Goal: Transaction & Acquisition: Purchase product/service

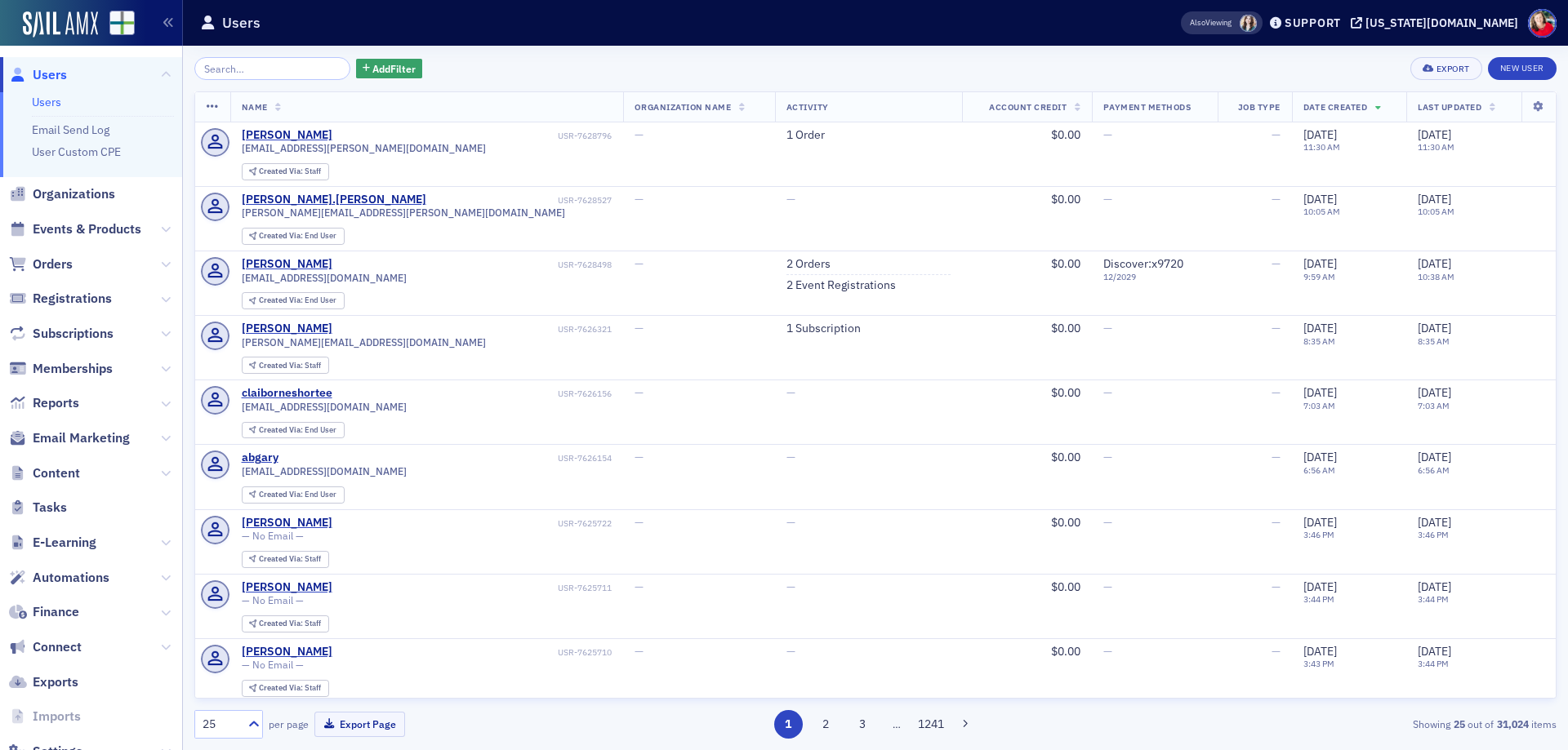
click at [58, 265] on span "Orders" at bounding box center [53, 264] width 40 height 18
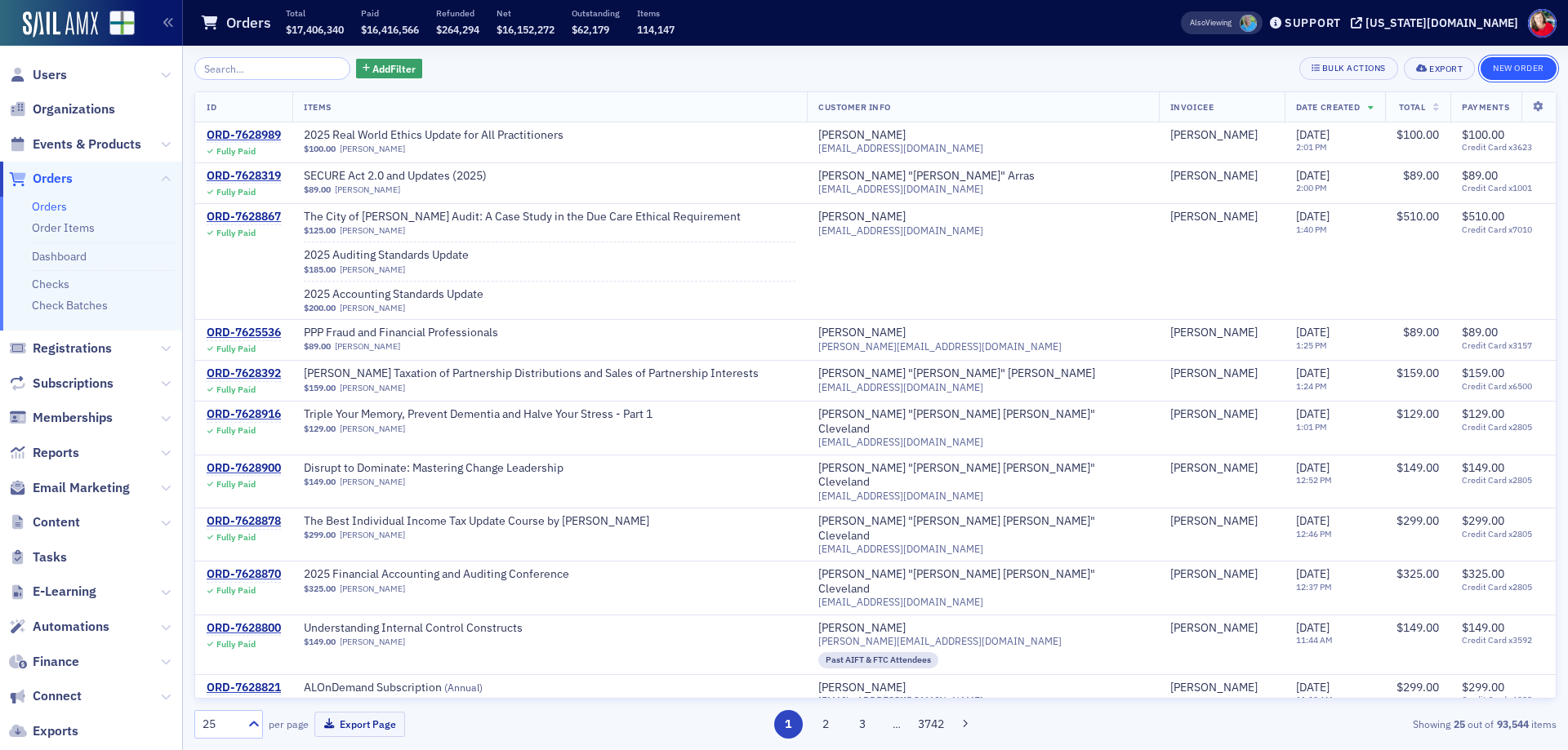
click at [1499, 72] on button "New Order" at bounding box center [1519, 68] width 76 height 23
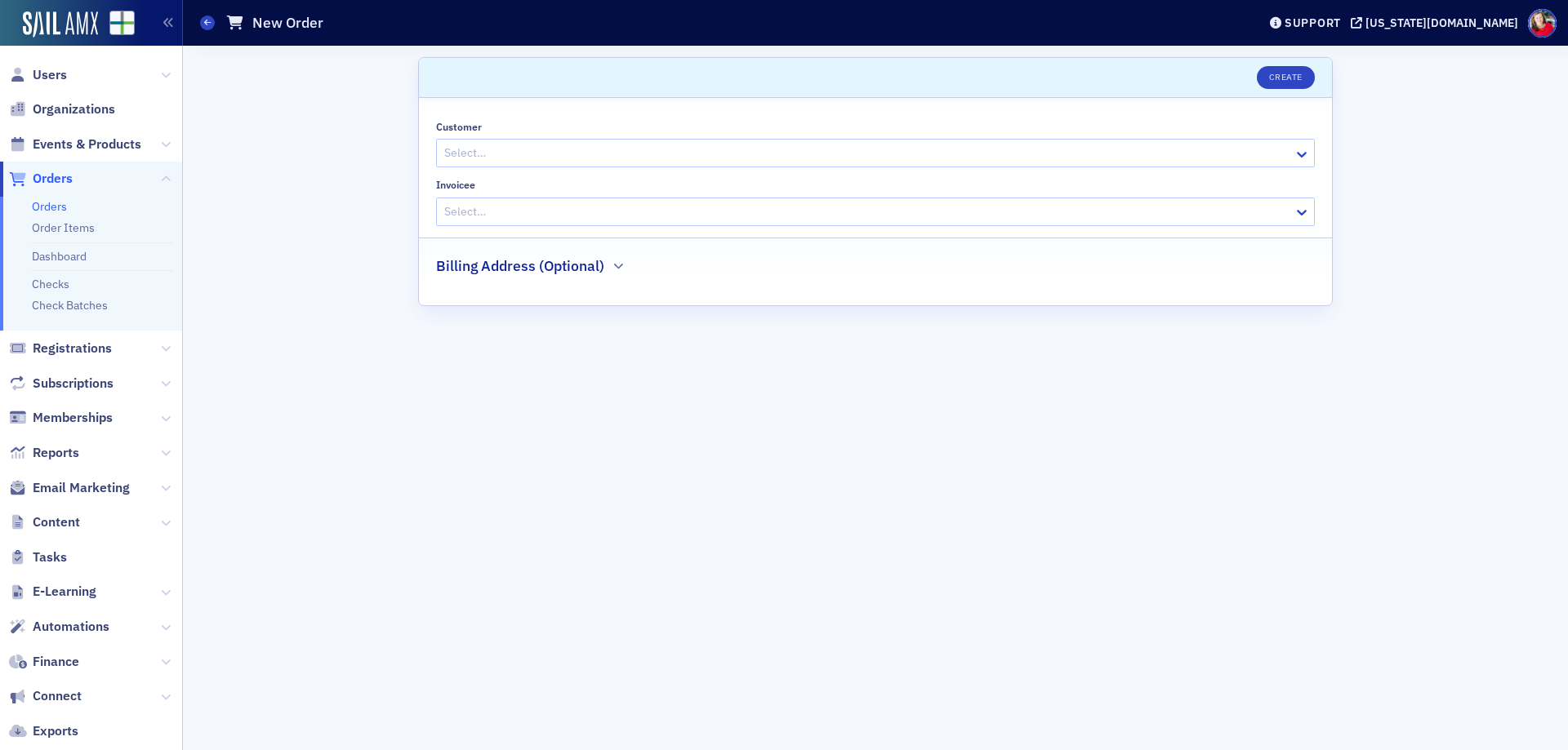
click at [860, 154] on div at bounding box center [867, 153] width 849 height 20
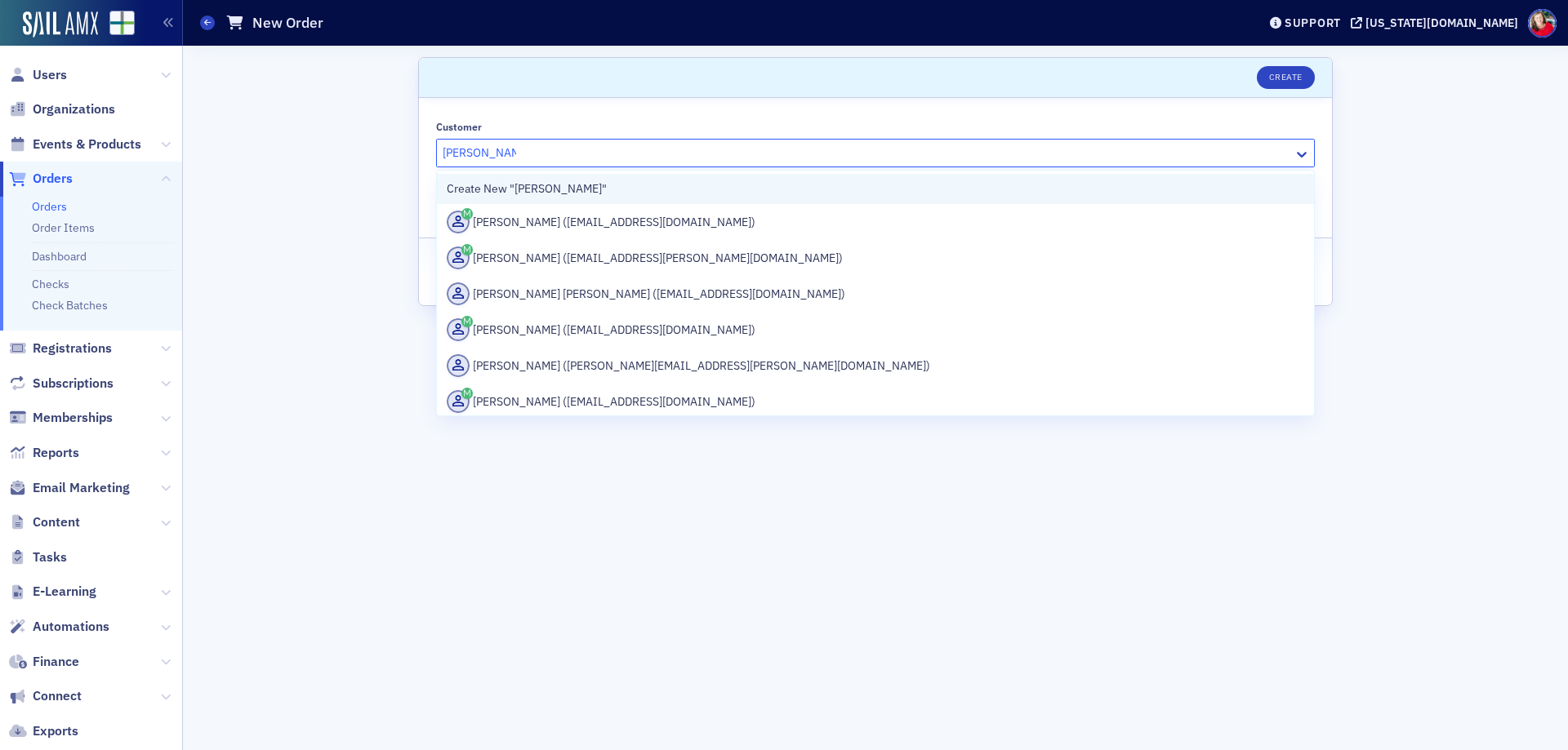
click at [549, 190] on div "Create New "Emma Kerwin"" at bounding box center [875, 188] width 858 height 17
type input "[PERSON_NAME]"
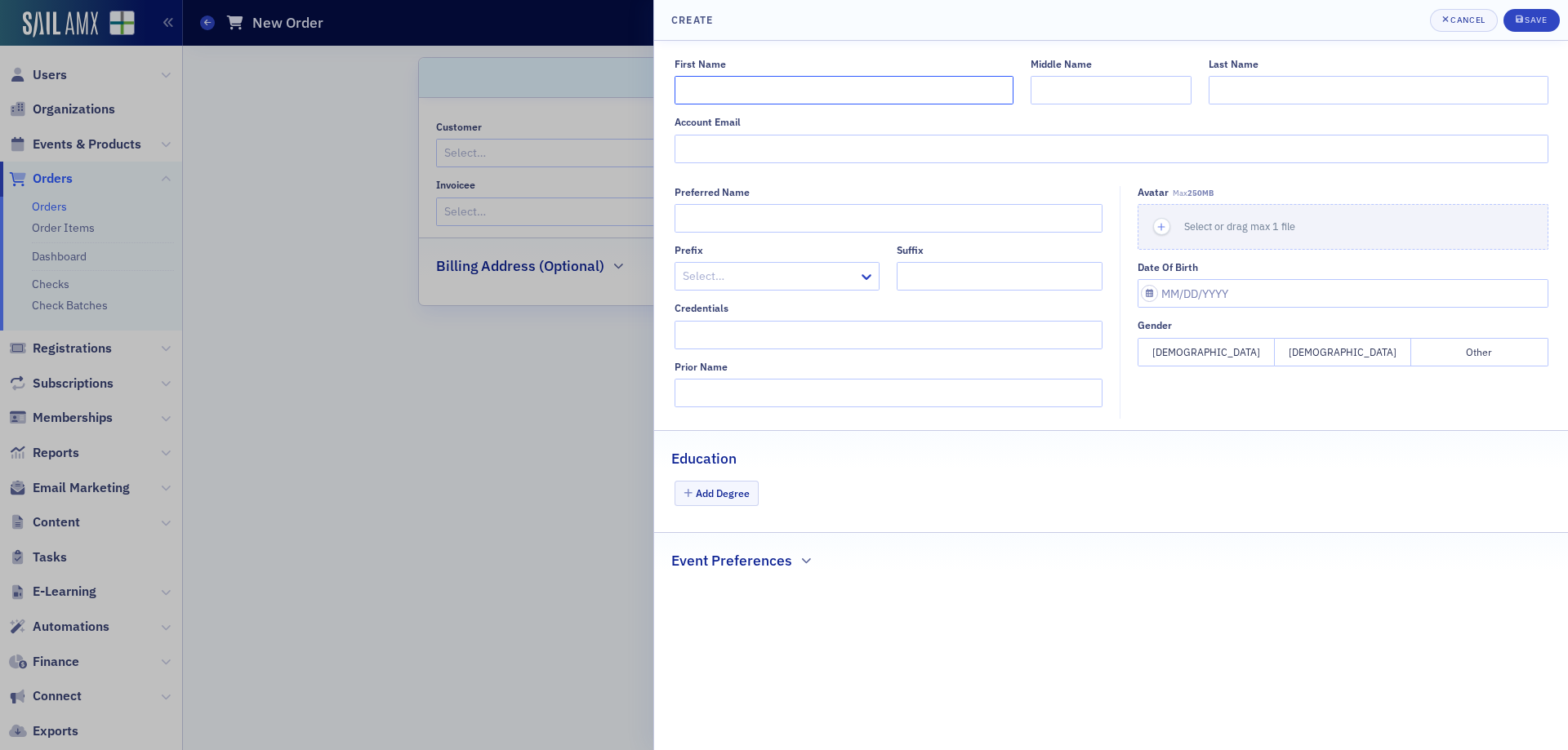
click at [883, 94] on input "First Name" at bounding box center [843, 90] width 339 height 28
type input "[PERSON_NAME]"
click at [829, 151] on input "Account Email" at bounding box center [1111, 149] width 874 height 28
paste input "mailto:[EMAIL_ADDRESS][DOMAIN_NAME]"
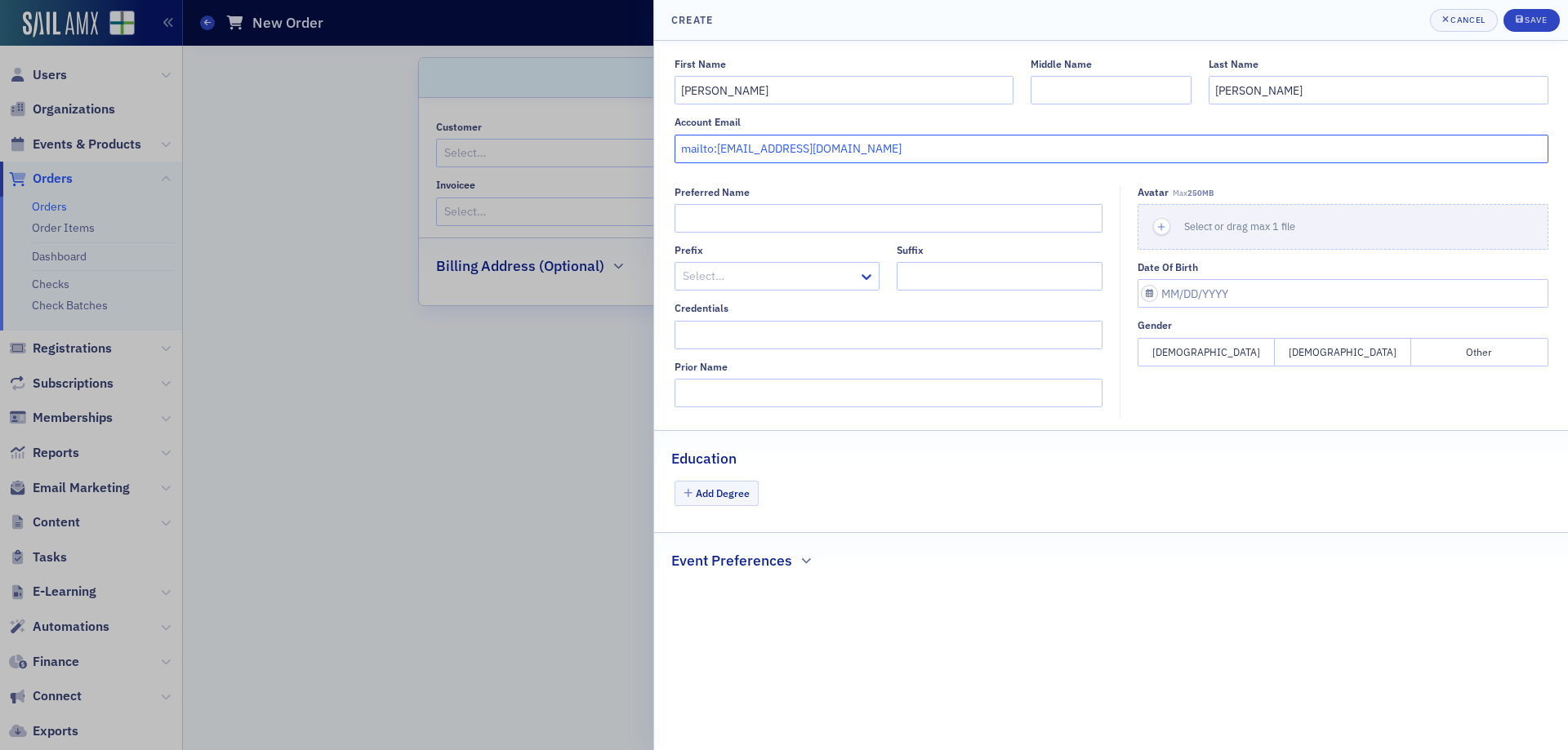
drag, startPoint x: 717, startPoint y: 147, endPoint x: 589, endPoint y: 137, distance: 128.4
click at [589, 137] on div "Create Cancel Save First Name Emma Middle Name Last Name Kerwin Account Email m…" at bounding box center [784, 375] width 1568 height 750
type input "[EMAIL_ADDRESS][DOMAIN_NAME]"
click at [758, 224] on input "Preferred Name" at bounding box center [889, 218] width 429 height 28
type input "[PERSON_NAME]"
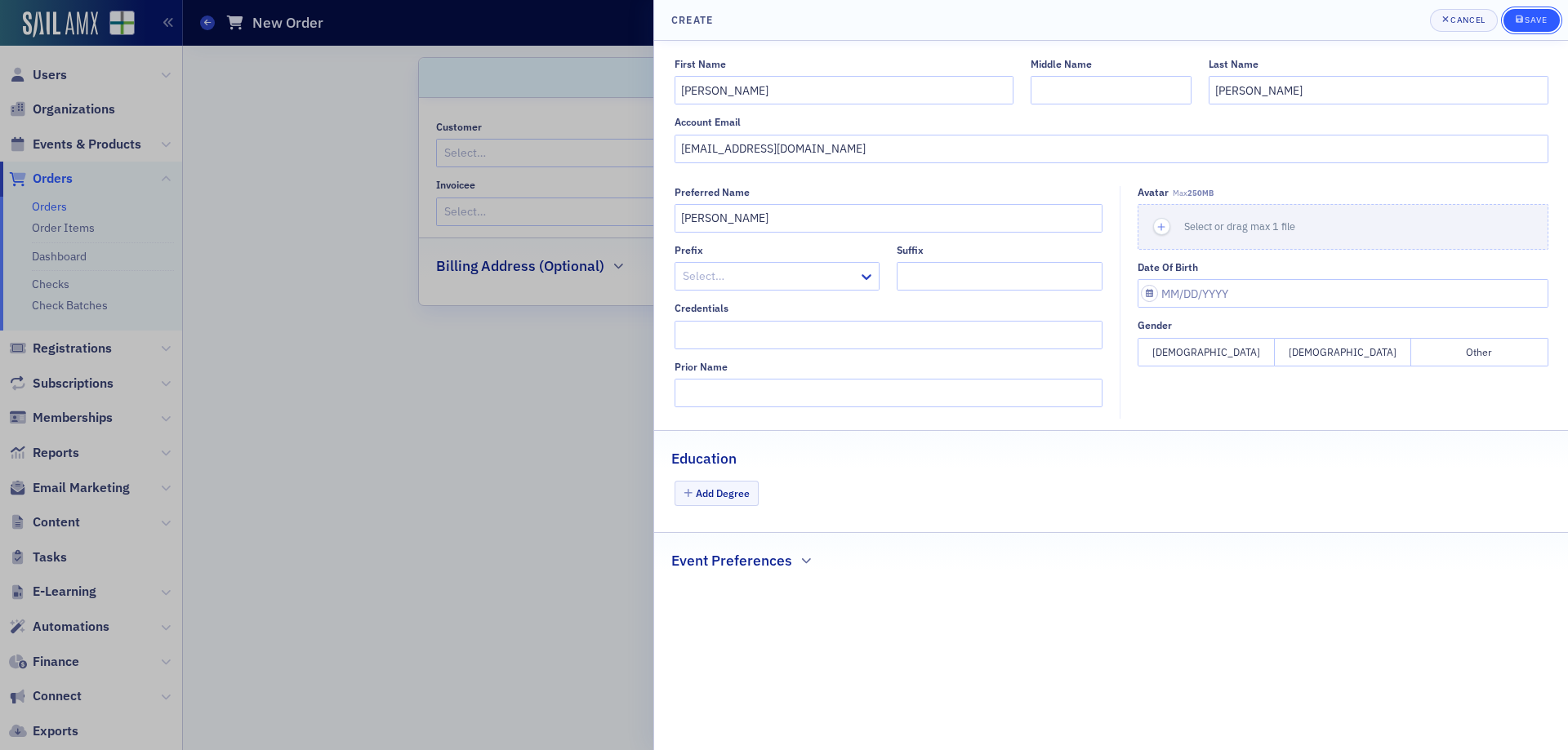
click at [1537, 19] on div "Save" at bounding box center [1535, 20] width 22 height 9
click at [1529, 17] on div "Save" at bounding box center [1535, 20] width 22 height 9
click at [1520, 26] on div "submit" at bounding box center [1521, 21] width 10 height 13
click at [1530, 20] on div "Save" at bounding box center [1535, 20] width 22 height 9
click at [388, 377] on div at bounding box center [784, 375] width 1568 height 750
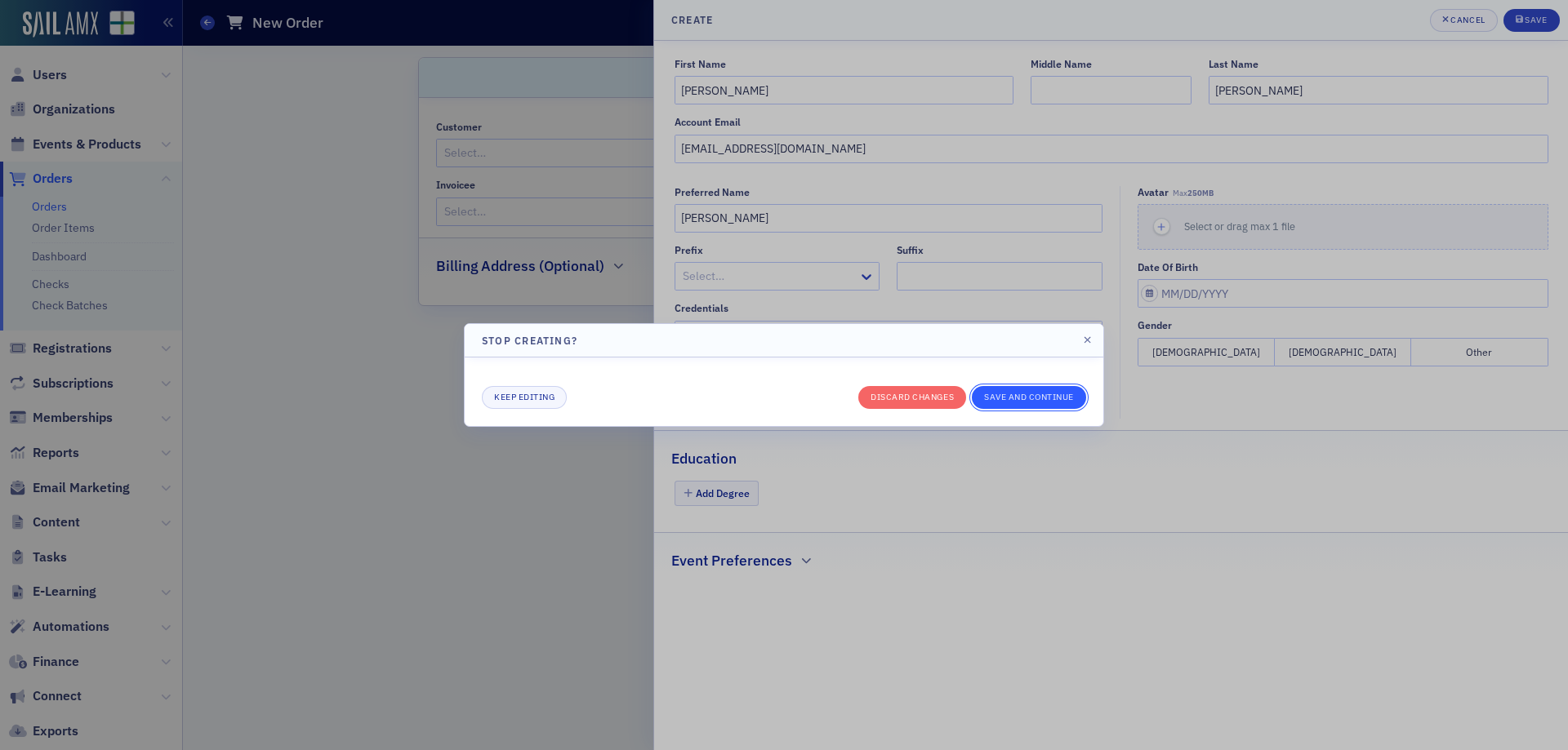
click at [994, 404] on button "Save and continue" at bounding box center [1029, 397] width 115 height 23
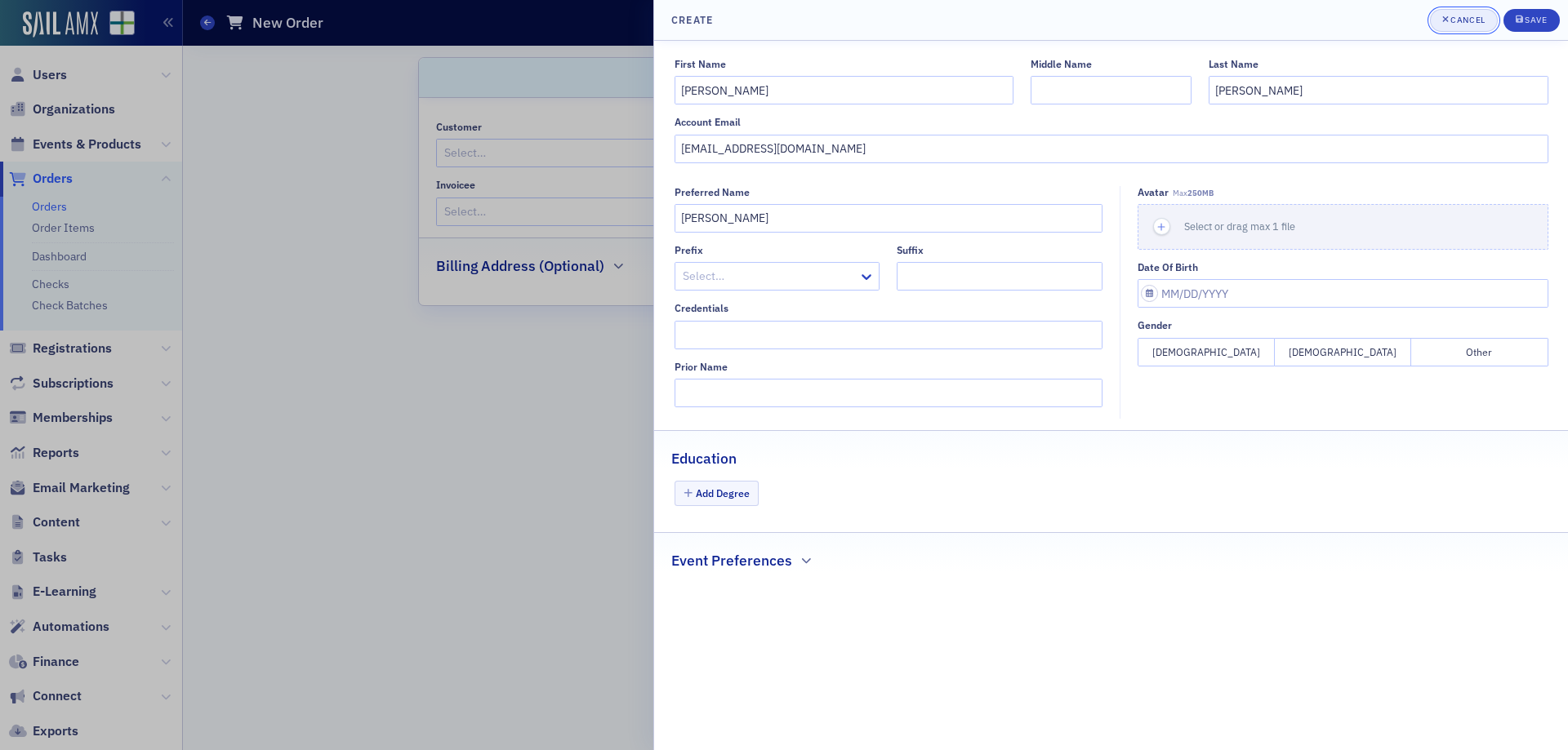
click at [1451, 19] on div "Cancel" at bounding box center [1467, 20] width 34 height 9
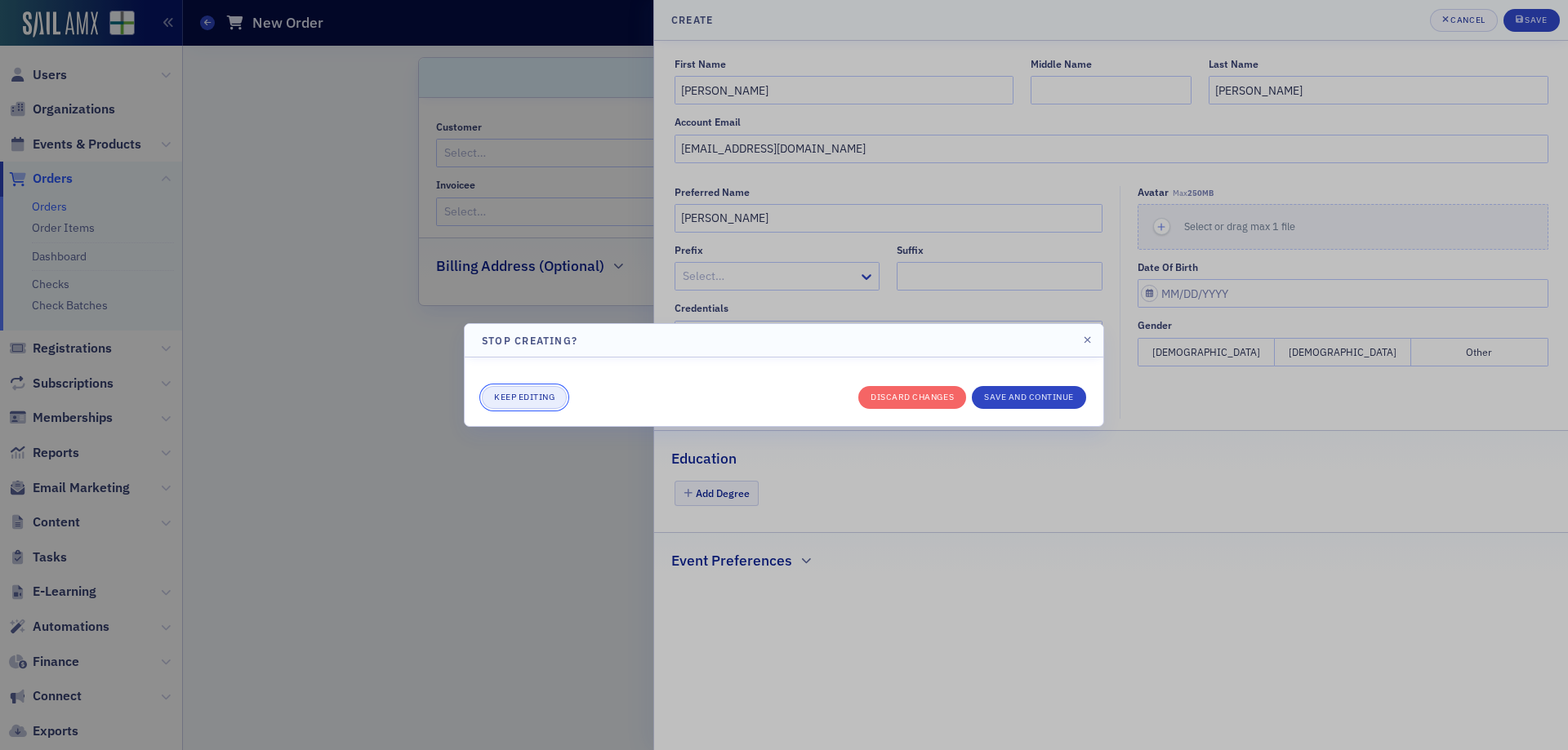
click at [533, 398] on button "Keep editing" at bounding box center [524, 397] width 85 height 23
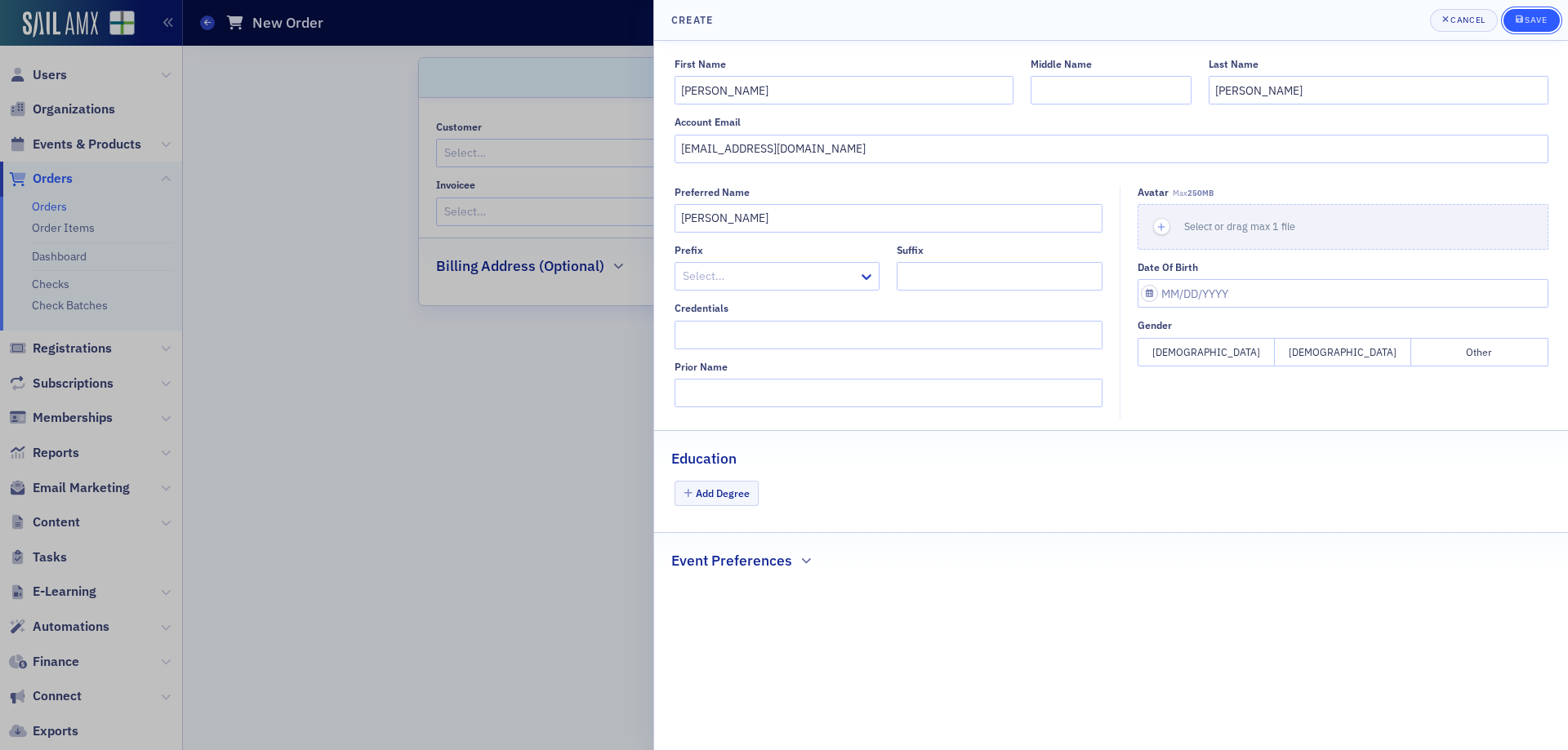
click at [1529, 25] on span "Save" at bounding box center [1532, 21] width 32 height 13
click at [1520, 24] on div "submit" at bounding box center [1521, 21] width 10 height 13
click at [1454, 28] on button "Cancel" at bounding box center [1463, 20] width 68 height 23
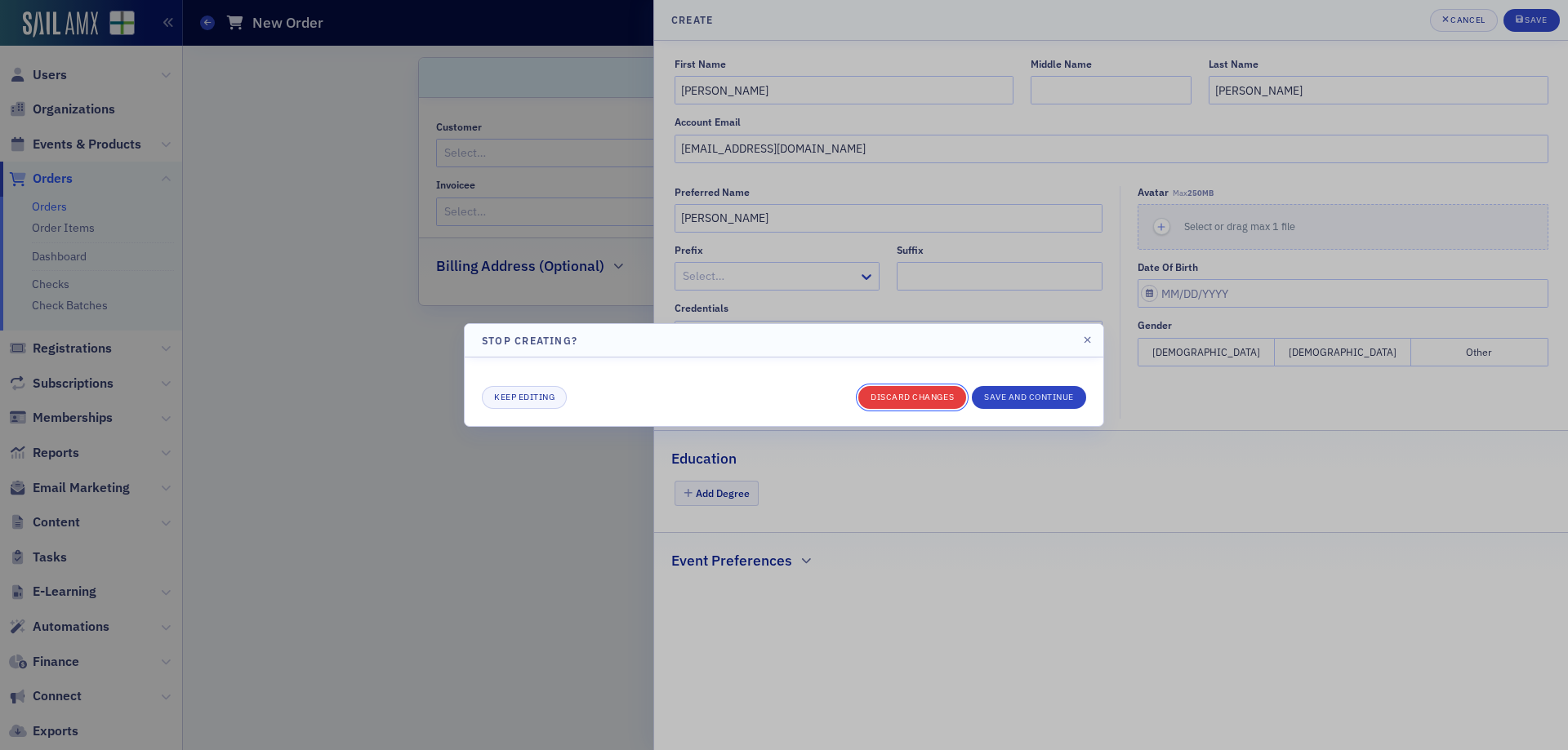
click at [911, 393] on button "Discard changes" at bounding box center [912, 397] width 108 height 23
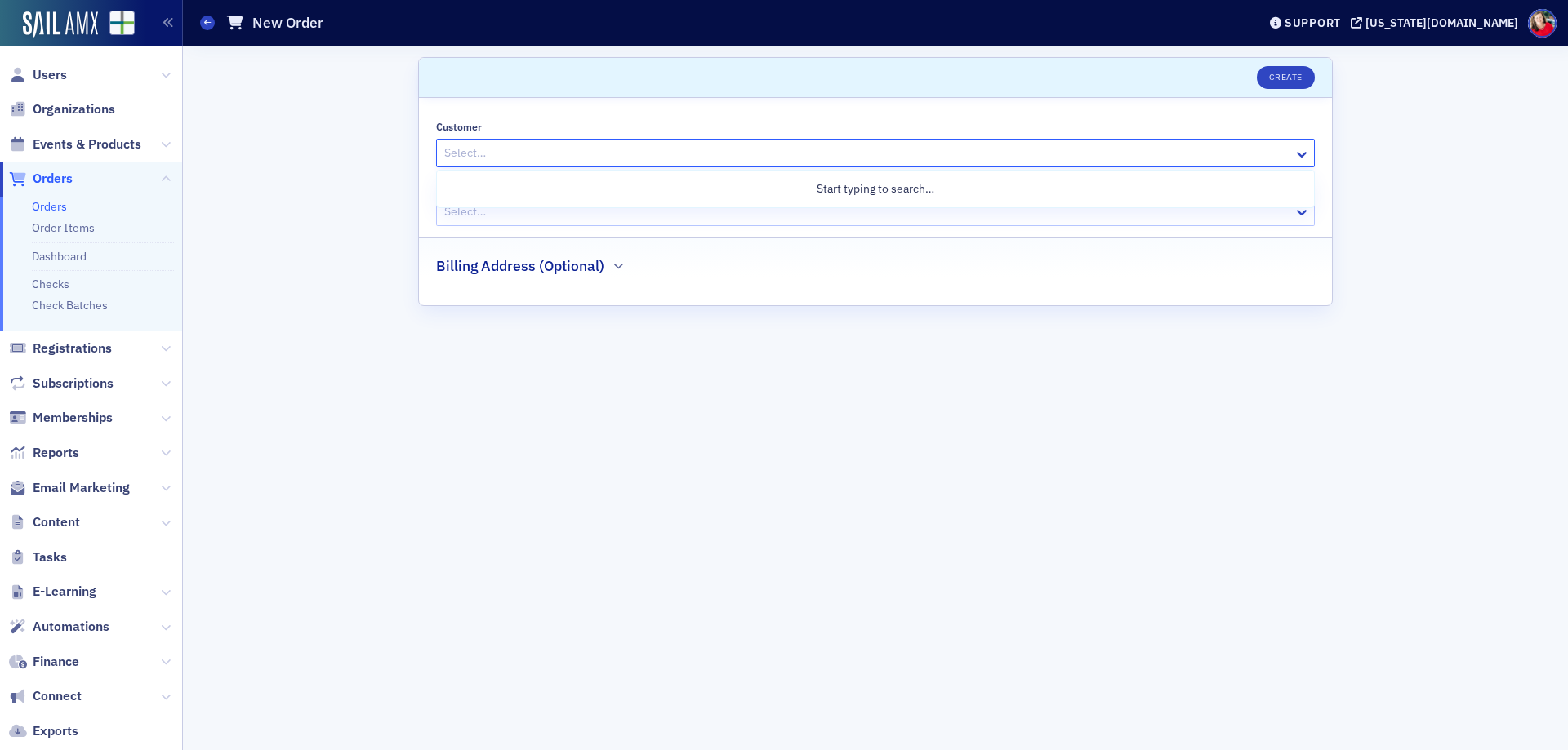
click at [571, 156] on div at bounding box center [867, 153] width 849 height 20
type input "[PERSON_NAME]"
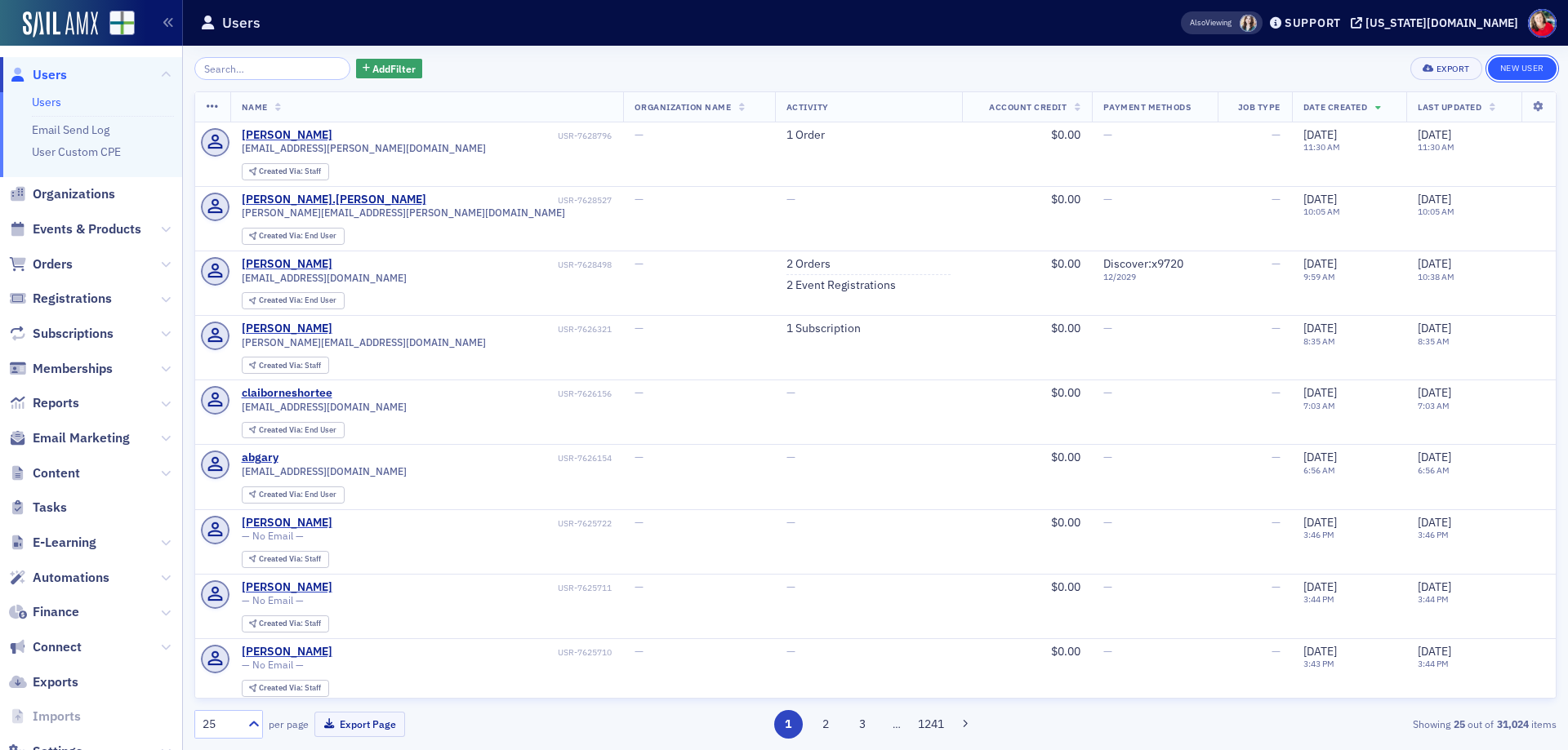
click at [1499, 61] on link "New User" at bounding box center [1523, 68] width 69 height 23
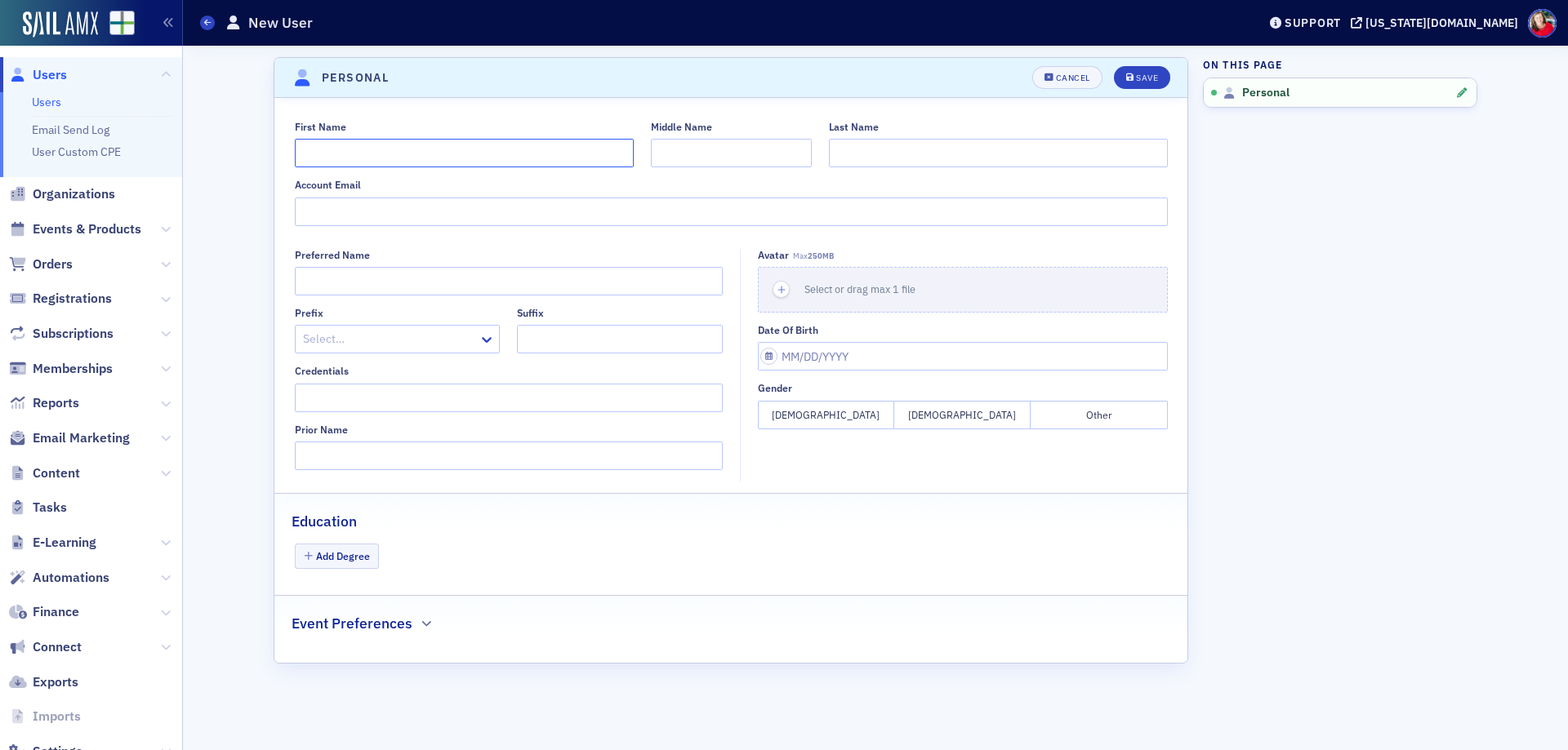
click at [496, 157] on input "First Name" at bounding box center [464, 153] width 339 height 28
type input "[PERSON_NAME]"
type input "e"
paste input "mailto:[EMAIL_ADDRESS][DOMAIN_NAME]"
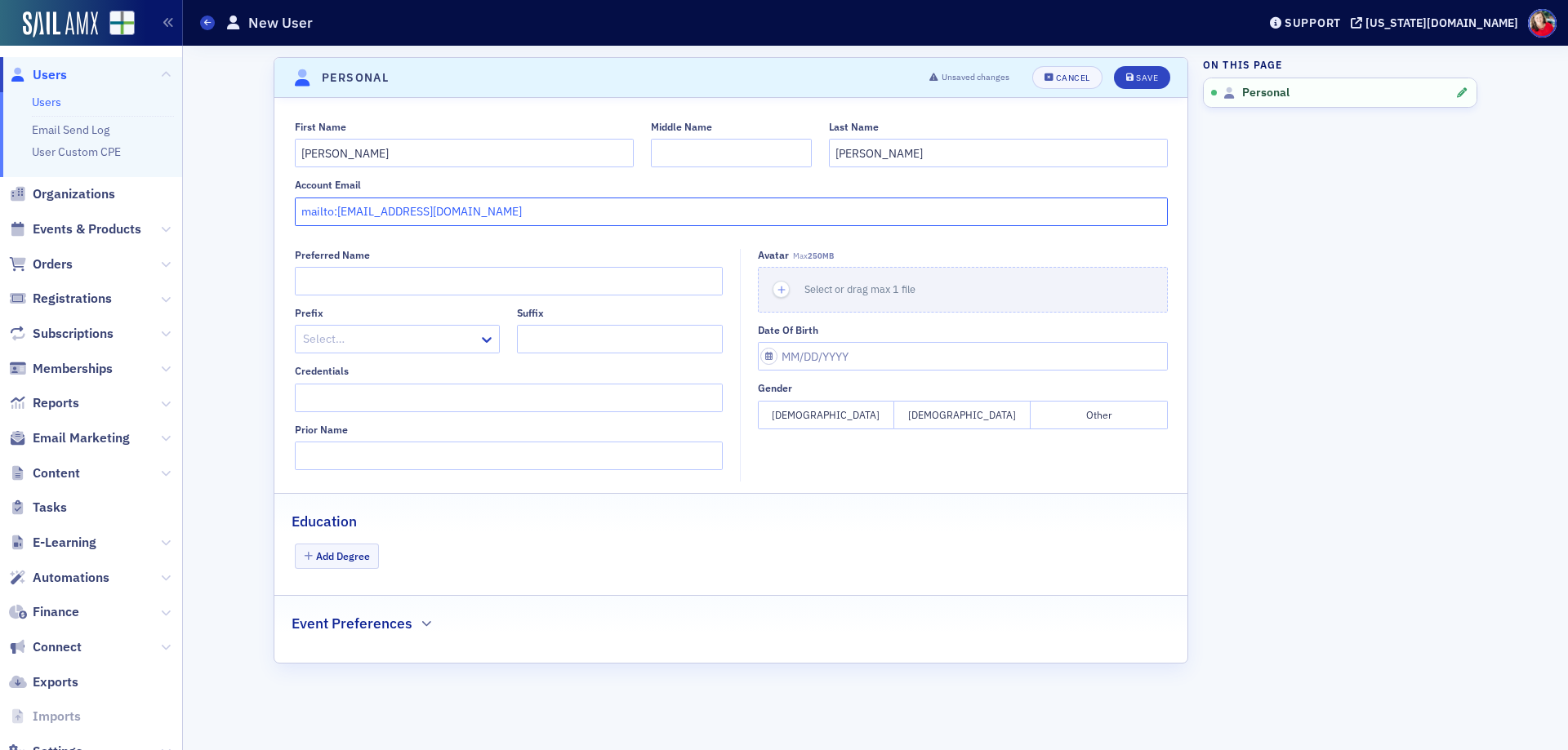
drag, startPoint x: 338, startPoint y: 209, endPoint x: 252, endPoint y: 224, distance: 87.3
click at [252, 224] on div "Scroll to Personal Personal Unsaved changes Cancel Save First Name [PERSON_NAME…" at bounding box center [875, 398] width 1362 height 705
type input "[EMAIL_ADDRESS][DOMAIN_NAME]"
click at [322, 278] on input "Preferred Name" at bounding box center [508, 281] width 428 height 28
type input "[PERSON_NAME]"
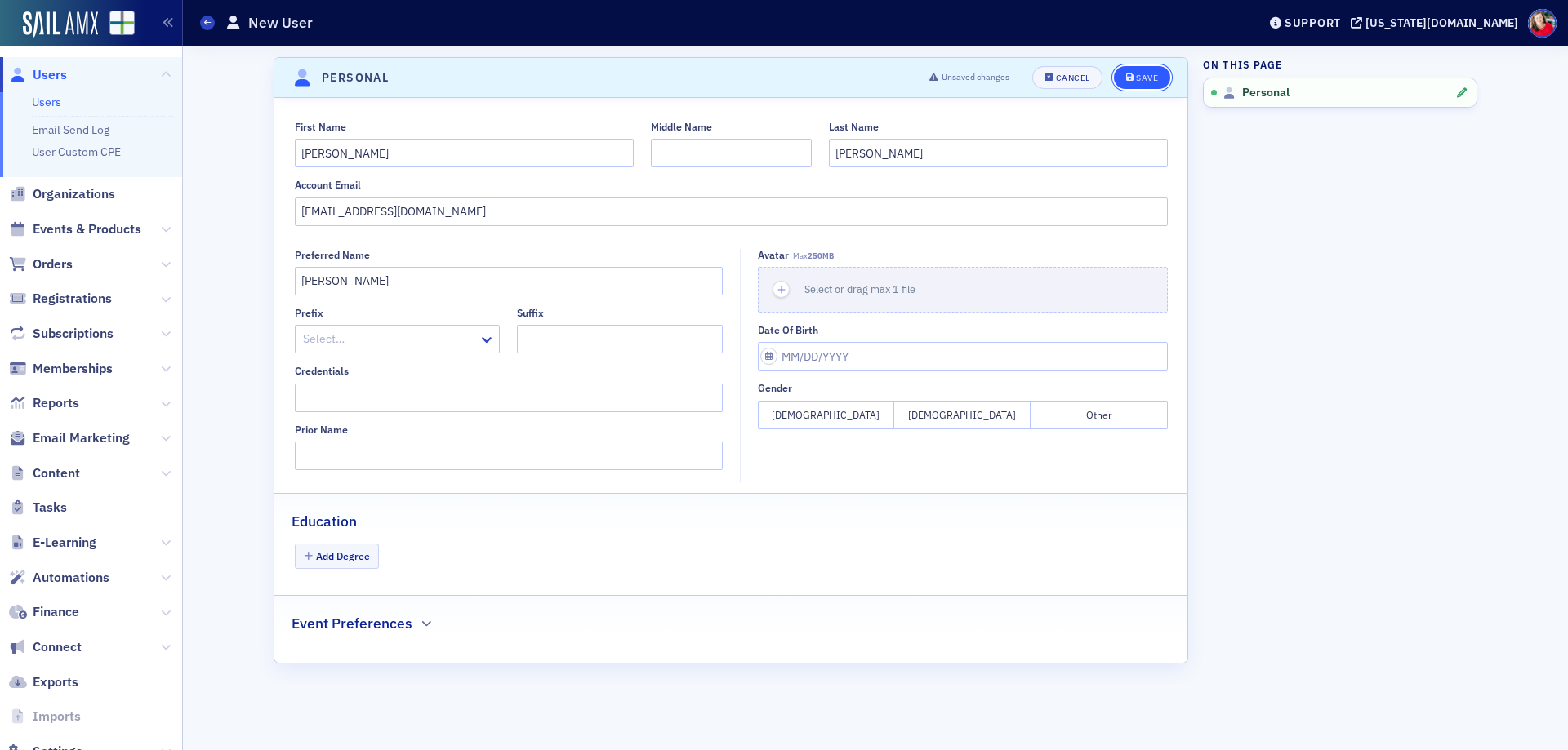
click at [1132, 77] on icon "submit" at bounding box center [1131, 78] width 8 height 9
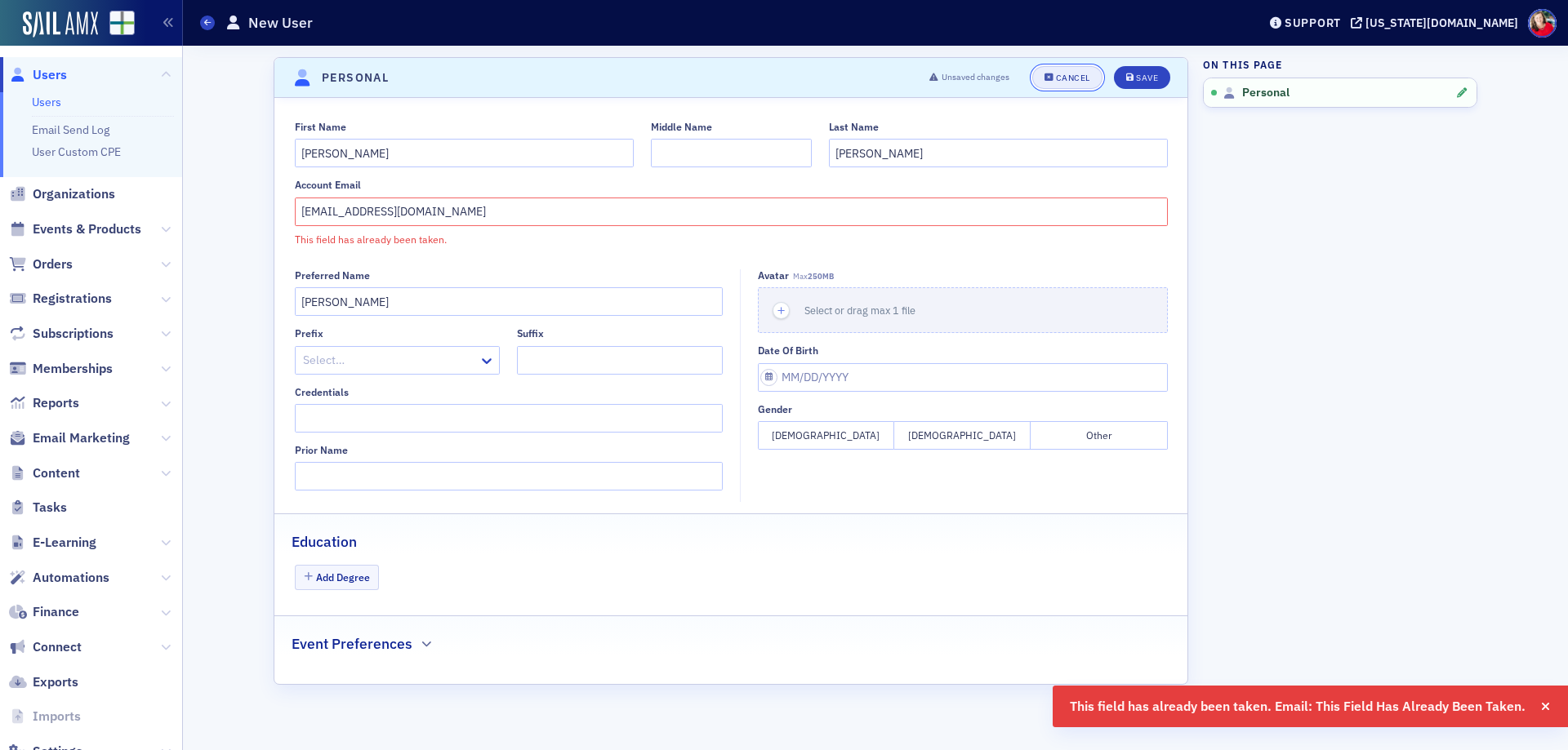
click at [1065, 78] on div "Cancel" at bounding box center [1073, 78] width 34 height 9
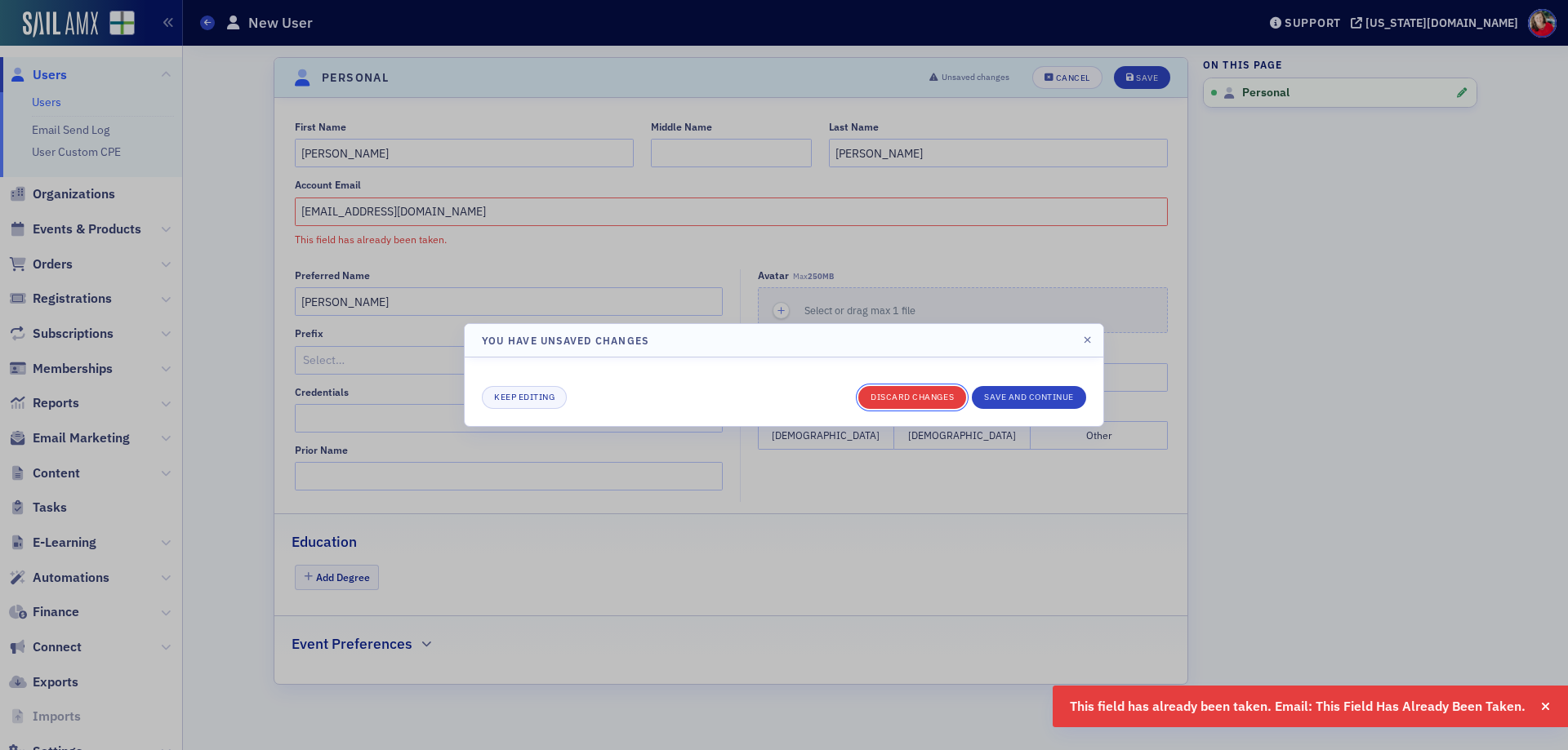
click at [874, 393] on button "Discard changes" at bounding box center [912, 397] width 108 height 23
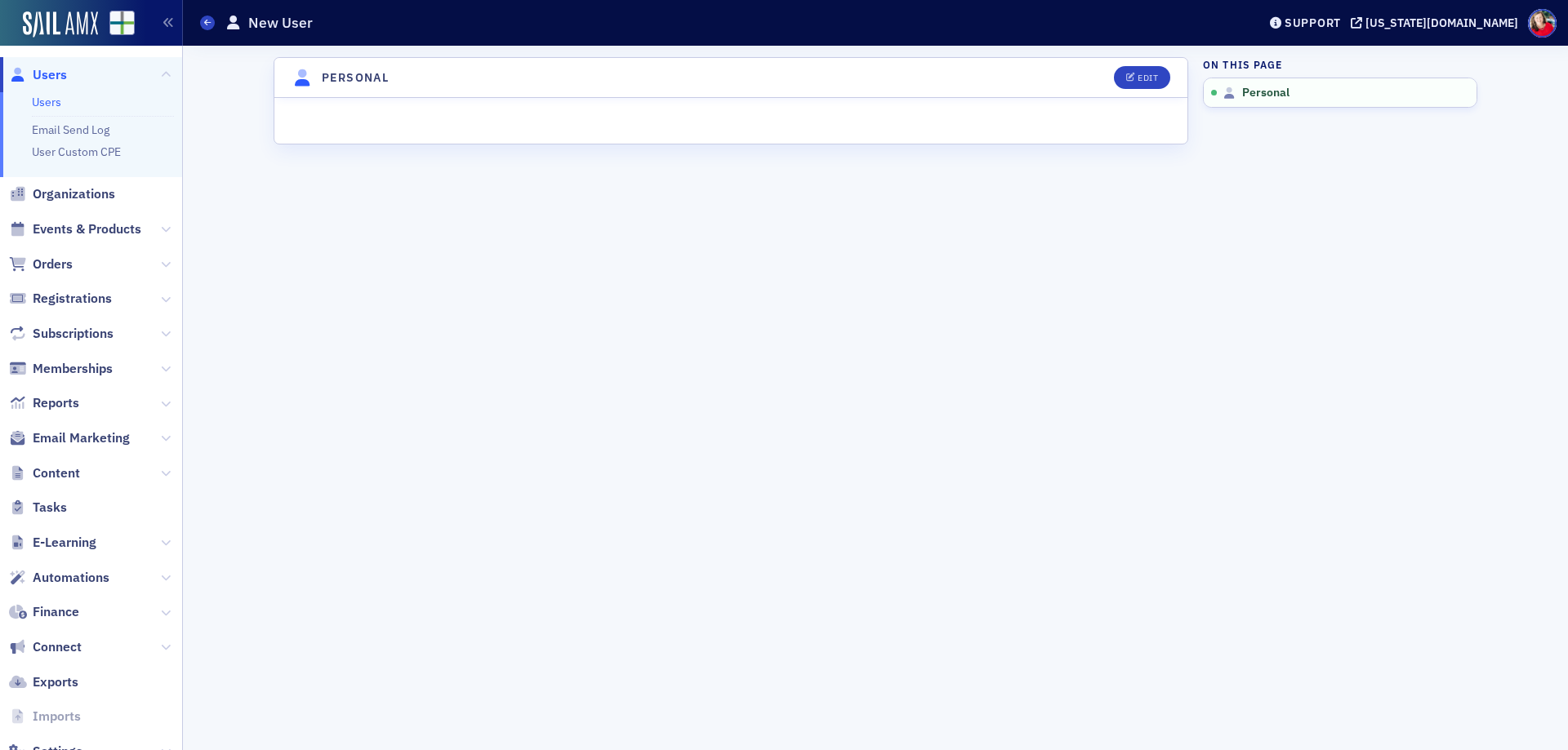
click at [52, 107] on link "Users" at bounding box center [46, 102] width 29 height 15
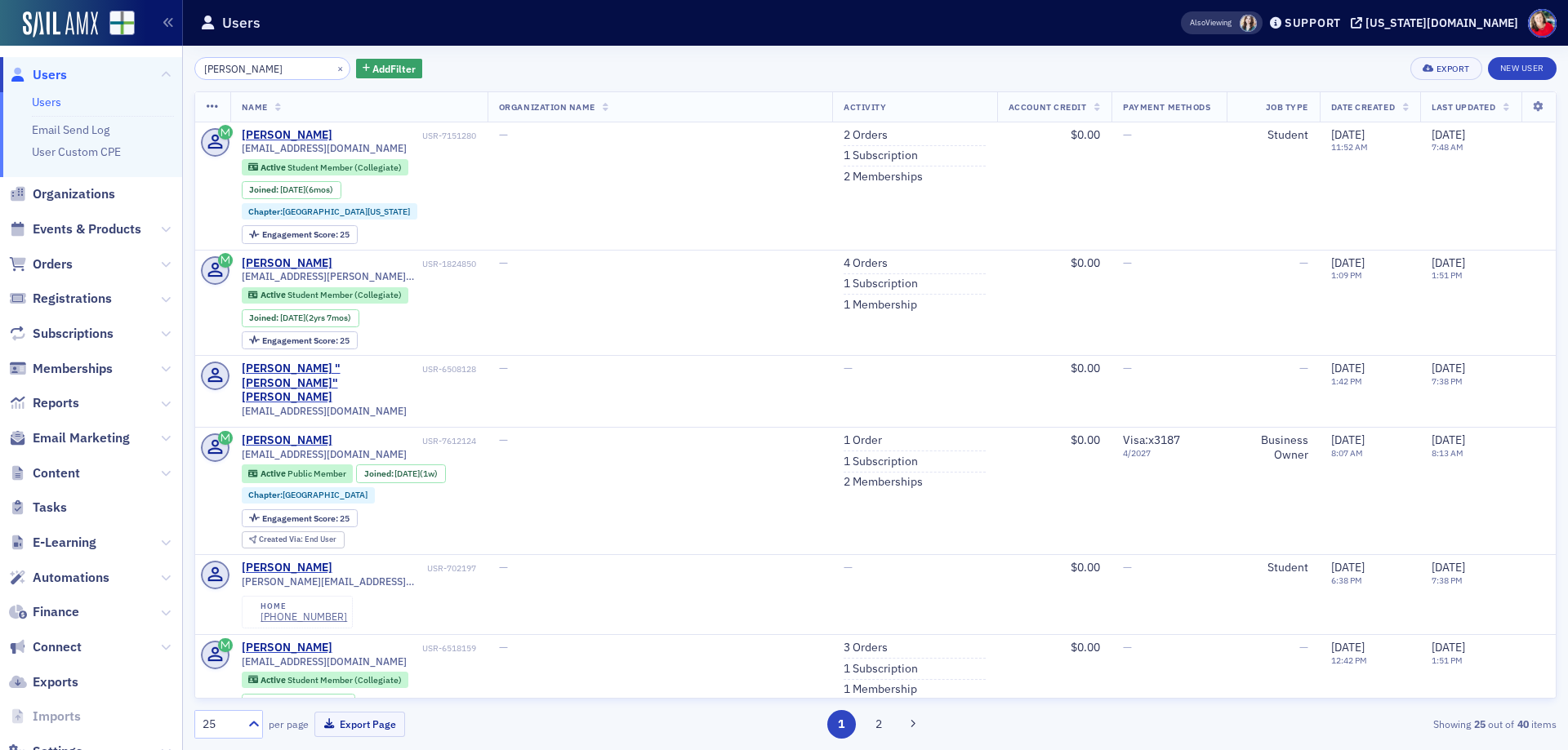
drag, startPoint x: 275, startPoint y: 66, endPoint x: 195, endPoint y: 80, distance: 81.2
click at [195, 80] on div "[PERSON_NAME] ×" at bounding box center [272, 68] width 156 height 23
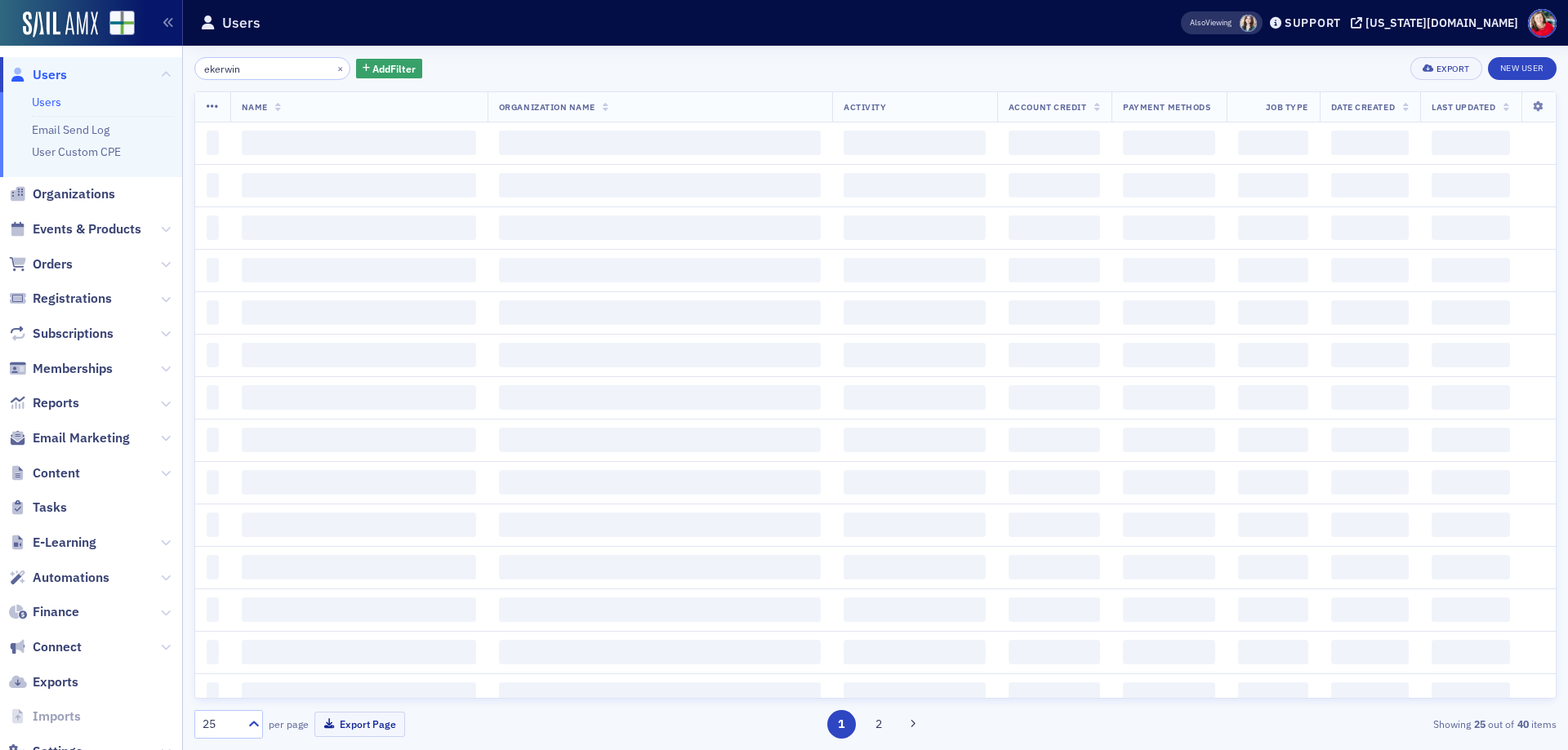
type input "ekerwin"
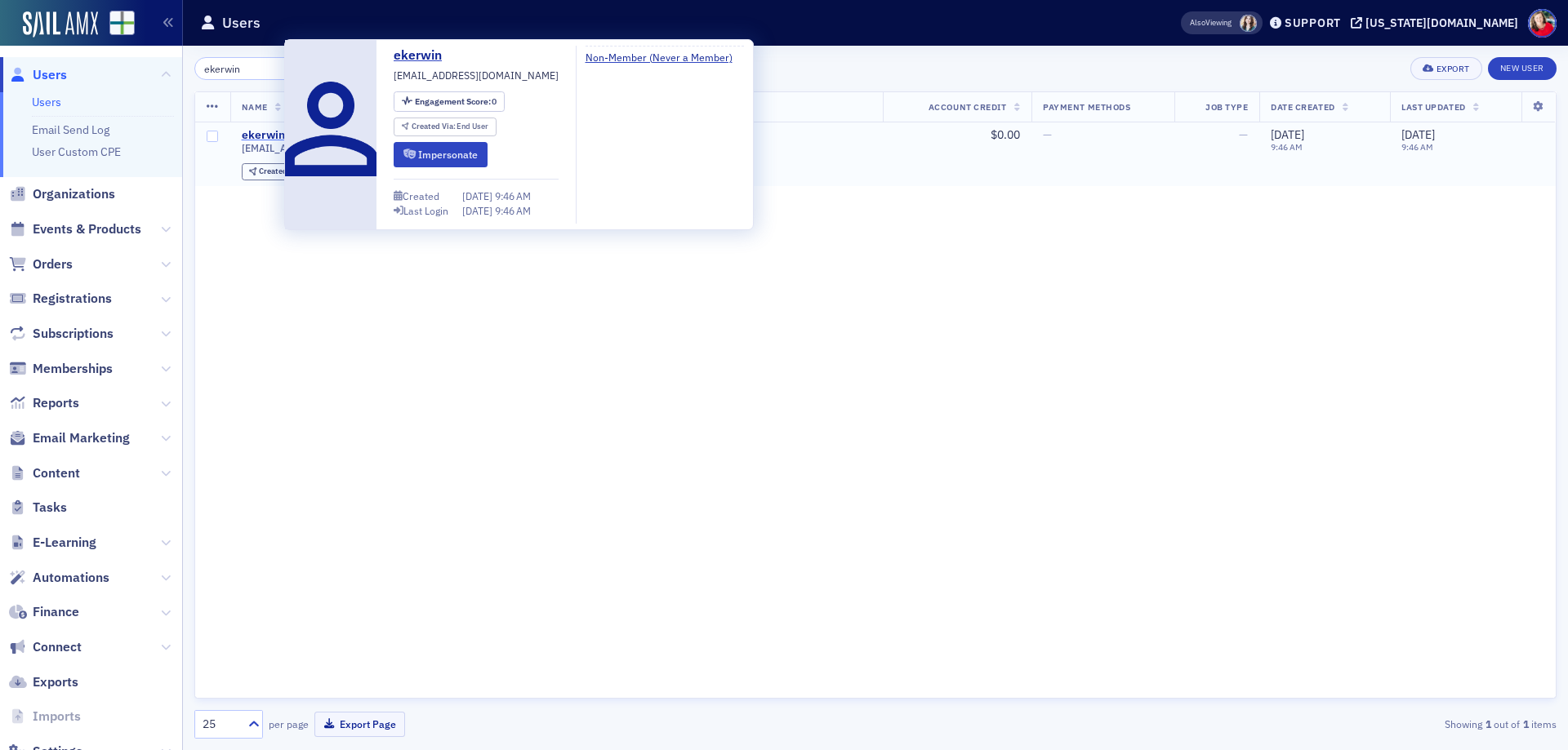
click at [250, 136] on div "ekerwin" at bounding box center [264, 136] width 44 height 15
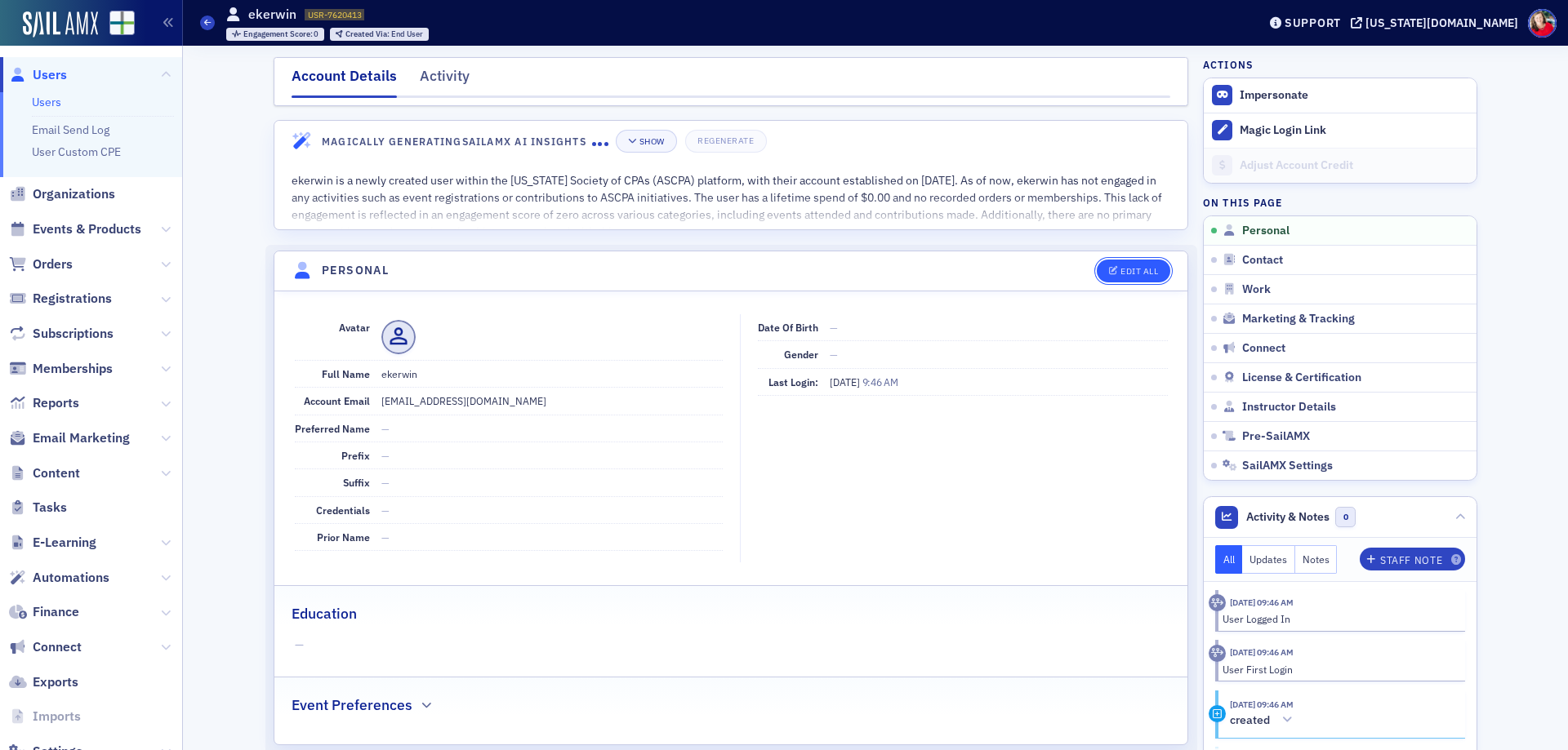
click at [1100, 269] on button "Edit All" at bounding box center [1134, 270] width 74 height 23
select select "US"
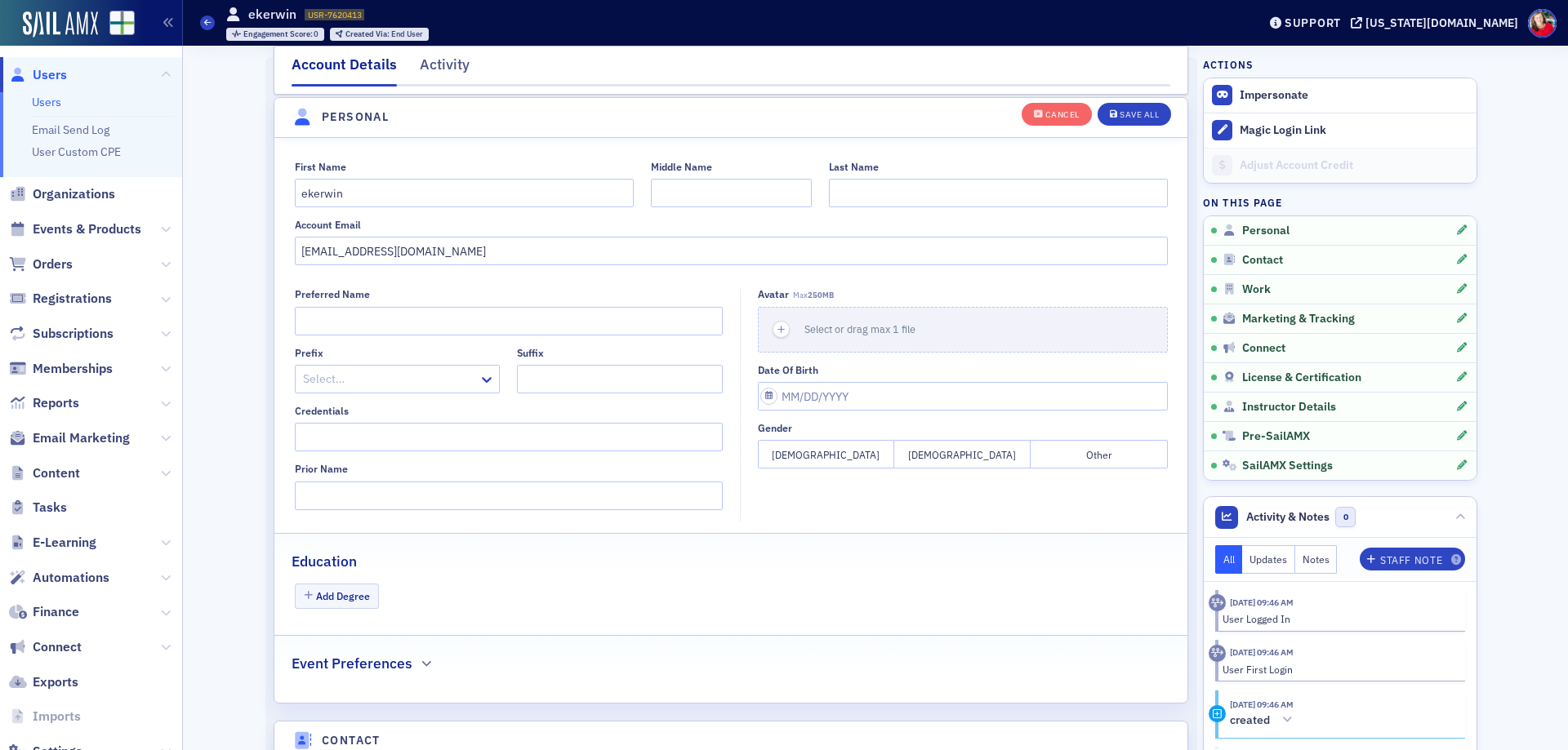
scroll to position [190, 0]
drag, startPoint x: 369, startPoint y: 189, endPoint x: 120, endPoint y: 222, distance: 251.2
click at [120, 222] on div "Users Users Email Send Log User Custom CPE Organizations Events & Products Orde…" at bounding box center [784, 375] width 1568 height 750
type input "[PERSON_NAME]"
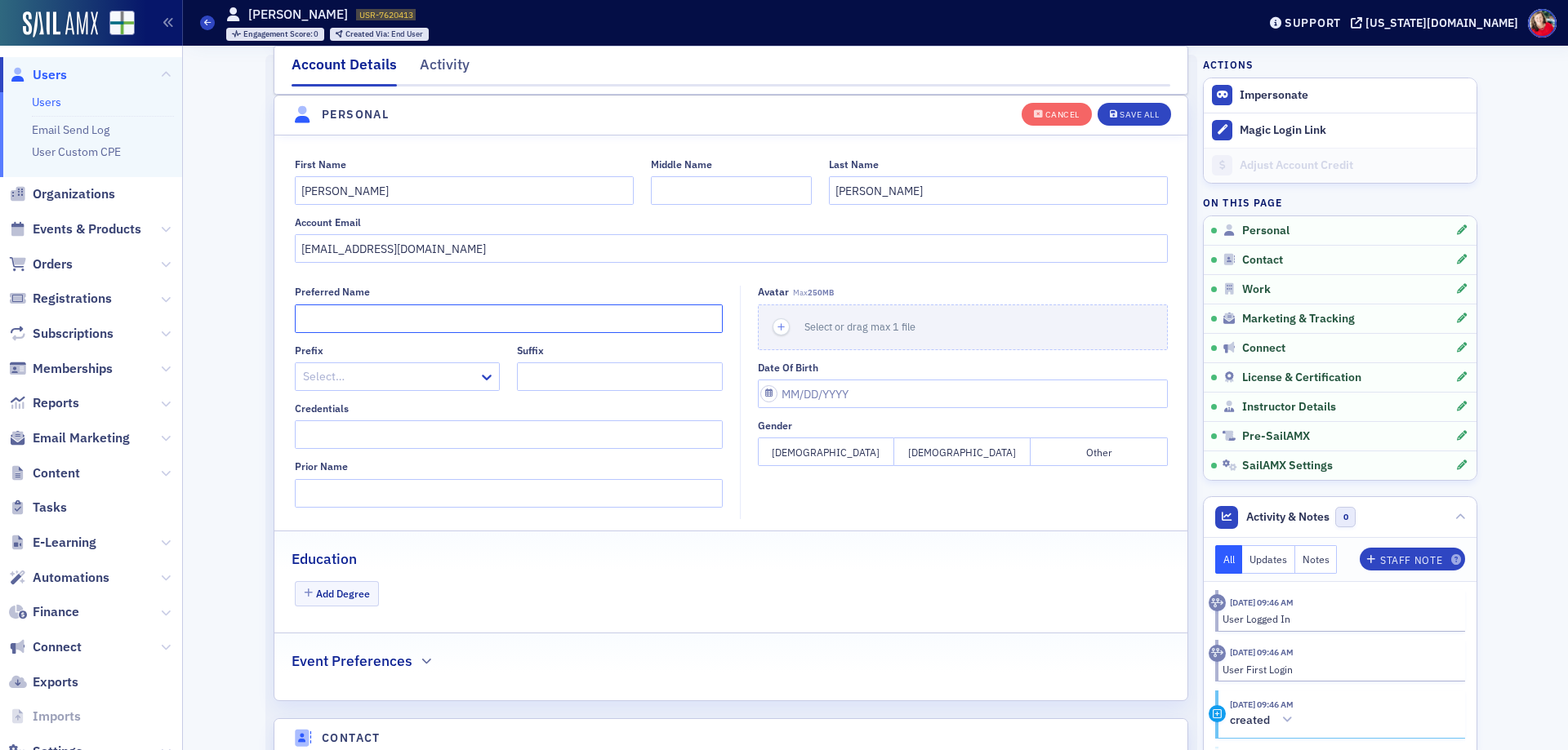
click at [308, 314] on input "Preferred Name" at bounding box center [508, 319] width 428 height 28
type input "[PERSON_NAME]"
click at [1125, 112] on div "Save All" at bounding box center [1139, 115] width 39 height 9
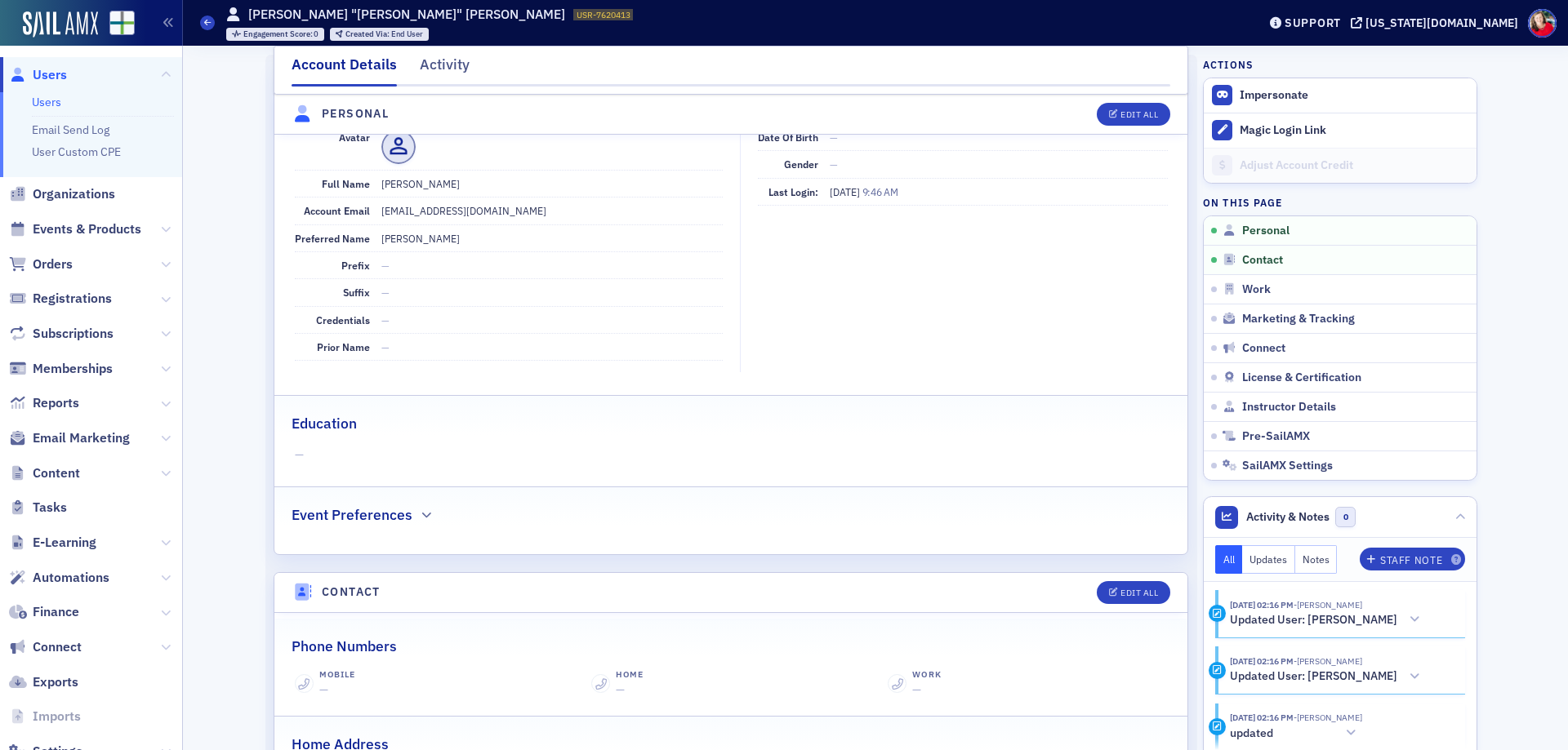
click at [44, 100] on link "Users" at bounding box center [46, 102] width 29 height 15
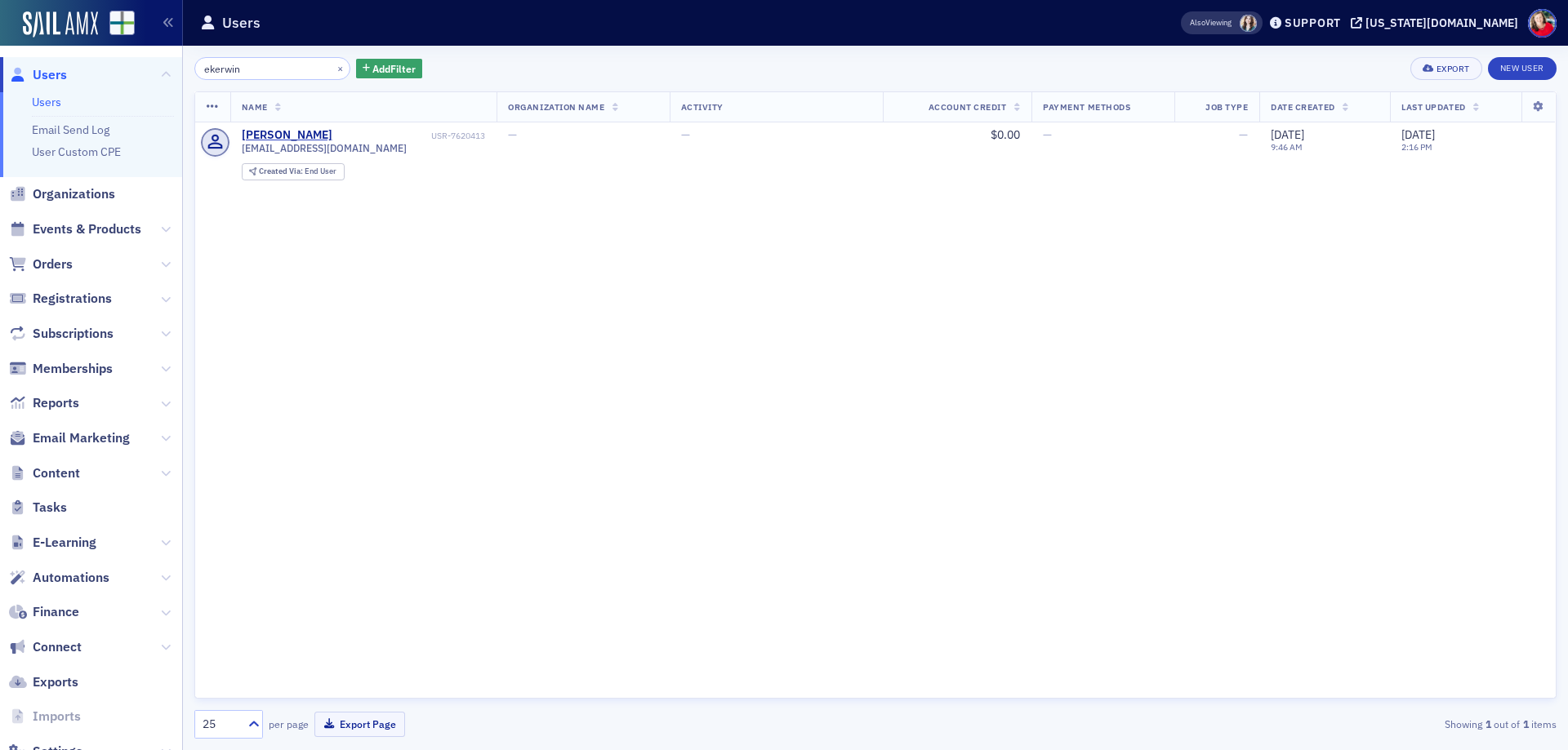
drag, startPoint x: 250, startPoint y: 70, endPoint x: 50, endPoint y: 79, distance: 200.2
click at [50, 79] on div "Users Users Email Send Log User Custom CPE Organizations Events & Products Orde…" at bounding box center [784, 375] width 1568 height 750
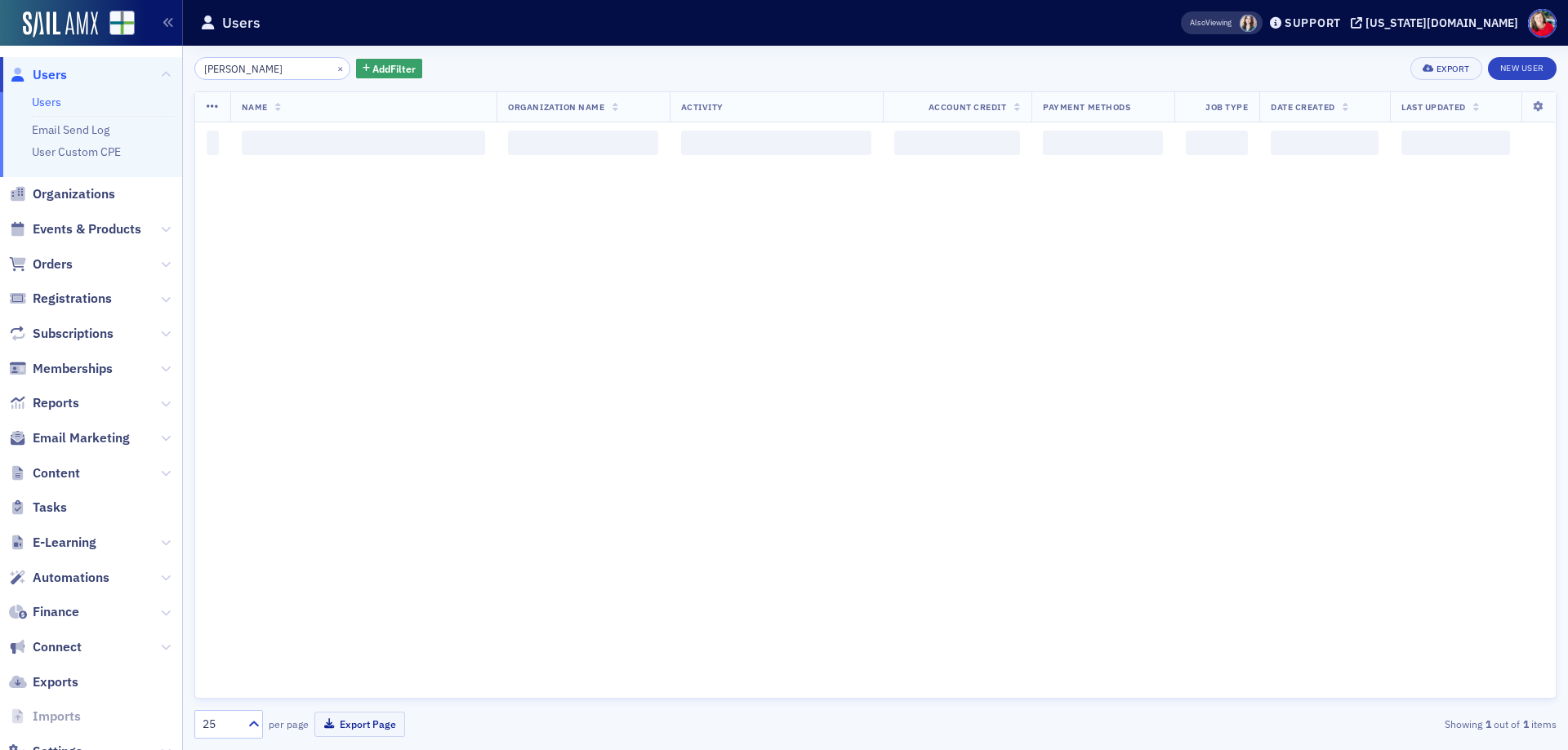
type input "[PERSON_NAME]"
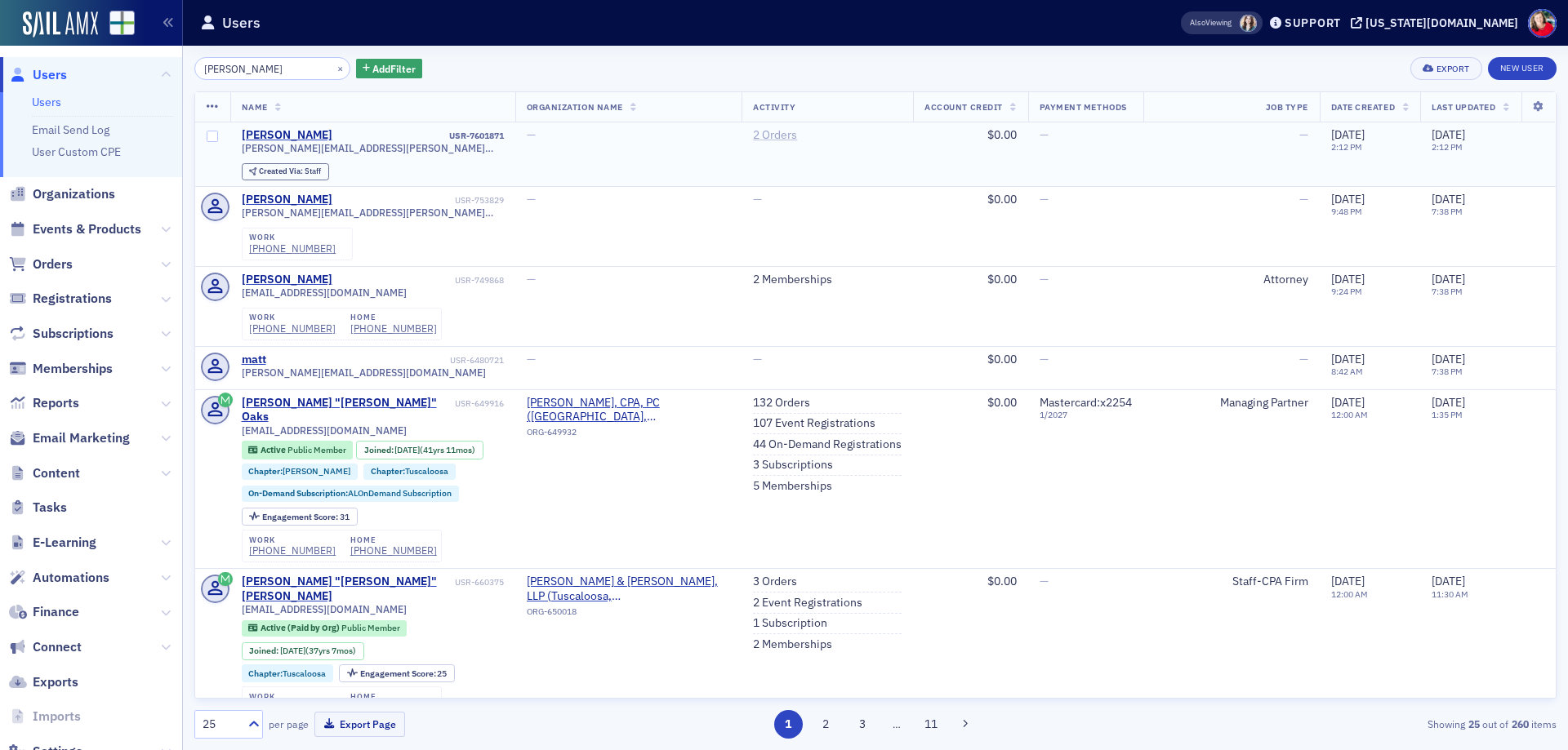
click at [757, 136] on link "2 Orders" at bounding box center [775, 136] width 44 height 15
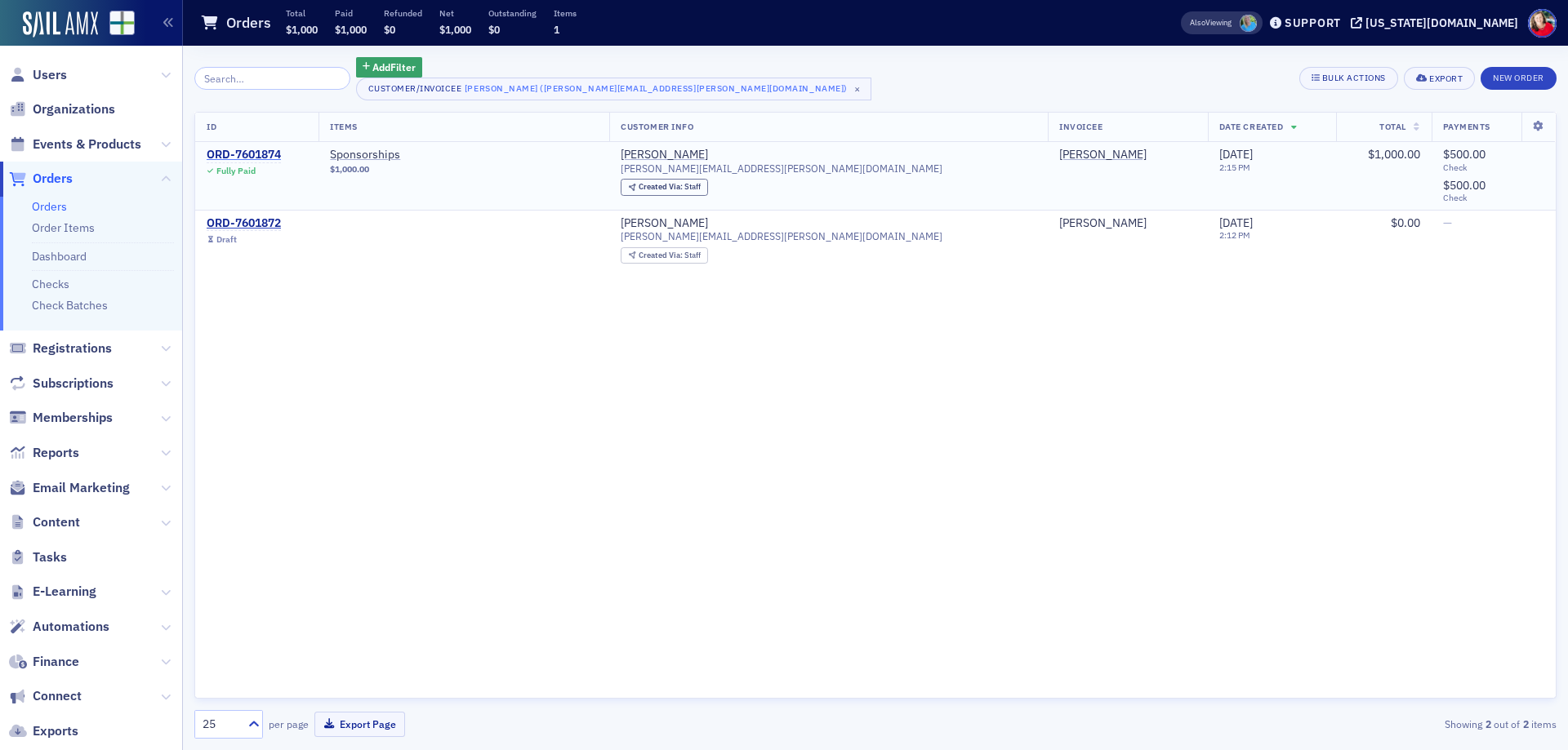
click at [262, 153] on div "ORD-7601874" at bounding box center [244, 155] width 75 height 15
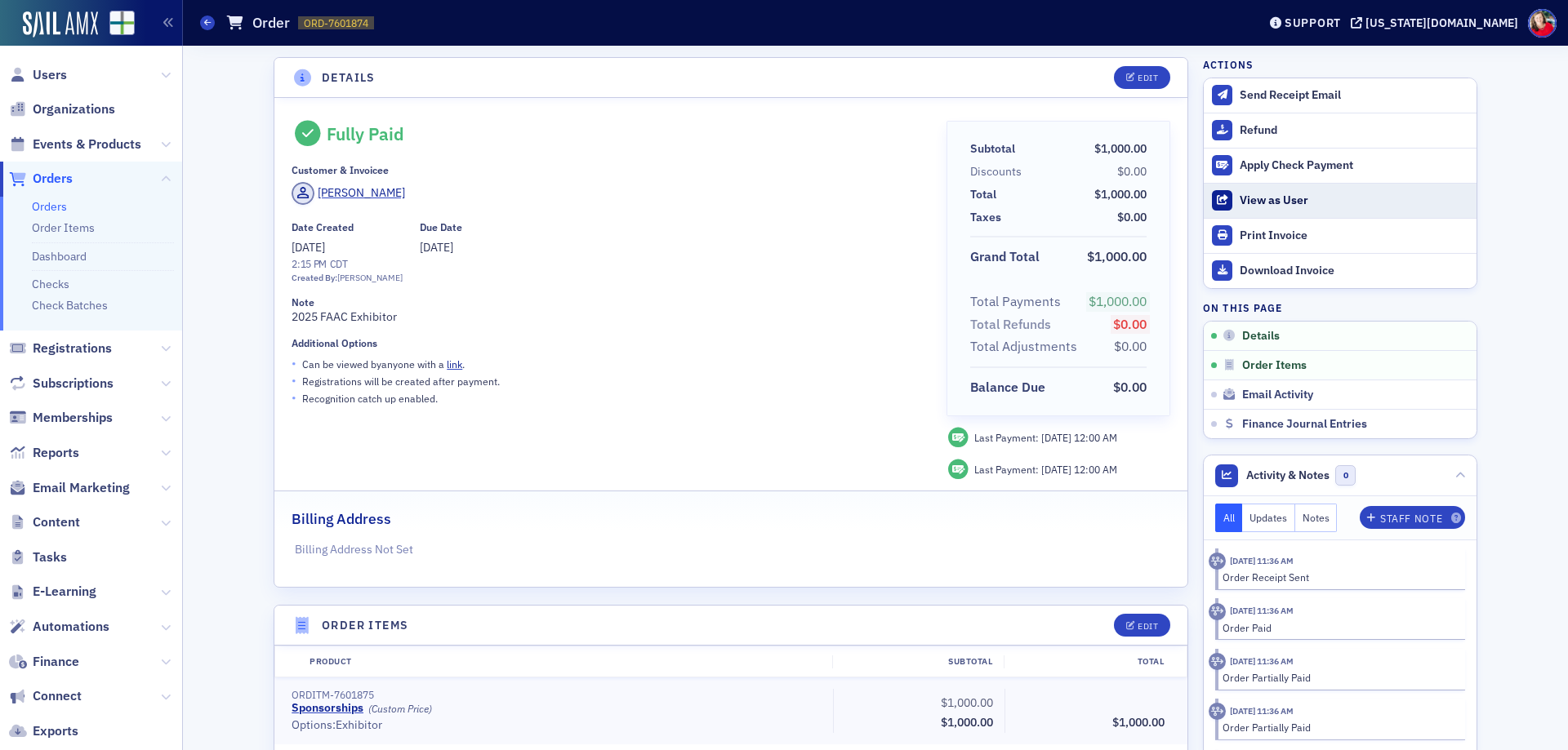
click at [1280, 209] on button "View as User" at bounding box center [1340, 200] width 273 height 35
click at [63, 210] on link "Orders" at bounding box center [49, 207] width 35 height 15
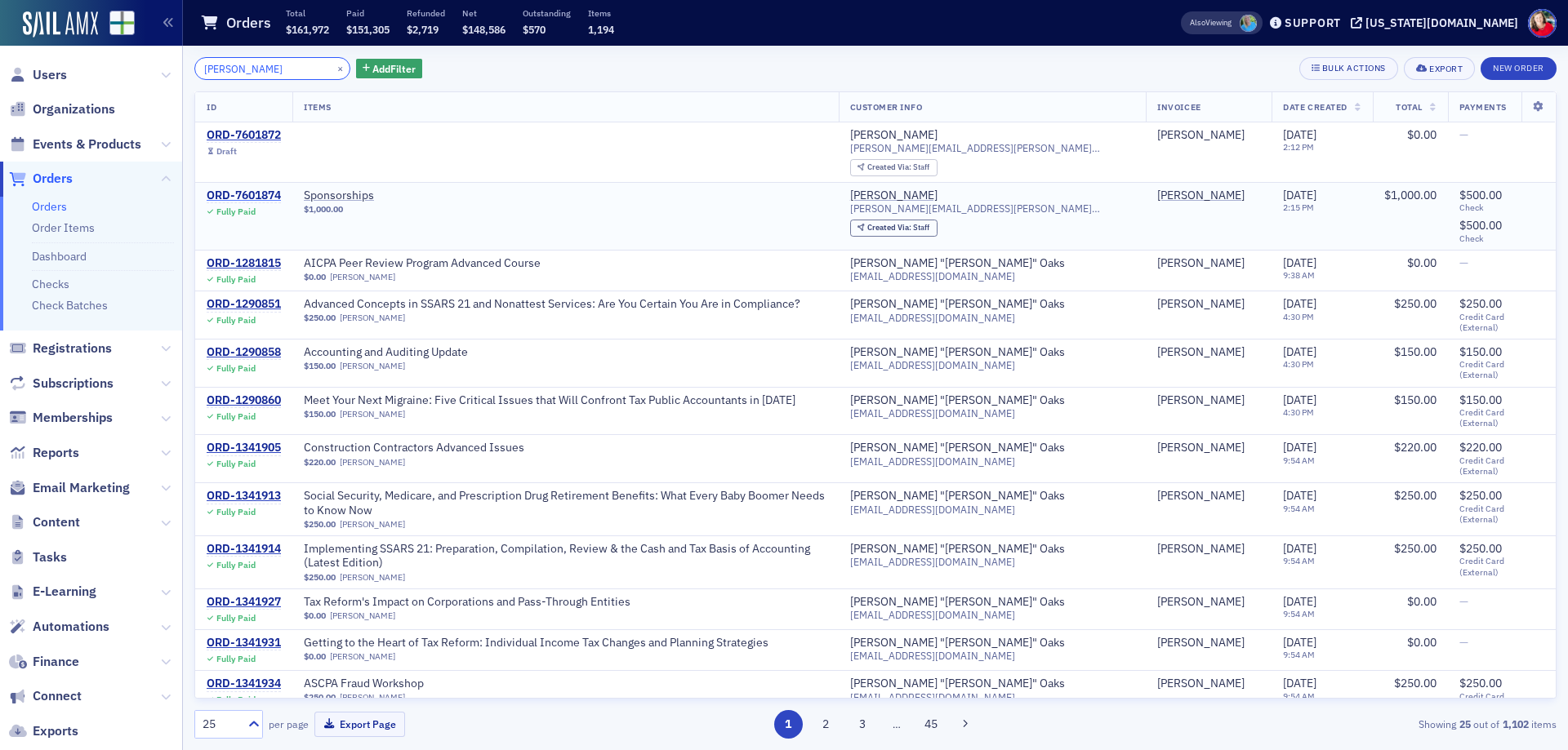
type input "[PERSON_NAME]"
click at [250, 196] on div "ORD-7601874" at bounding box center [244, 196] width 75 height 15
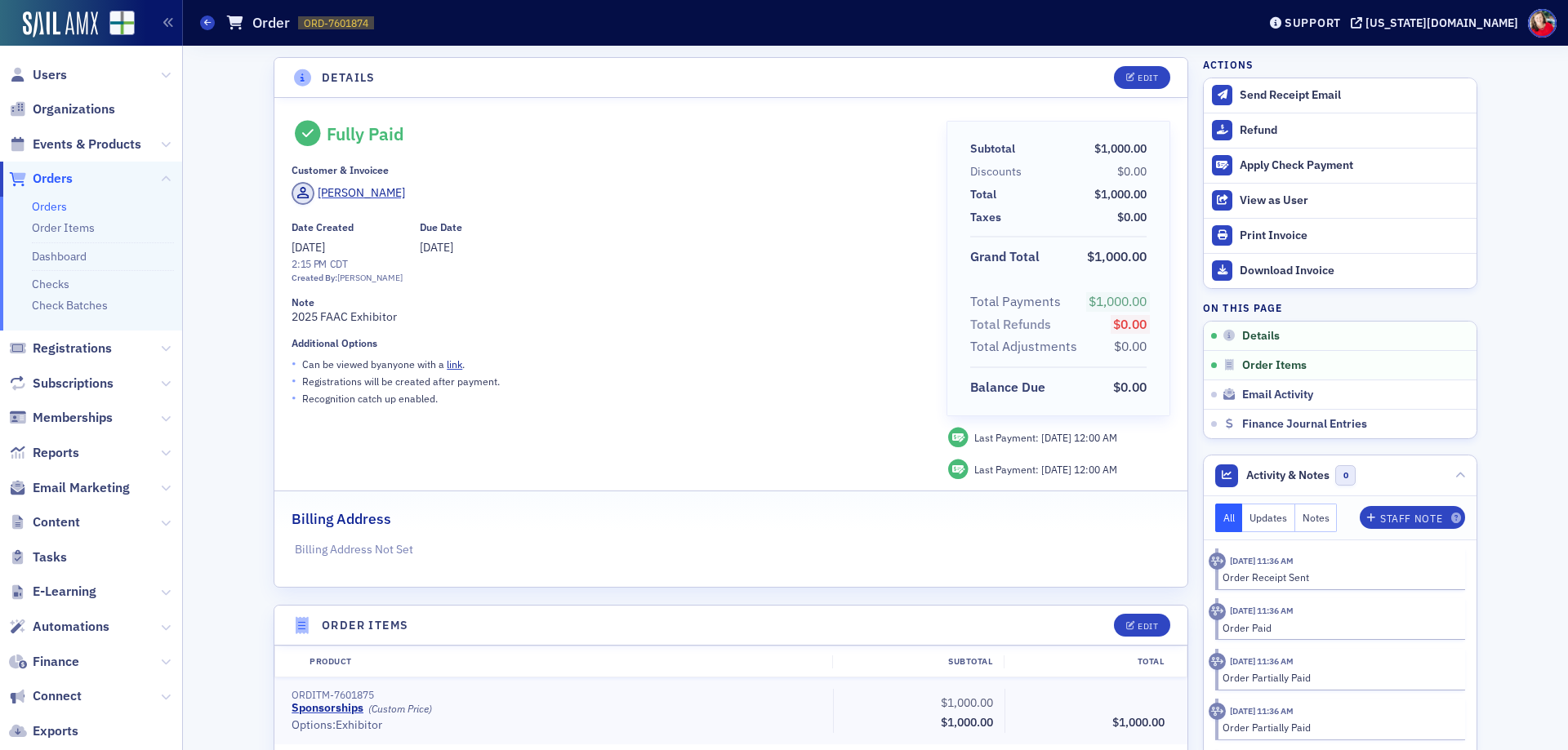
click at [49, 210] on link "Orders" at bounding box center [49, 207] width 35 height 15
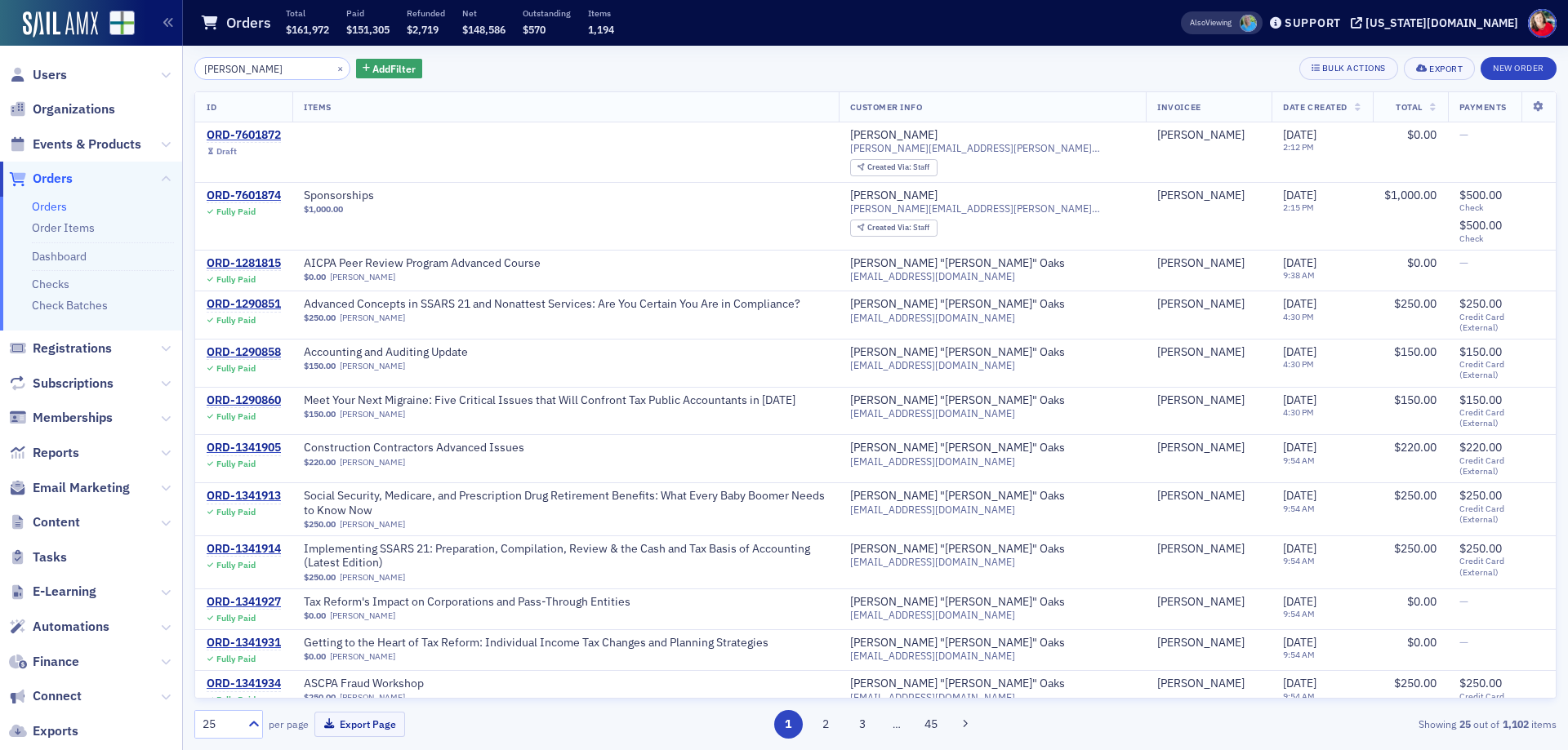
click at [277, 61] on input "[PERSON_NAME]" at bounding box center [272, 68] width 156 height 23
drag, startPoint x: 278, startPoint y: 64, endPoint x: 161, endPoint y: 89, distance: 119.6
click at [161, 89] on div "Users Organizations Events & Products Orders Orders Order Items Dashboard Check…" at bounding box center [784, 375] width 1568 height 750
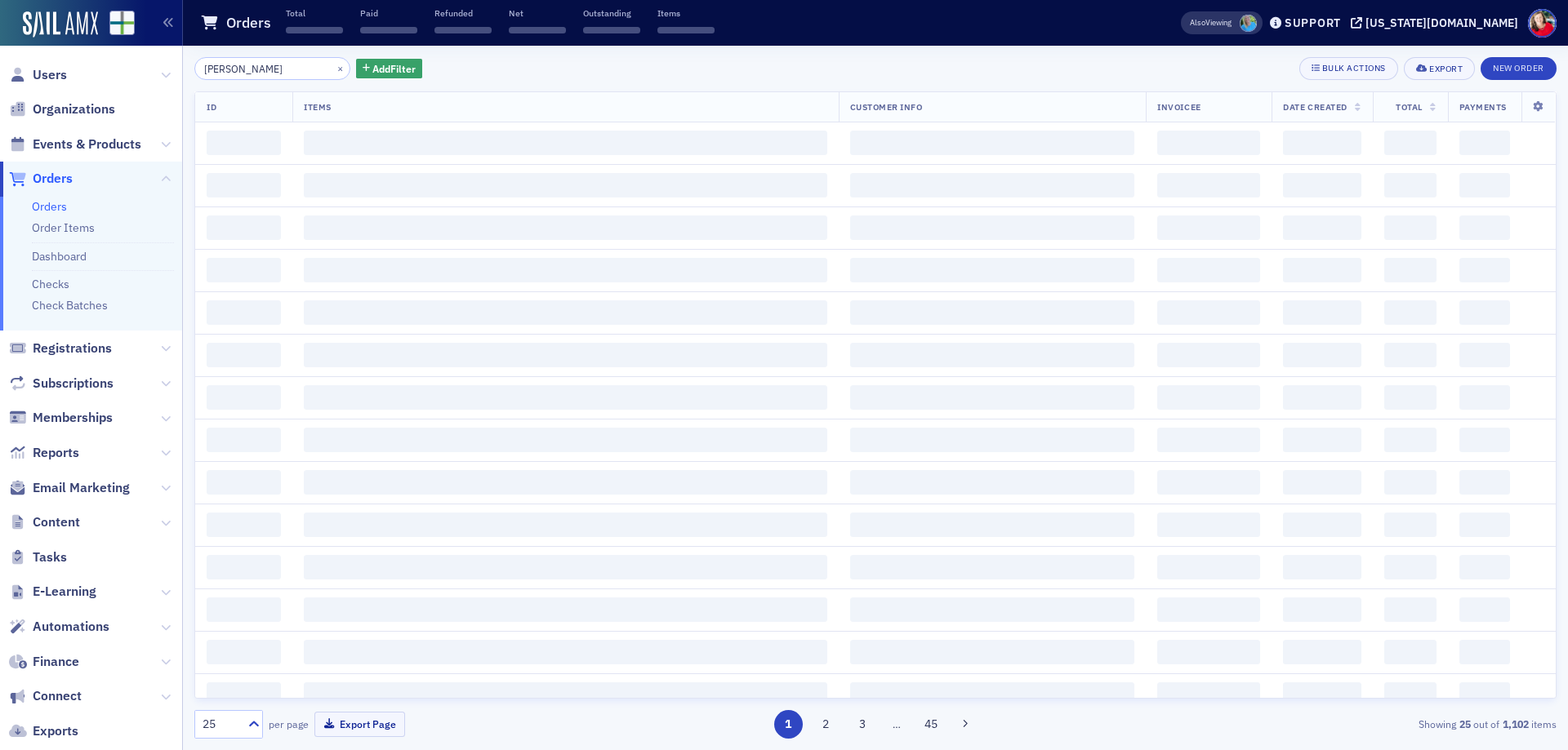
type input "[PERSON_NAME]"
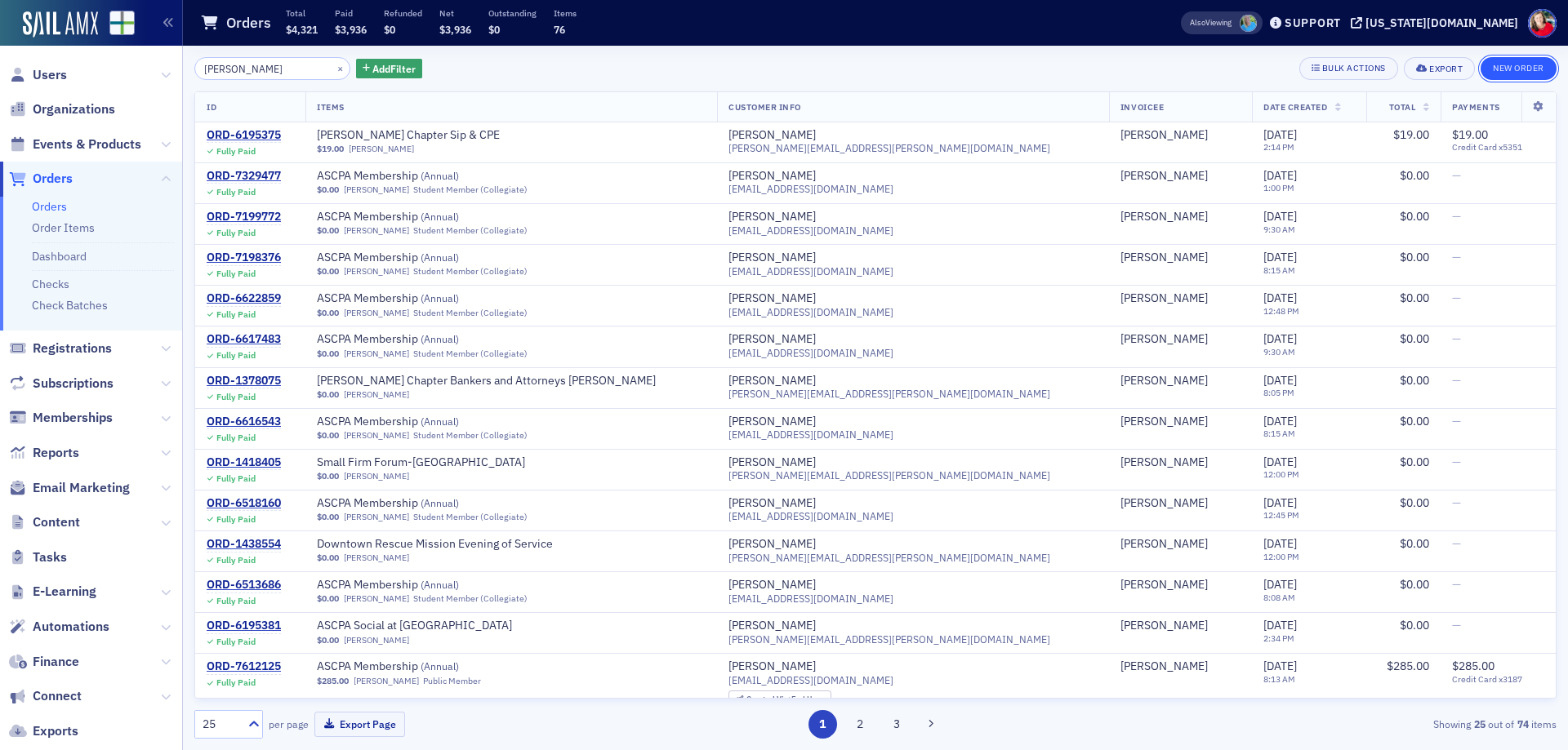
click at [1501, 71] on button "New Order" at bounding box center [1519, 68] width 76 height 23
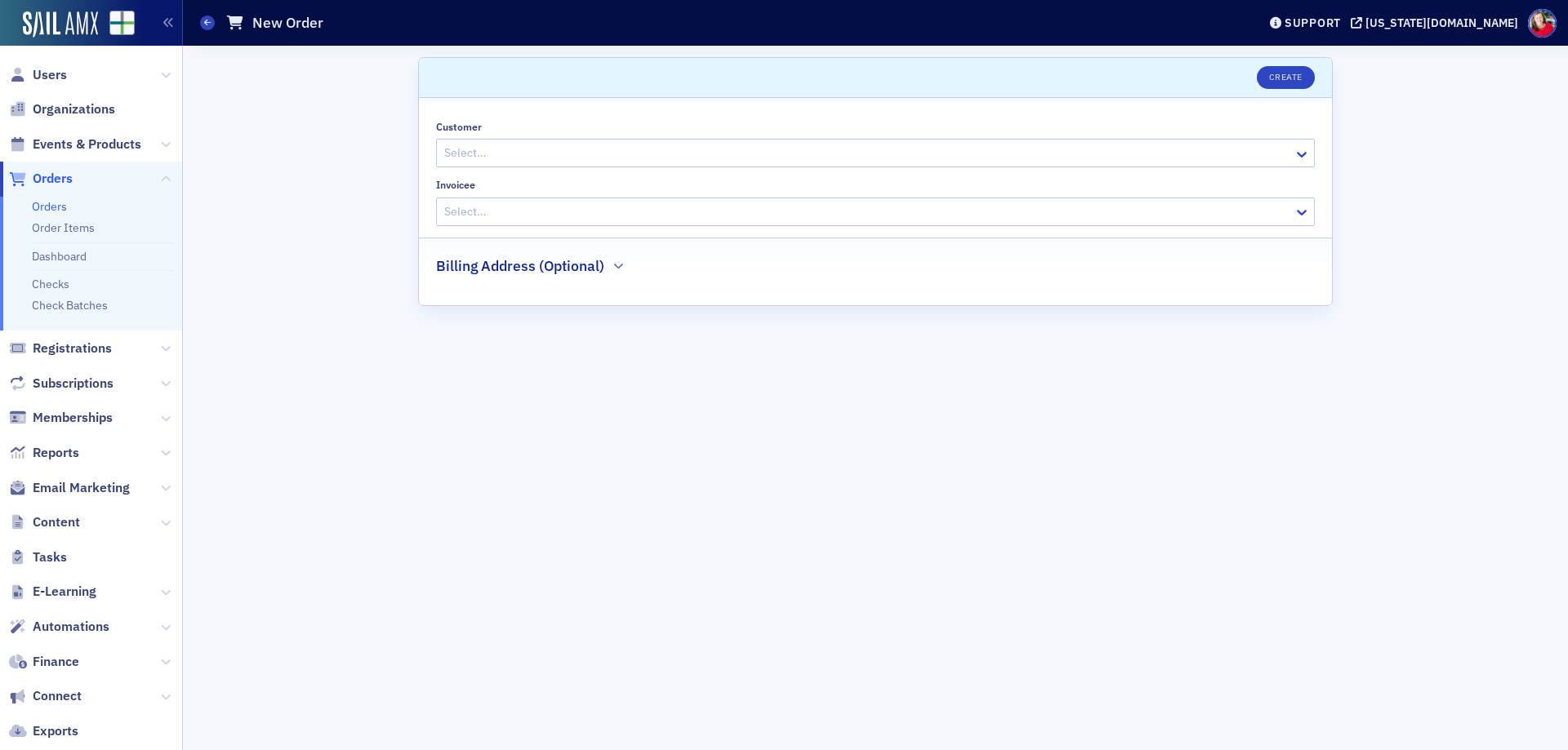
click at [792, 160] on div at bounding box center [867, 153] width 849 height 20
type input "[PERSON_NAME]"
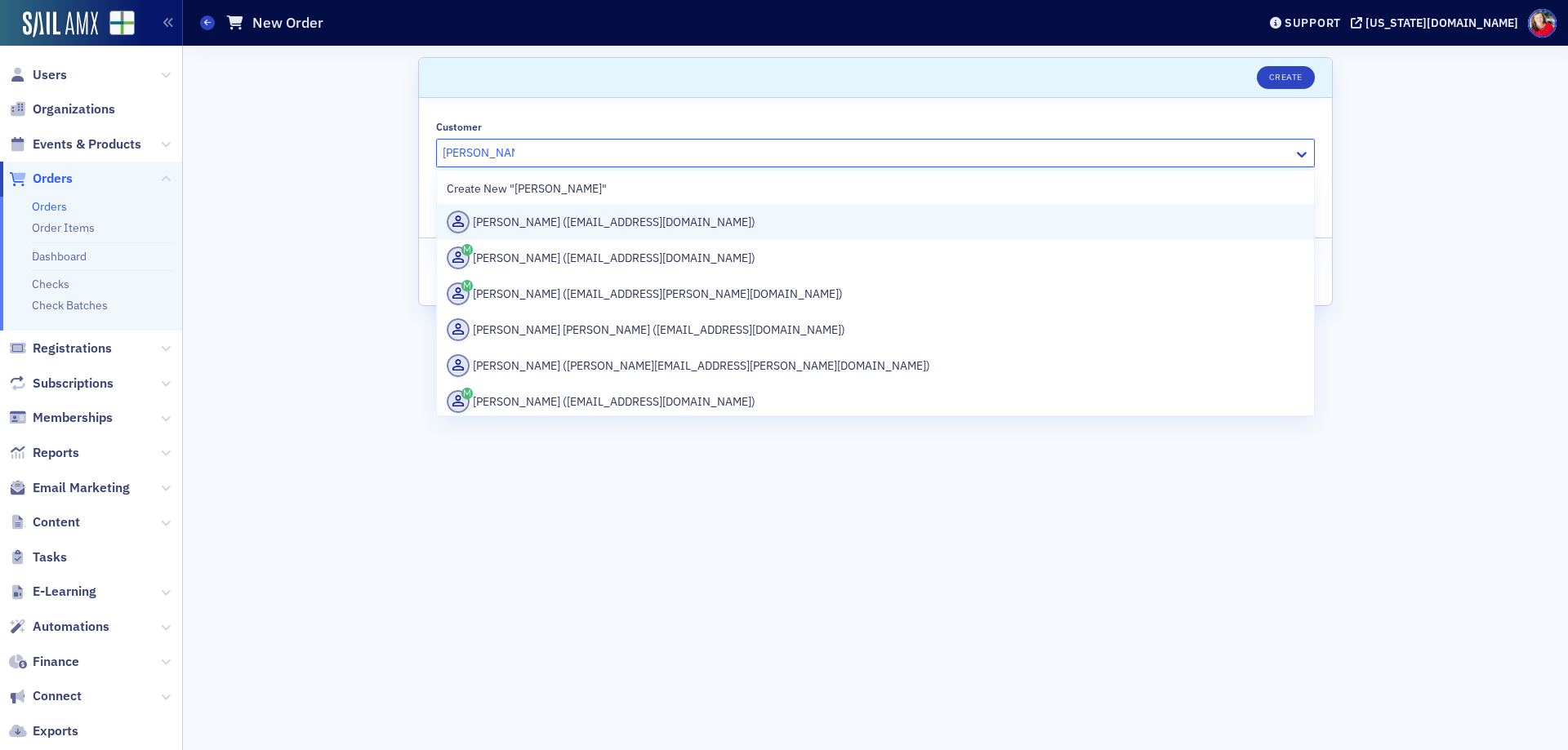
click at [761, 209] on div "Emma Kerwin (ekerwin@mjcpa.com)" at bounding box center [875, 222] width 877 height 36
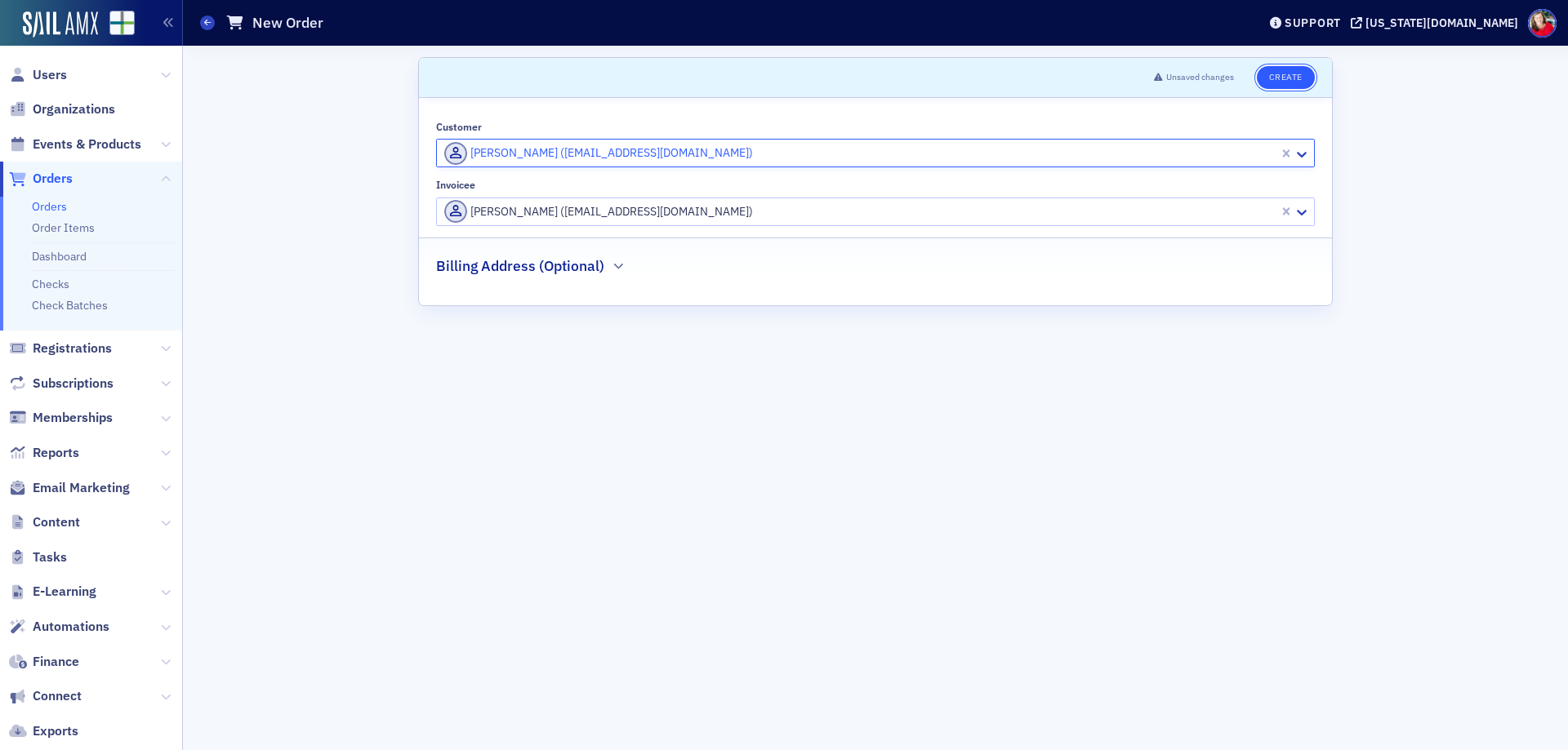
click at [1289, 83] on button "Create" at bounding box center [1286, 77] width 58 height 23
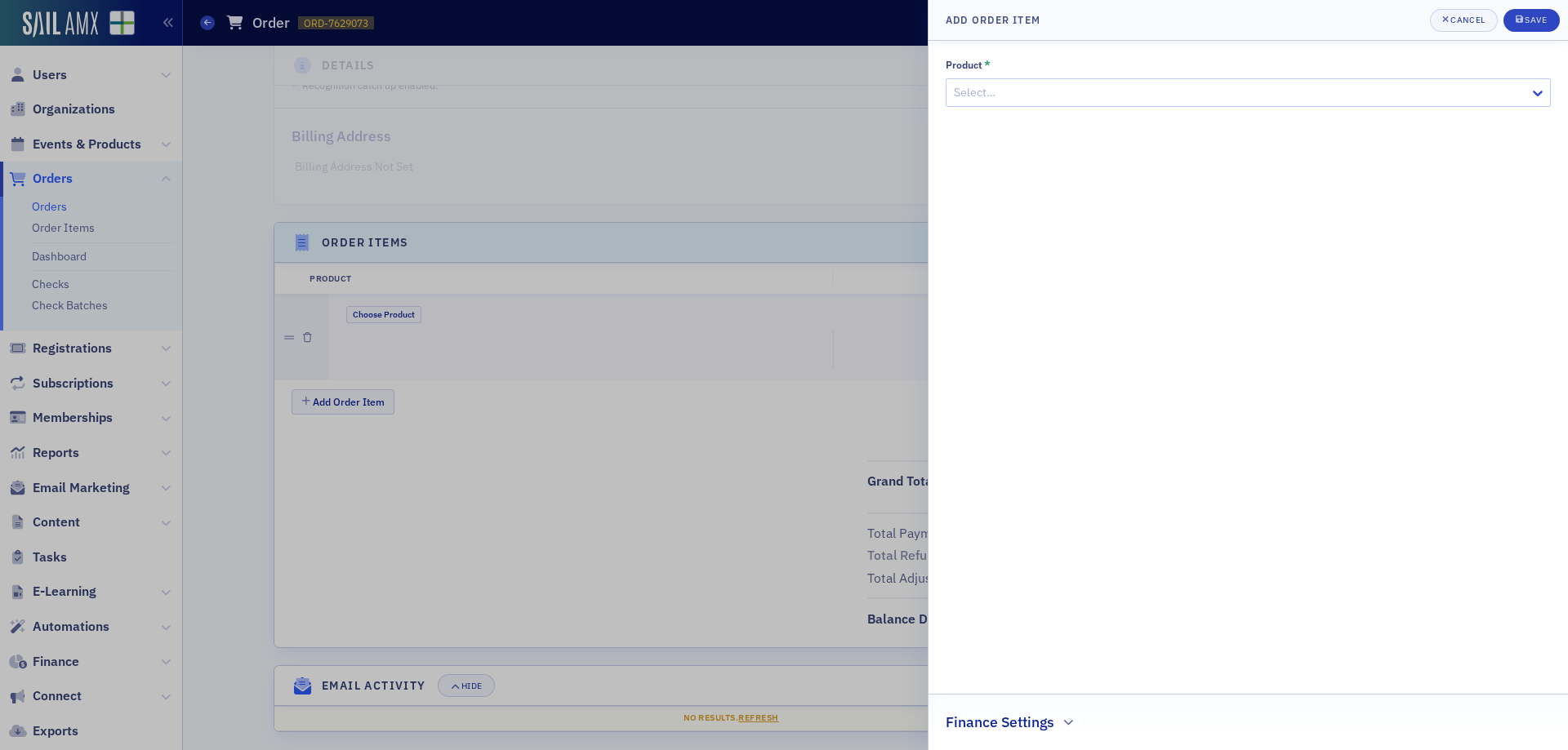
scroll to position [342, 0]
click at [1044, 103] on div "Select…" at bounding box center [1238, 93] width 583 height 23
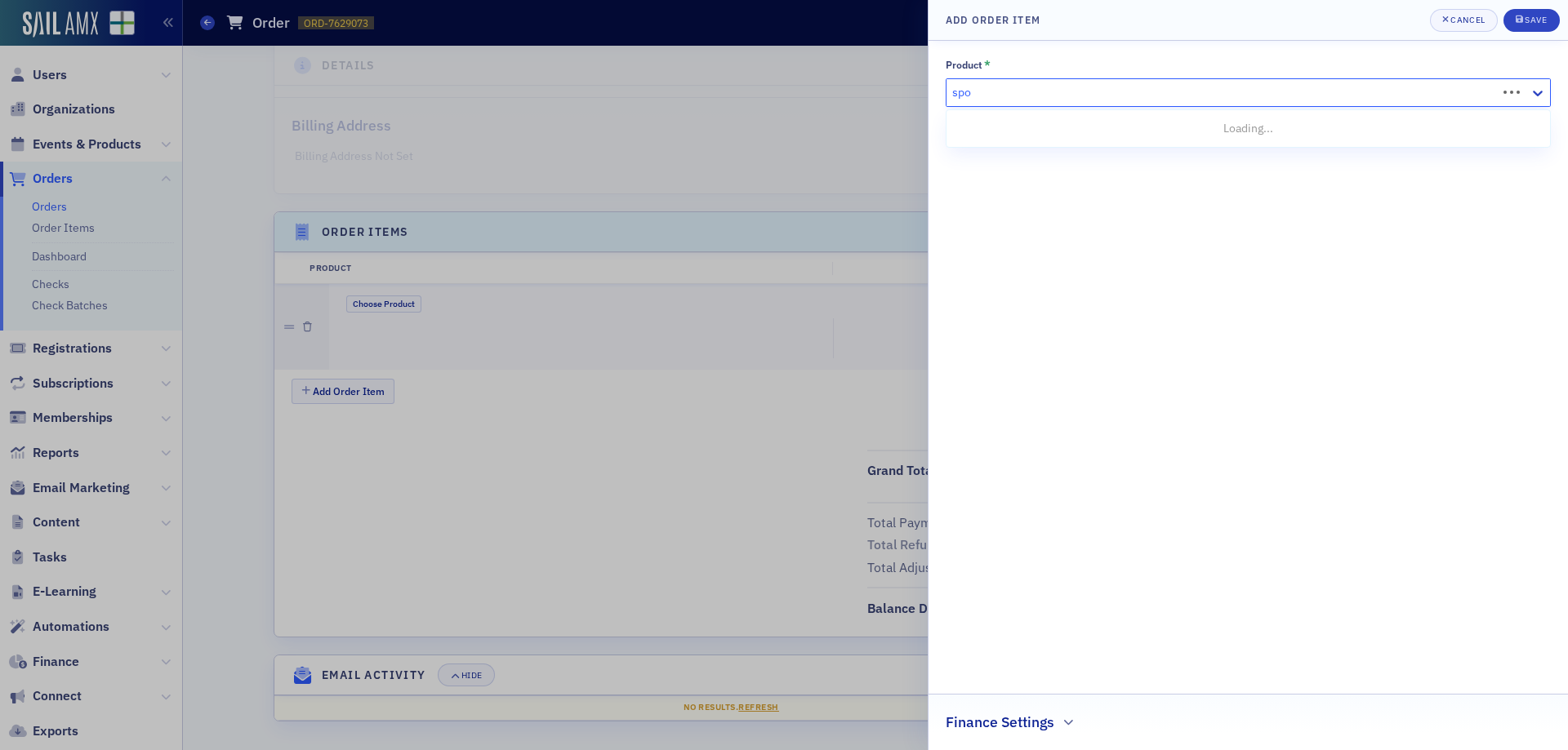
type input "spon"
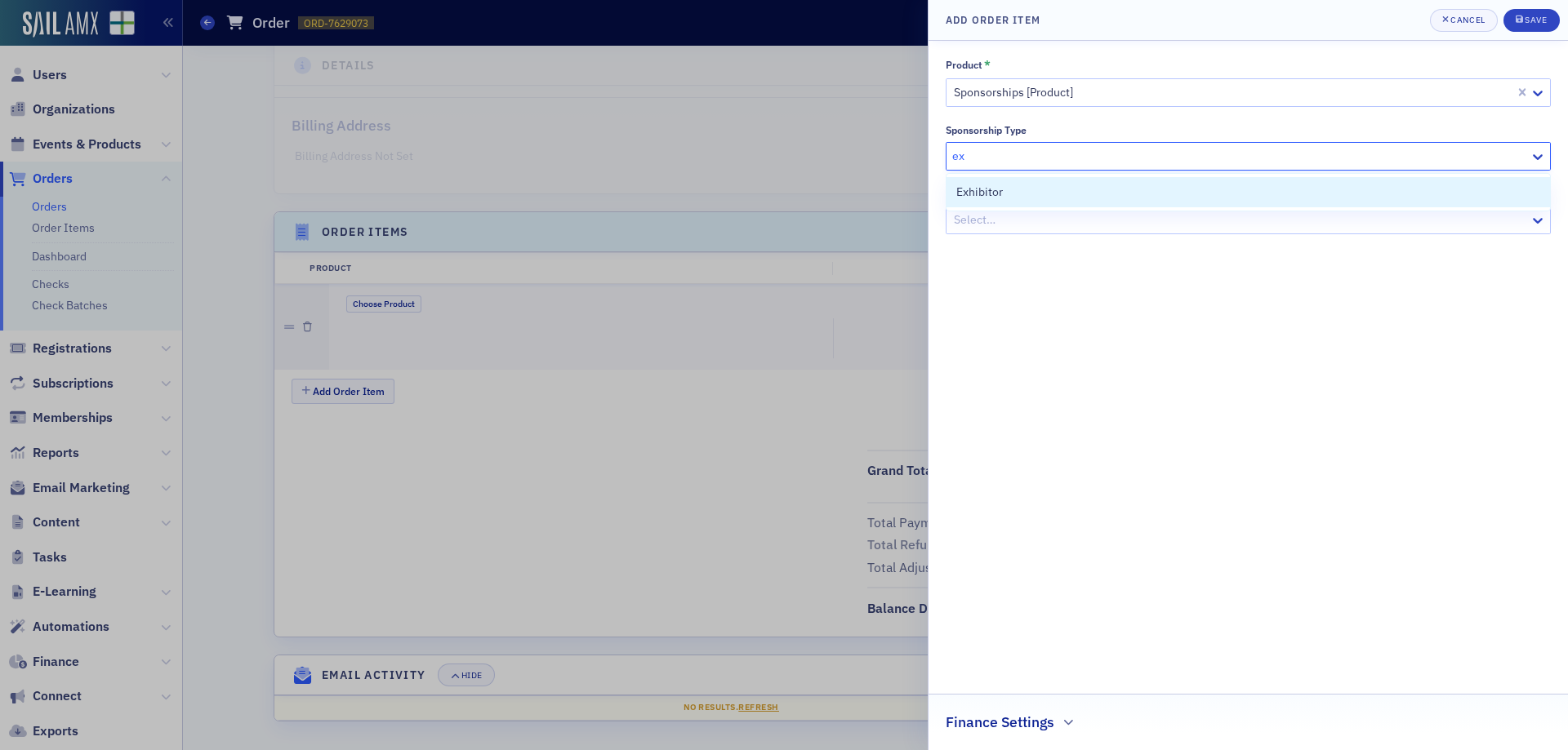
type input "exh"
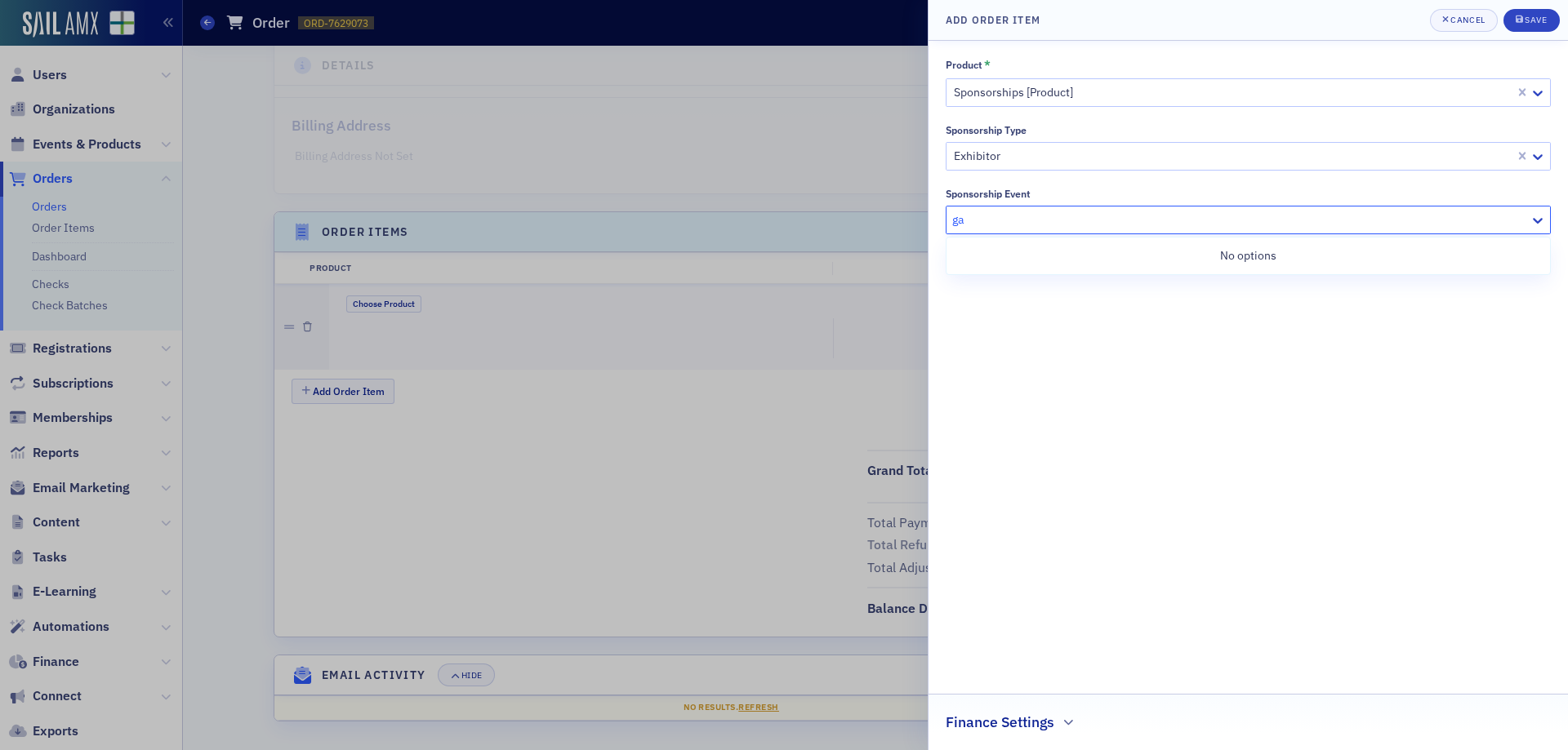
type input "g"
type input "G"
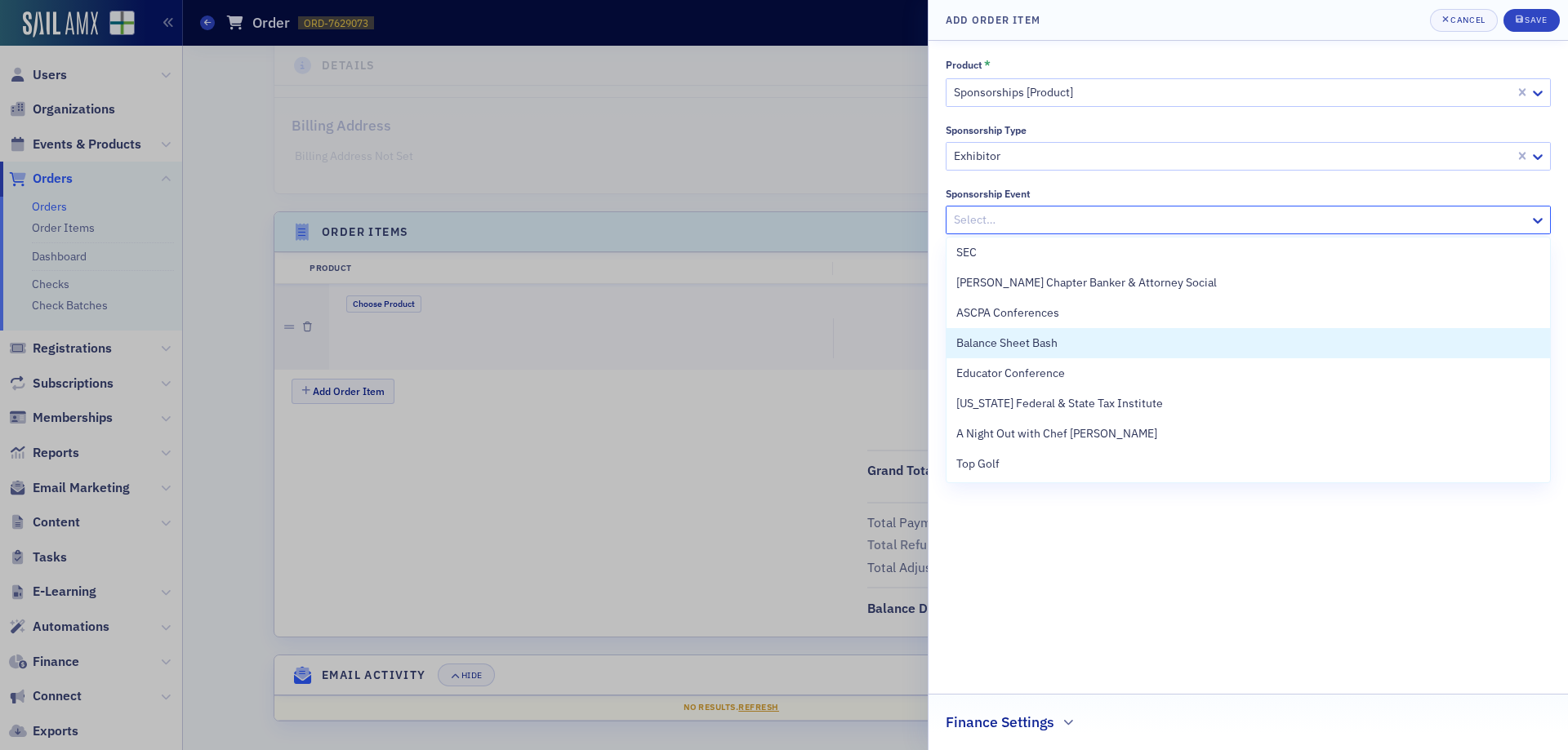
scroll to position [124, 0]
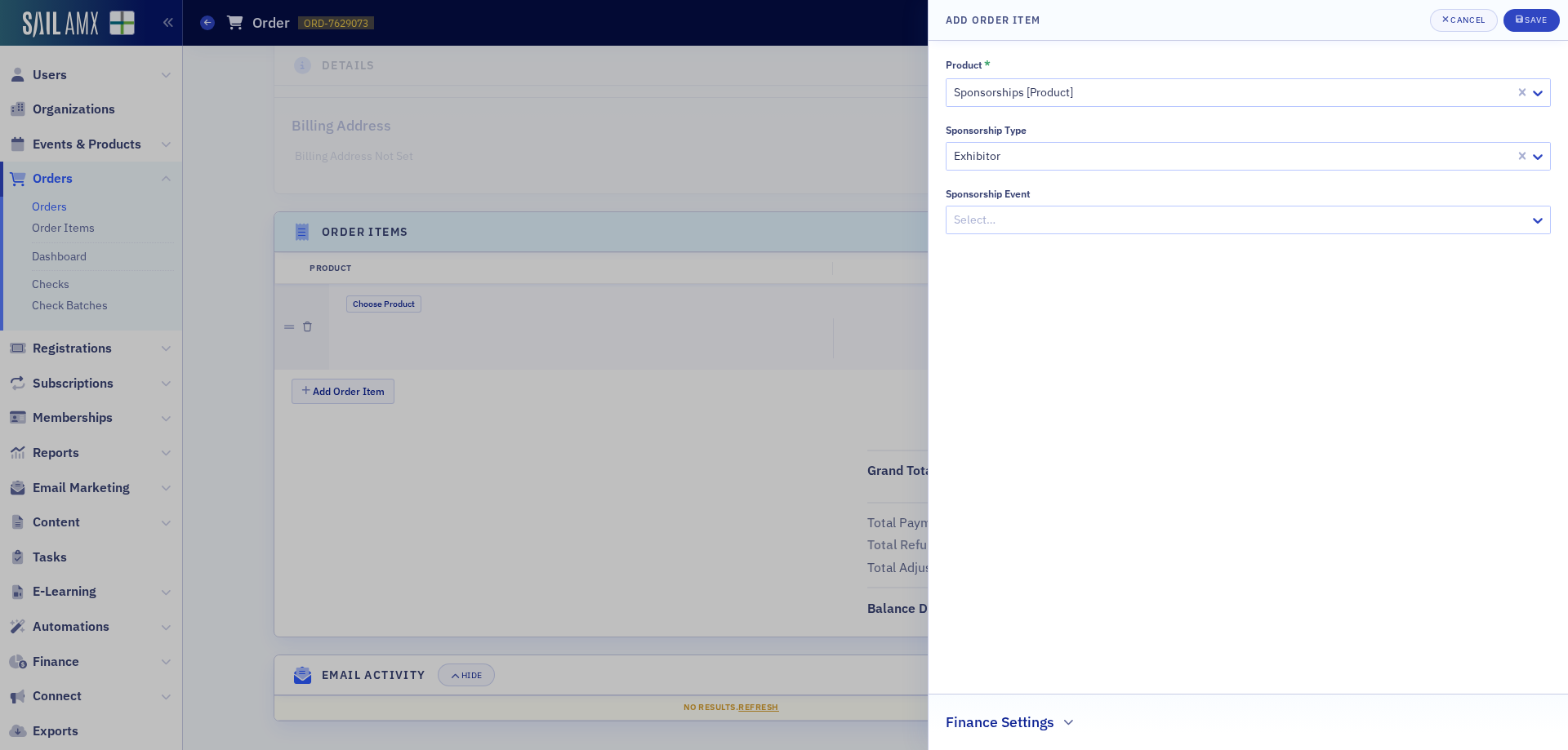
click at [943, 552] on div "Product * Sponsorships [Product] Sponsorship Type Exhibitor Sponsorship Event S…" at bounding box center [1248, 395] width 639 height 709
click at [1023, 724] on h2 "Finance Settings" at bounding box center [1000, 722] width 109 height 21
click at [1019, 713] on div at bounding box center [1240, 718] width 570 height 20
type input "2025 Governmental Accounting and Auditing"
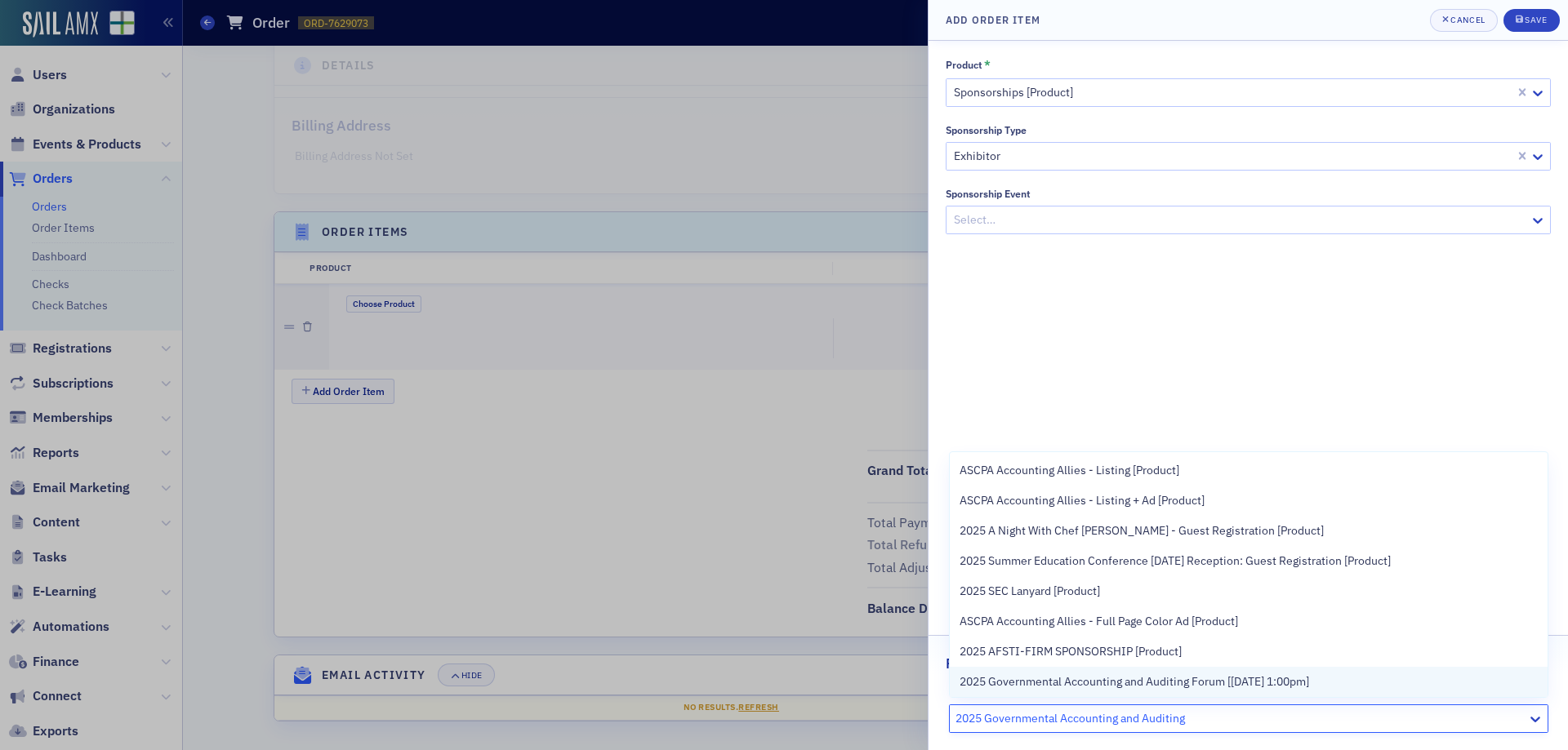
click at [1028, 682] on span "2025 Governmental Accounting and Auditing Forum [12/8/2025 1:00pm]" at bounding box center [1134, 681] width 349 height 17
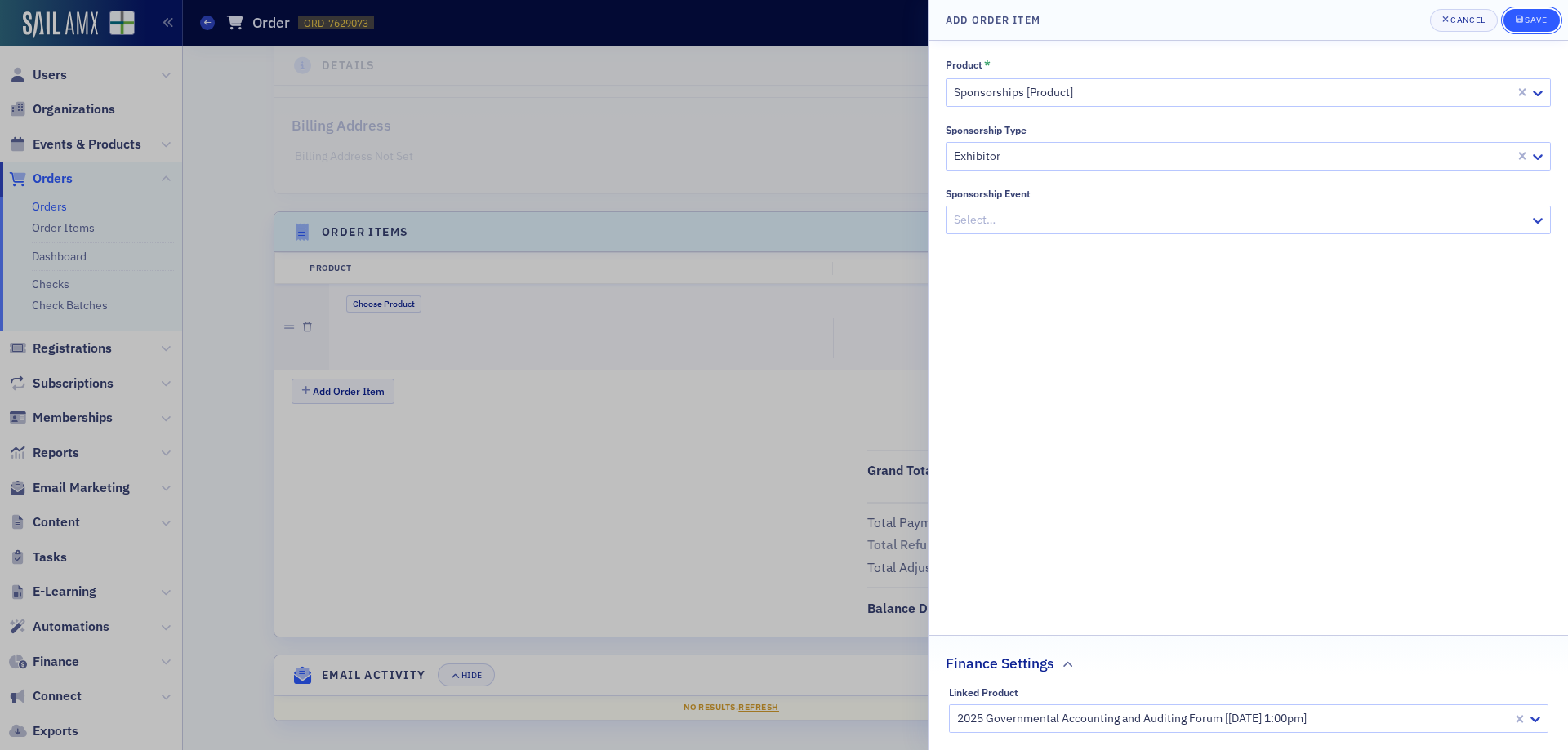
click at [1536, 17] on div "Save" at bounding box center [1535, 20] width 22 height 9
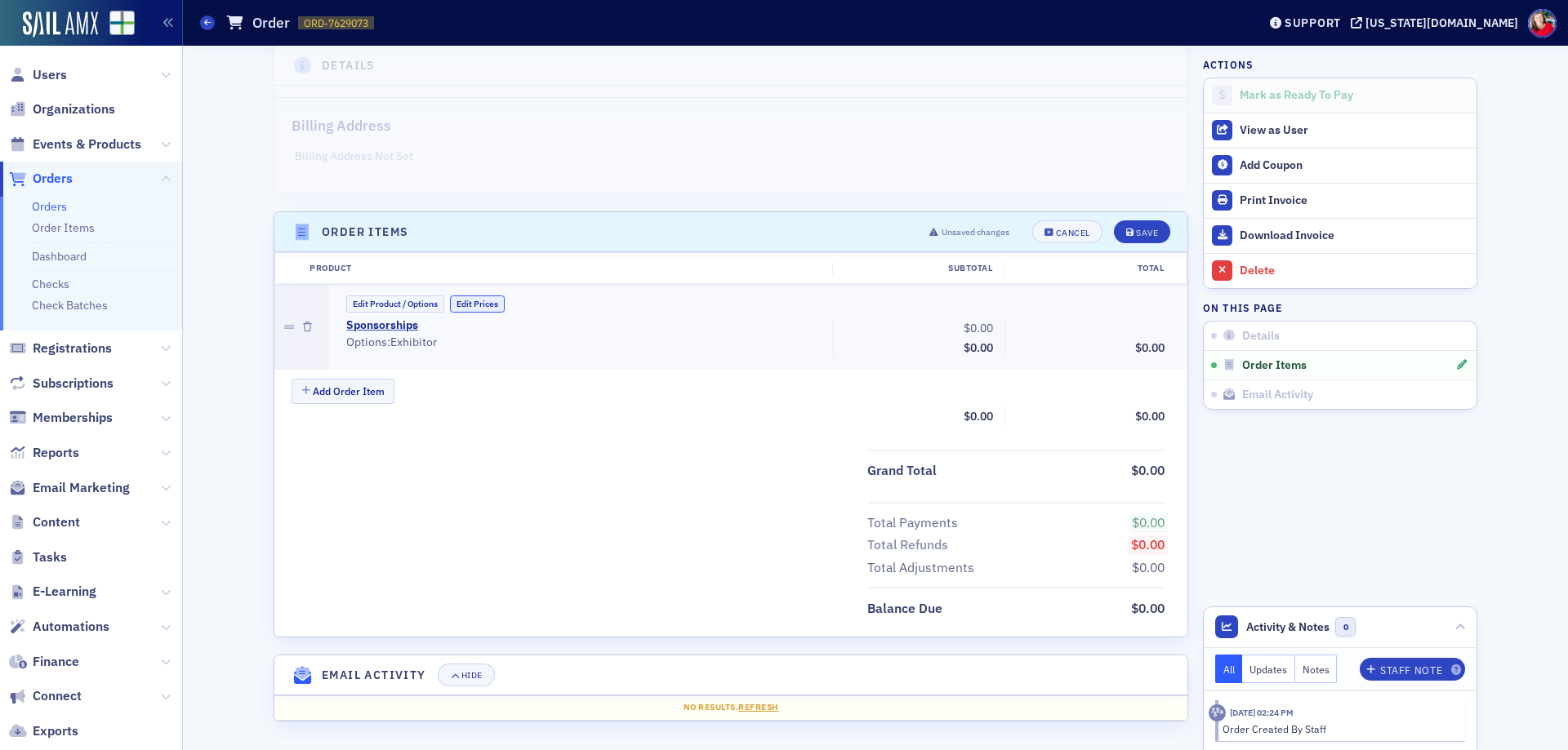
click at [477, 301] on button "Edit Prices" at bounding box center [477, 304] width 54 height 17
click at [957, 331] on input "0.00" at bounding box center [960, 327] width 80 height 23
type input "1,000.00"
click at [1136, 231] on div "Save" at bounding box center [1147, 233] width 22 height 9
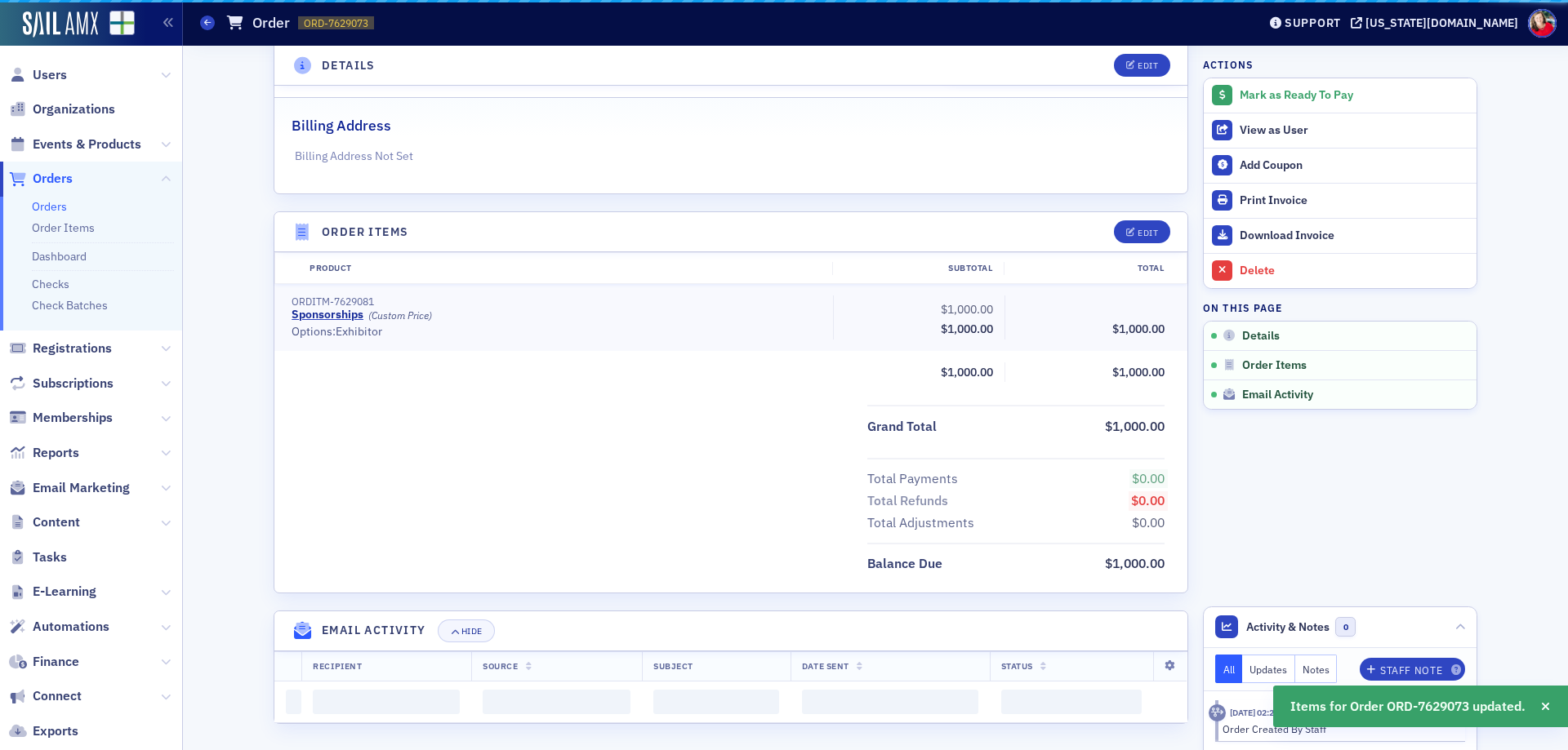
scroll to position [297, 0]
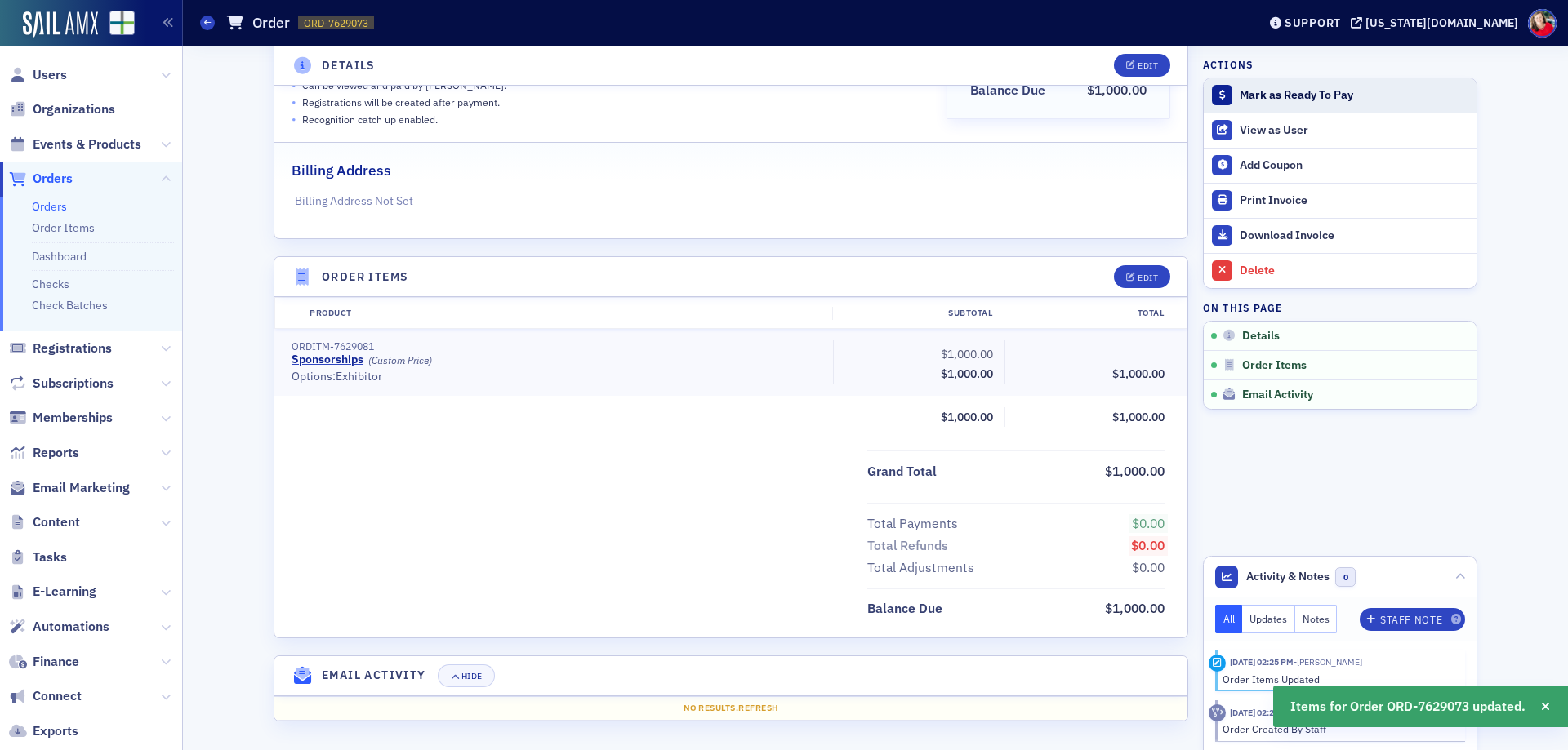
click at [1333, 95] on div "Mark as Ready To Pay" at bounding box center [1354, 95] width 229 height 15
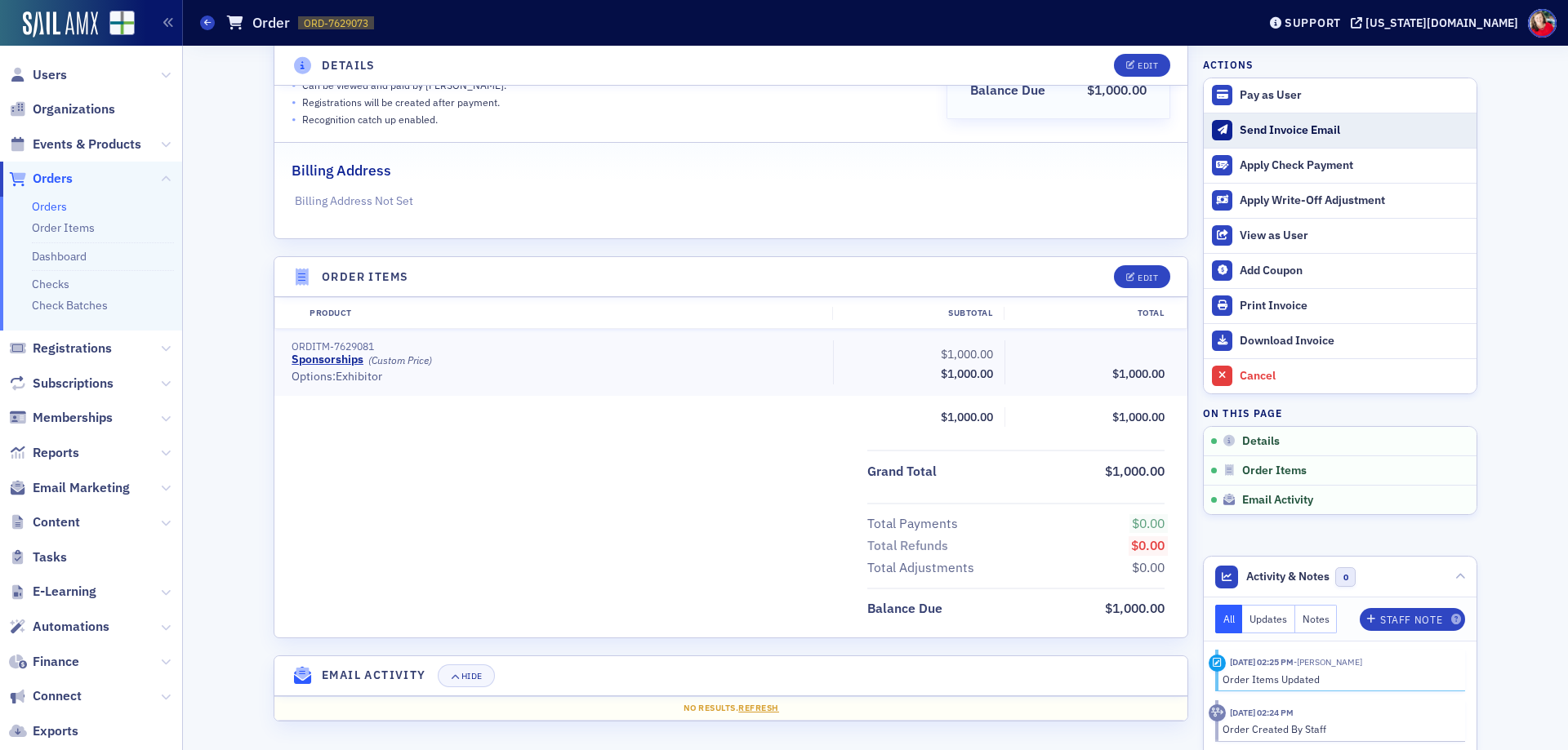
click at [1324, 138] on button "Send Invoice Email" at bounding box center [1340, 131] width 273 height 35
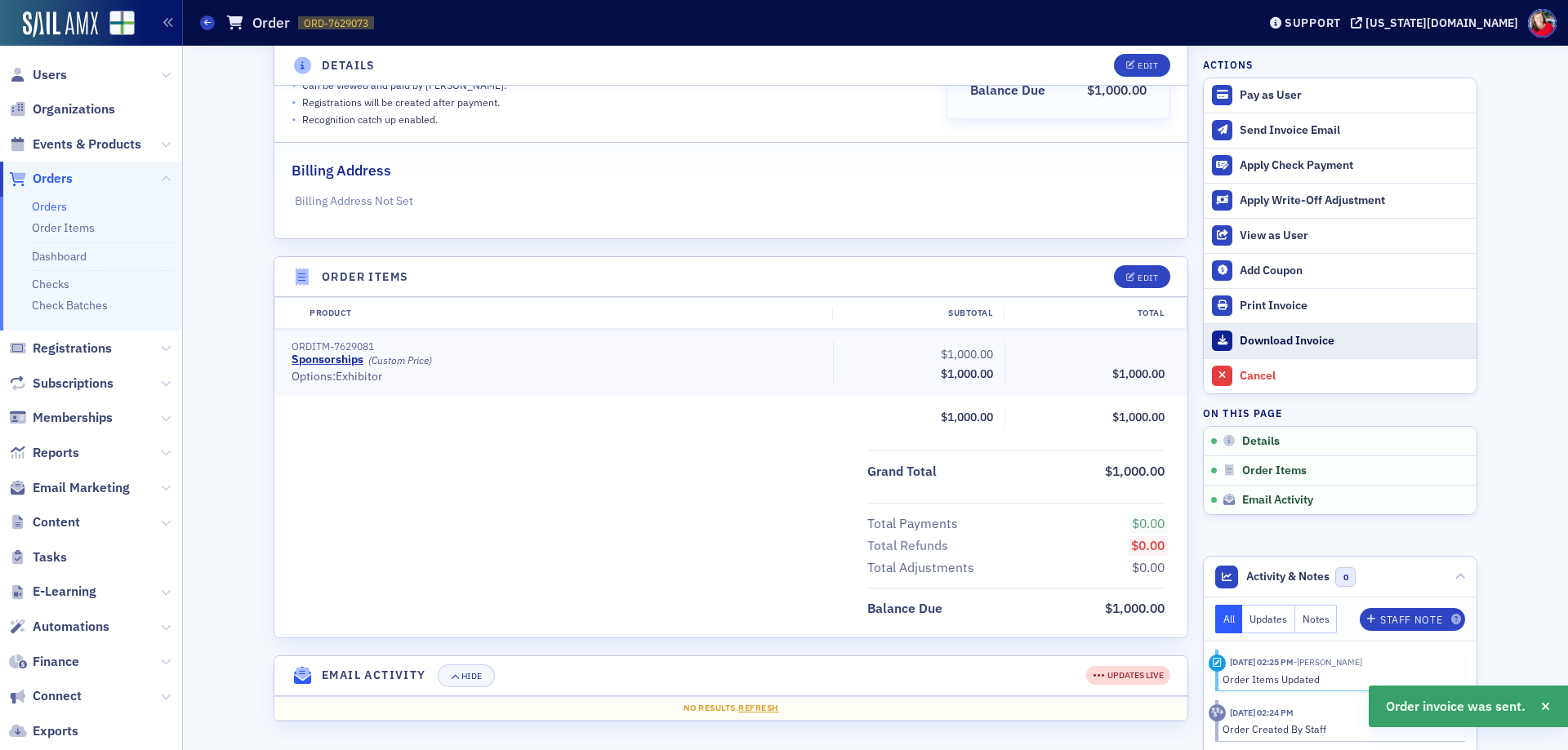
click at [1305, 345] on div "Download Invoice" at bounding box center [1354, 342] width 229 height 15
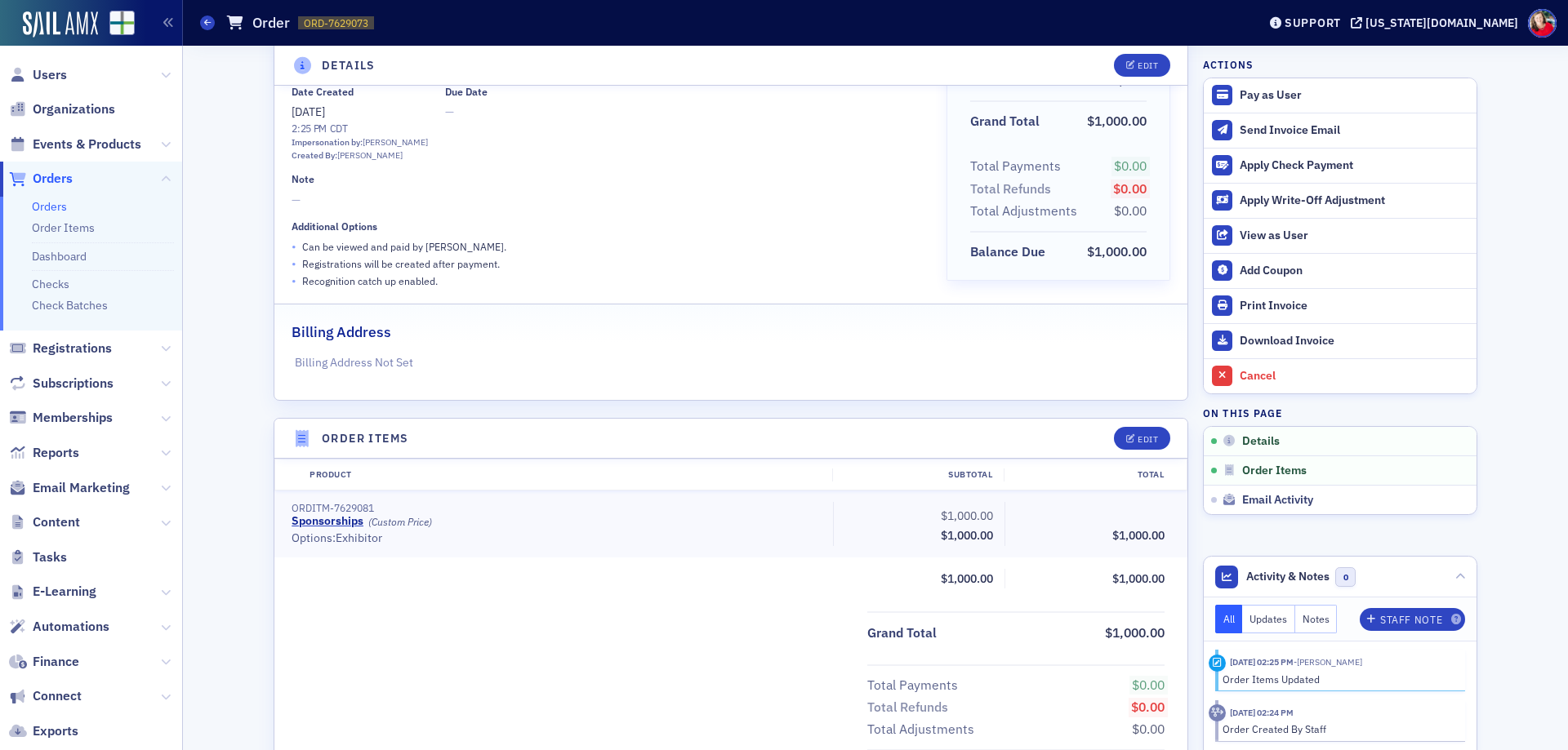
scroll to position [0, 0]
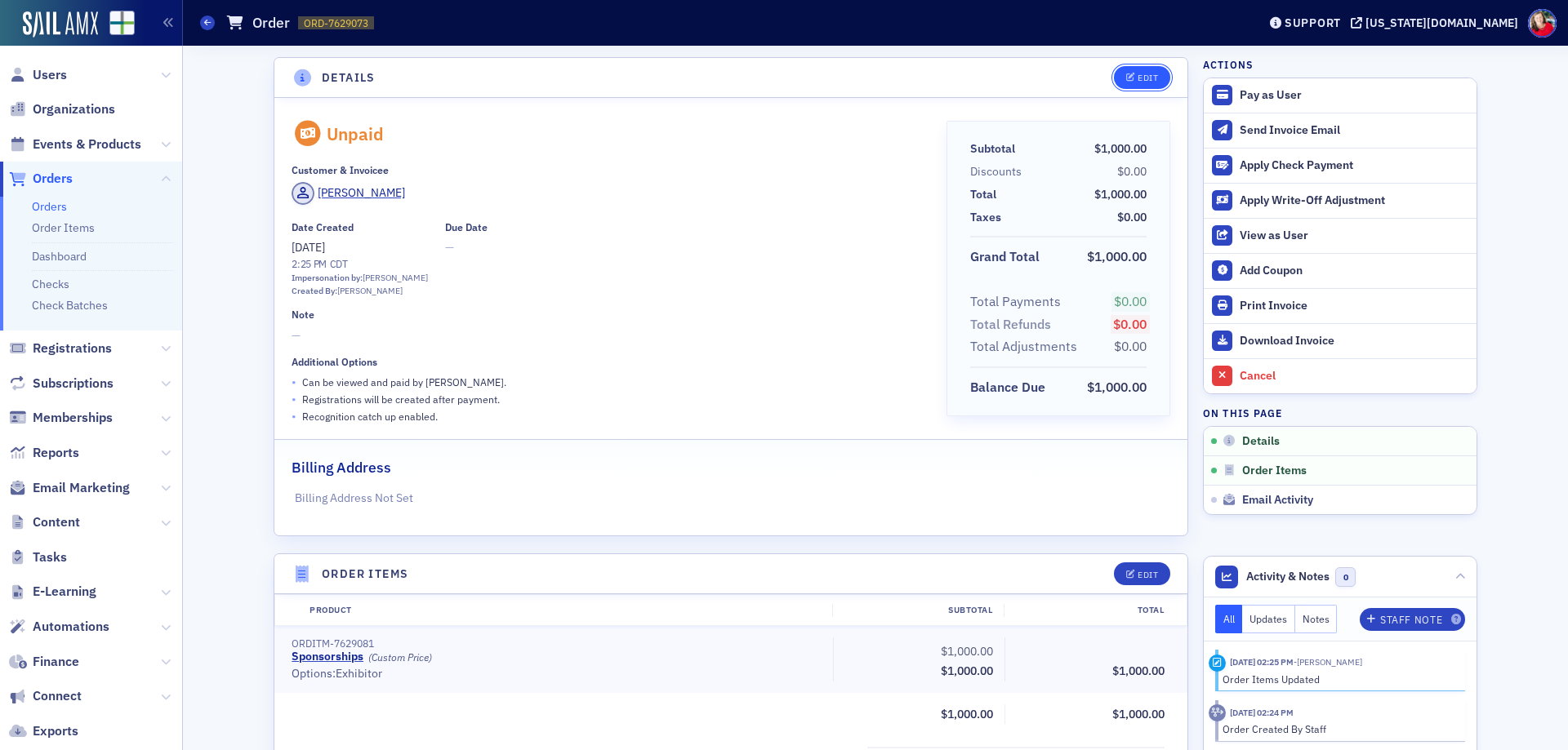
click at [1132, 84] on button "Edit" at bounding box center [1142, 77] width 56 height 23
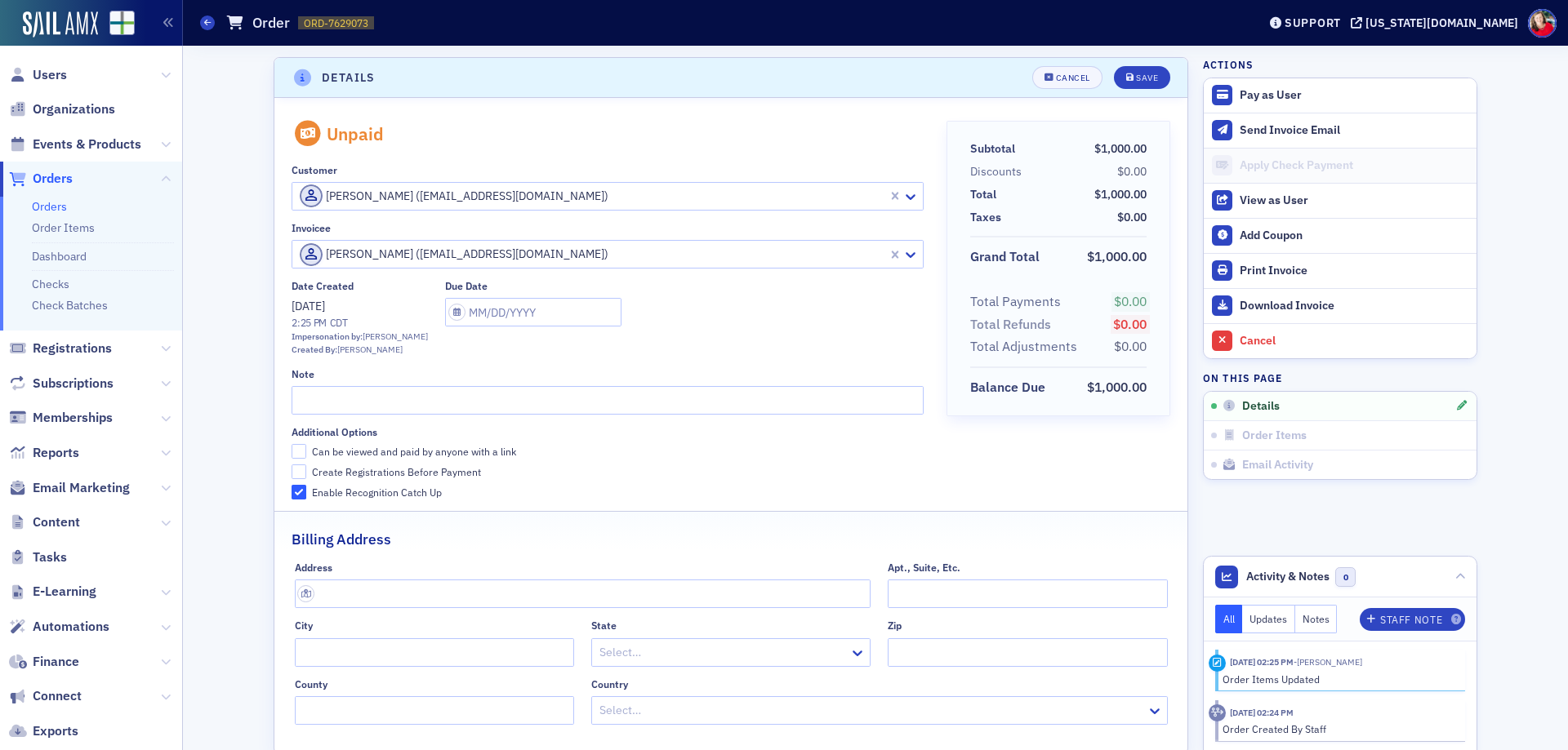
scroll to position [3, 0]
select select "8"
select select "2025"
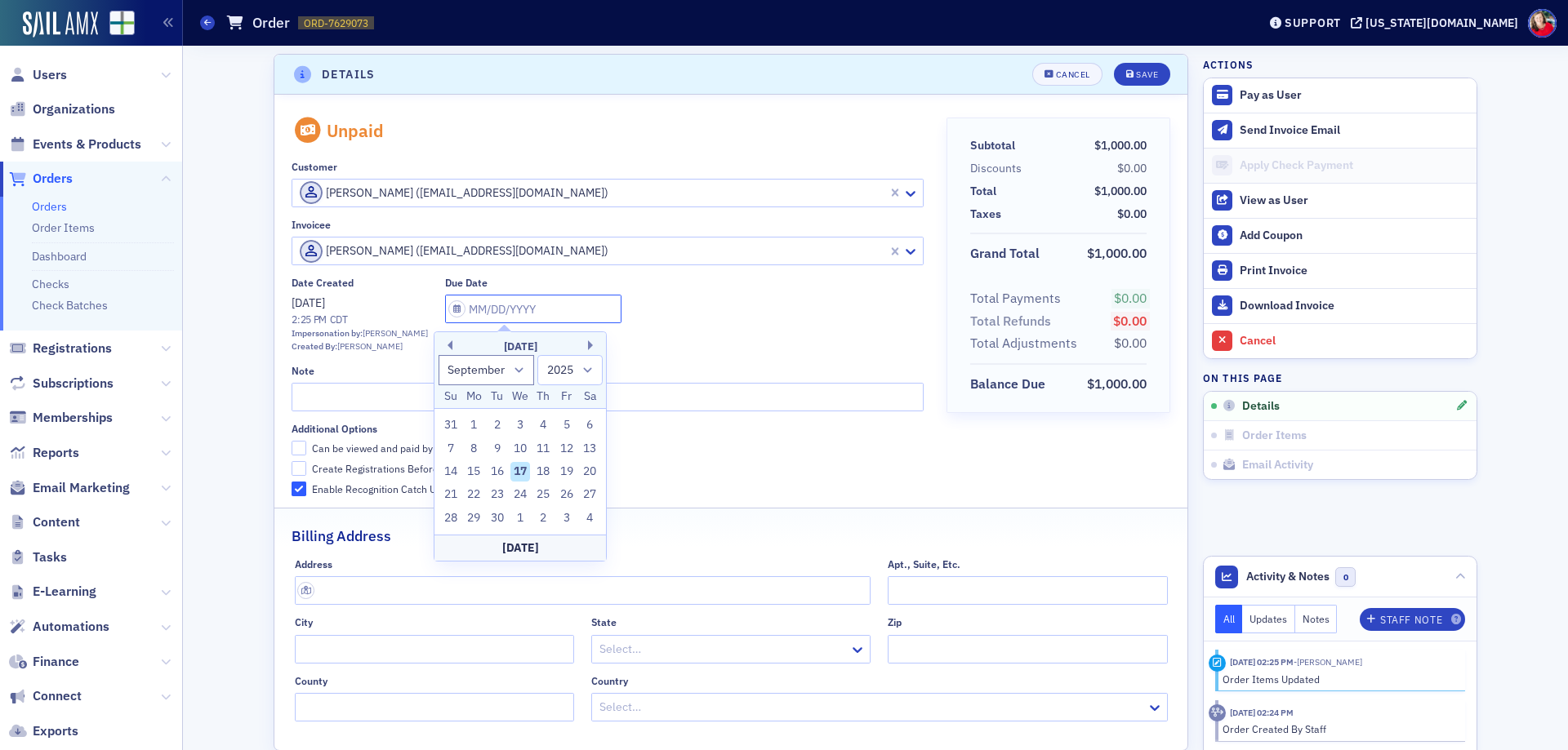
click at [474, 314] on input "text" at bounding box center [533, 309] width 177 height 28
click at [526, 374] on select "January February March April May June July August September October November De…" at bounding box center [487, 370] width 96 height 30
select select "9"
click at [439, 355] on select "January February March April May June July August September October November De…" at bounding box center [487, 370] width 96 height 30
click at [568, 466] on div "17" at bounding box center [566, 471] width 19 height 19
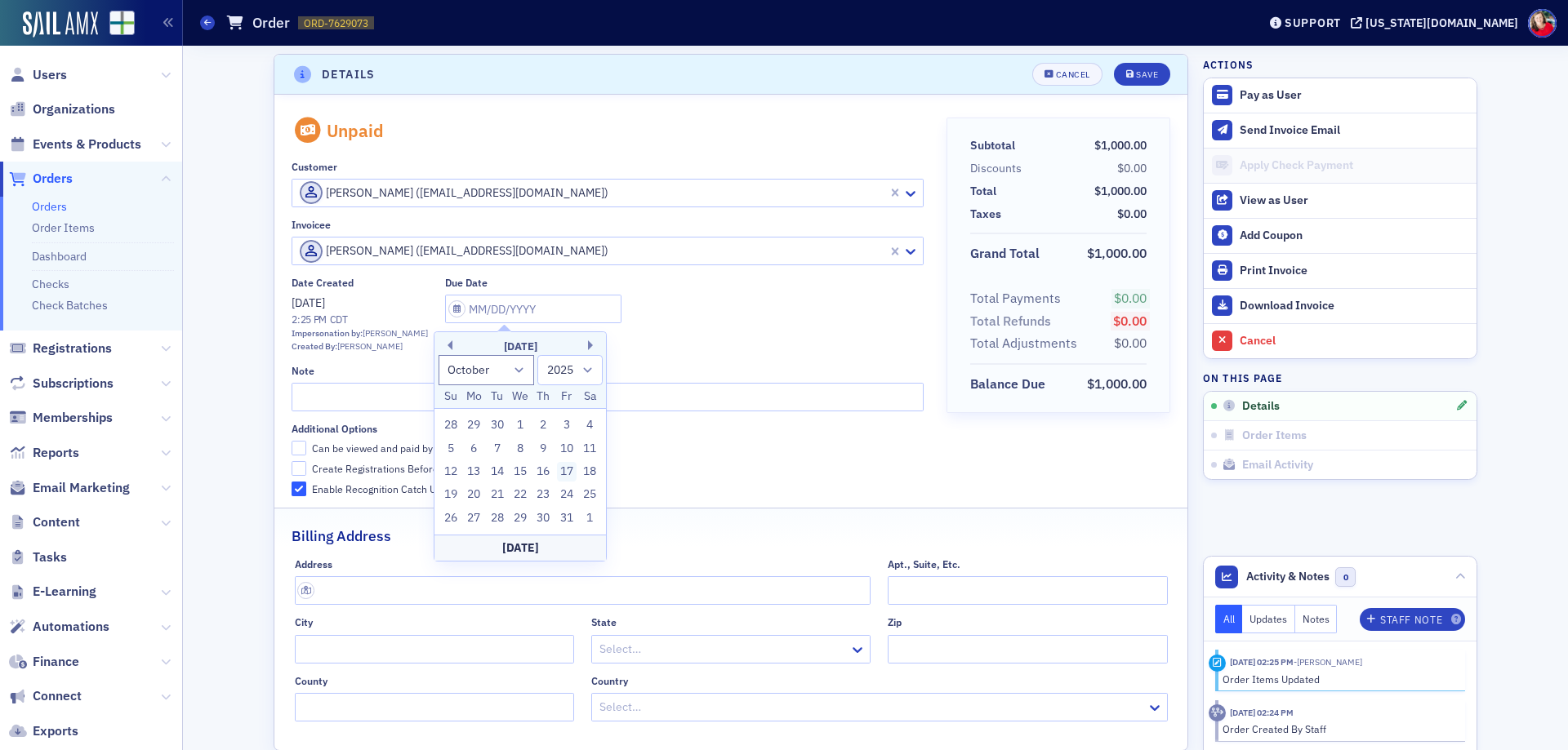
type input "10/17/2025"
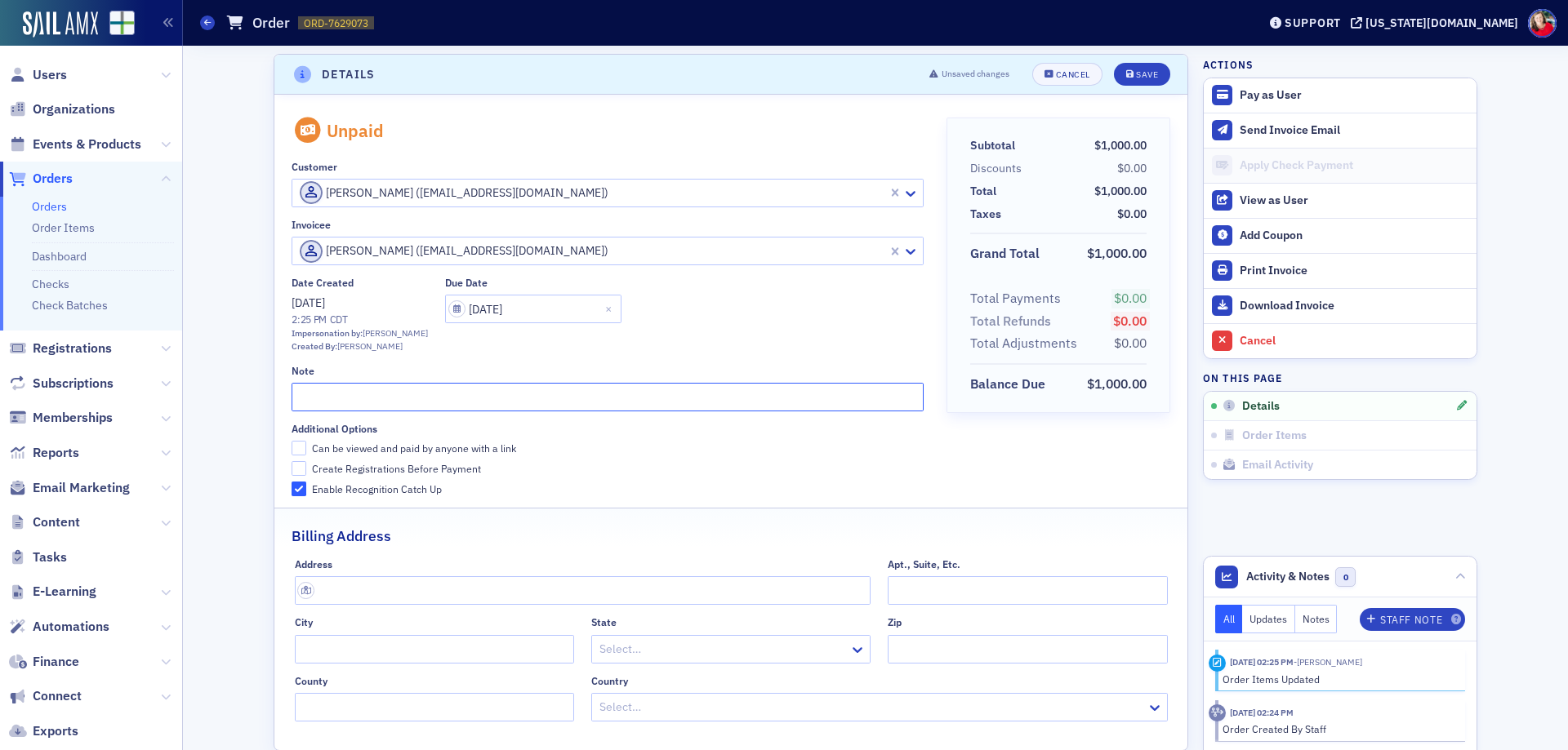
click at [541, 397] on input "text" at bounding box center [607, 397] width 632 height 28
type input "2025 GAAF exhibitor sponsorship"
click at [294, 444] on input "Can be viewed and paid by anyone with a link" at bounding box center [299, 449] width 15 height 15
checkbox input "true"
click at [1137, 67] on button "Save" at bounding box center [1142, 74] width 56 height 23
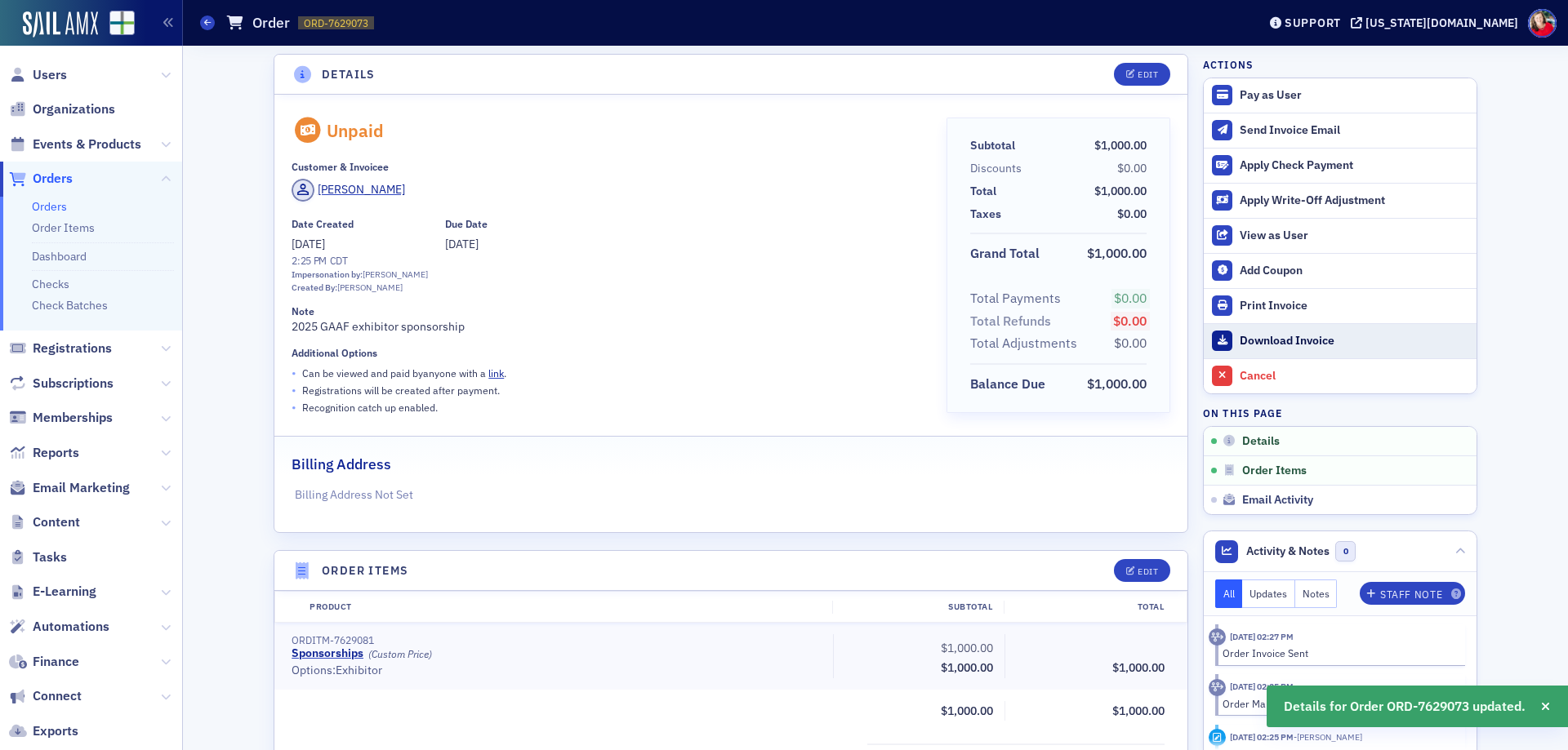
click at [1282, 336] on div "Download Invoice" at bounding box center [1354, 342] width 229 height 15
